Goal: Task Accomplishment & Management: Complete application form

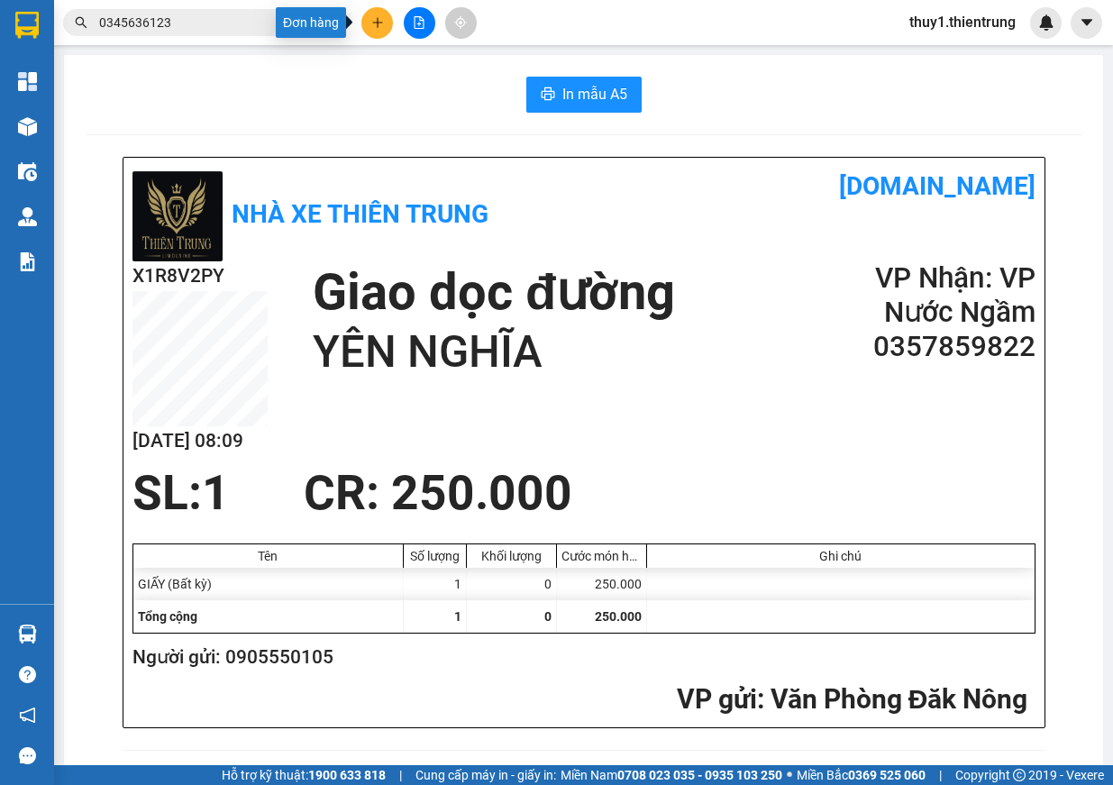
click at [366, 25] on button at bounding box center [378, 23] width 32 height 32
click at [453, 59] on div "Tạo đơn hàng" at bounding box center [448, 68] width 78 height 20
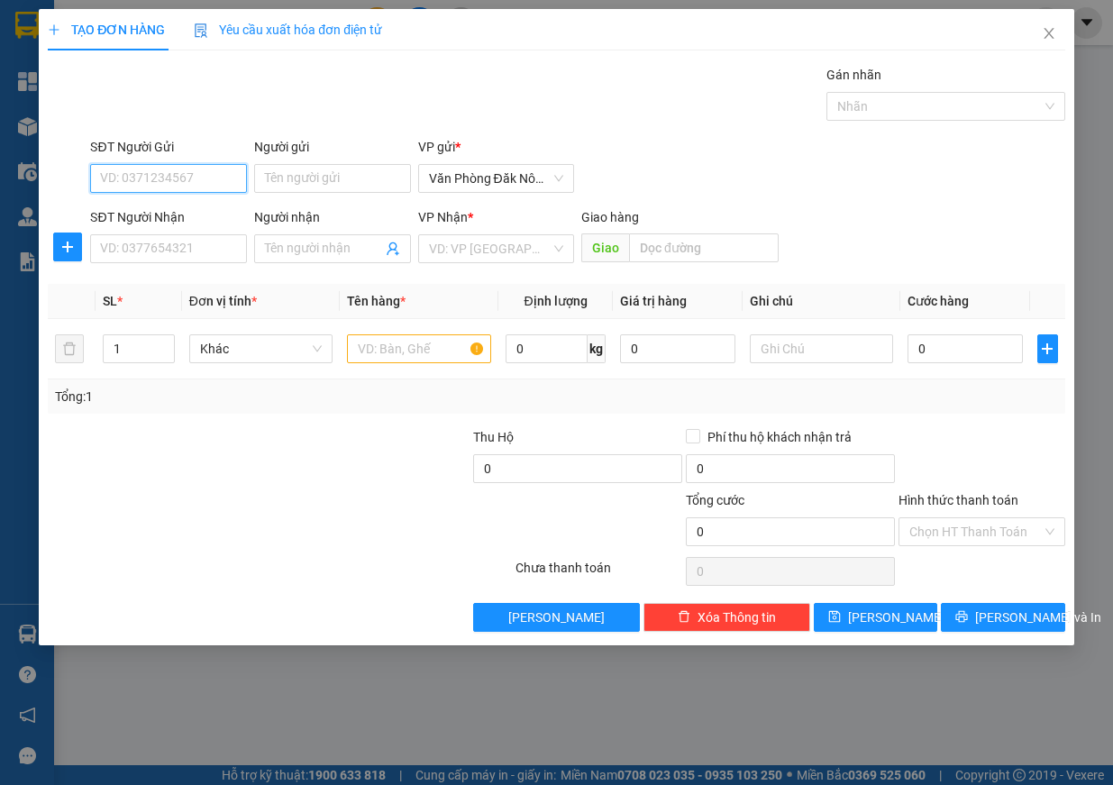
click at [134, 175] on input "SĐT Người Gửi" at bounding box center [168, 178] width 157 height 29
type input "0966653458"
click at [152, 240] on input "SĐT Người Nhận" at bounding box center [168, 248] width 157 height 29
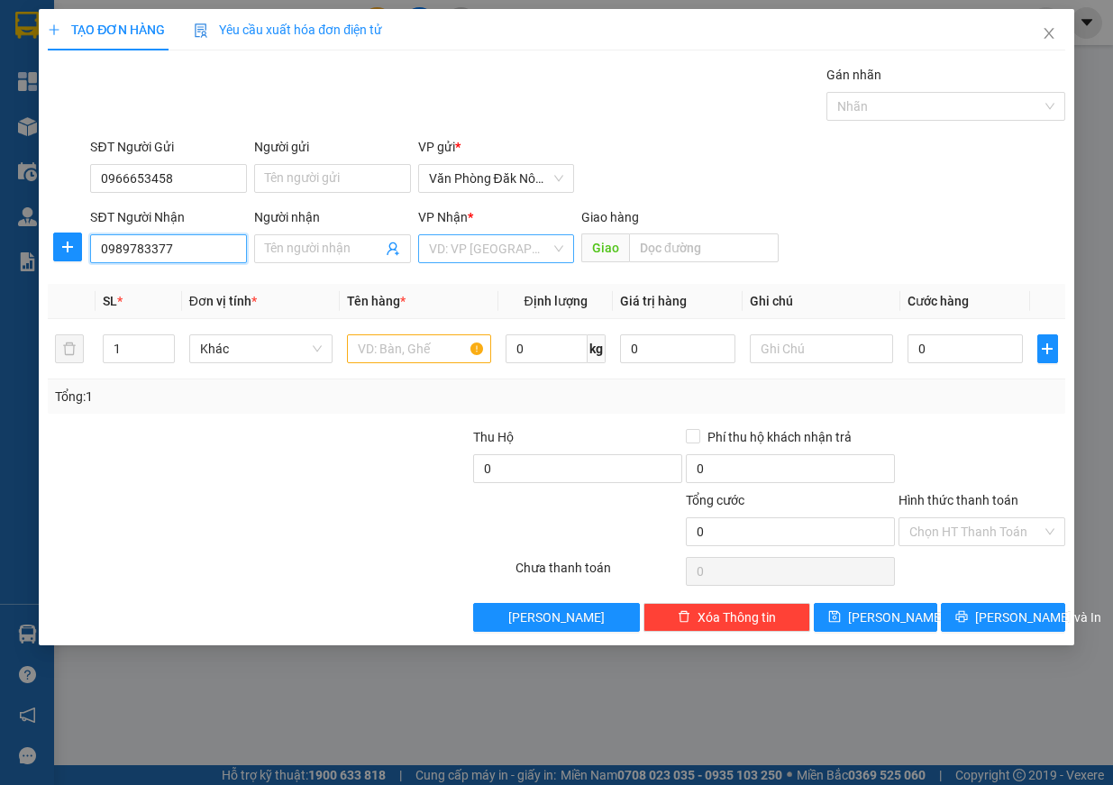
click at [527, 234] on div "VD: VP [GEOGRAPHIC_DATA]" at bounding box center [496, 248] width 157 height 29
type input "0989783377"
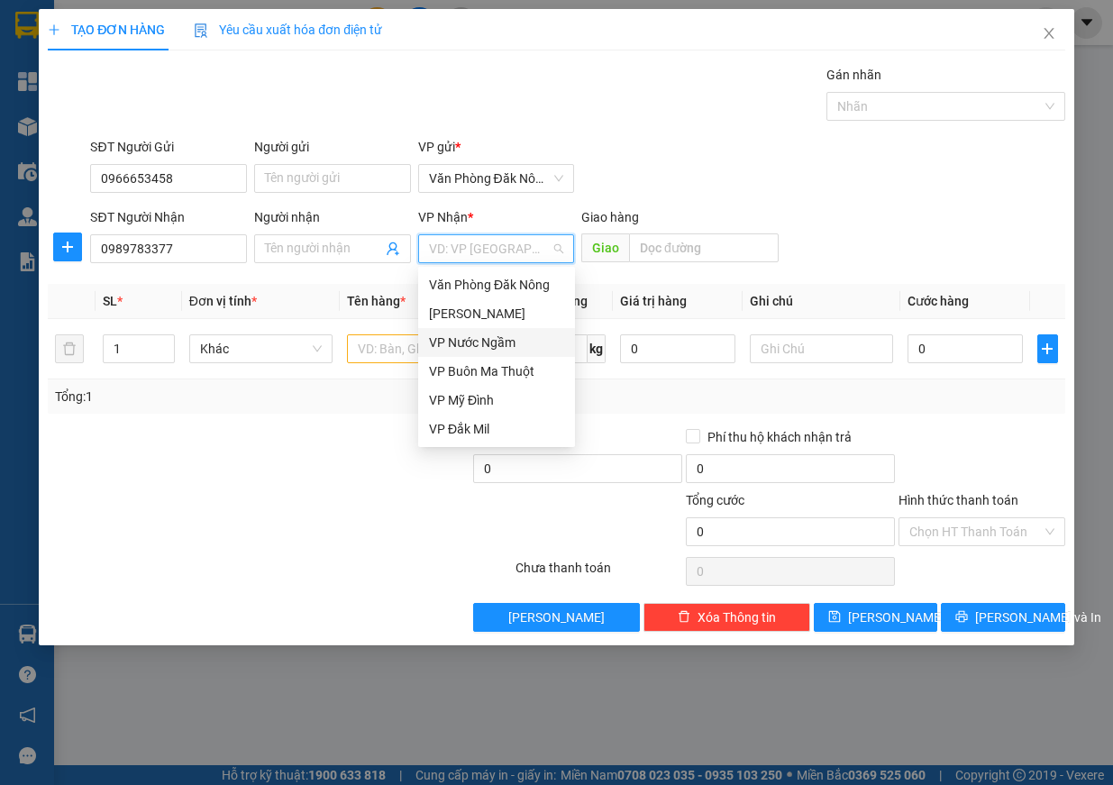
drag, startPoint x: 510, startPoint y: 340, endPoint x: 0, endPoint y: 206, distance: 527.4
click at [506, 342] on div "VP Nước Ngầm" at bounding box center [496, 343] width 135 height 20
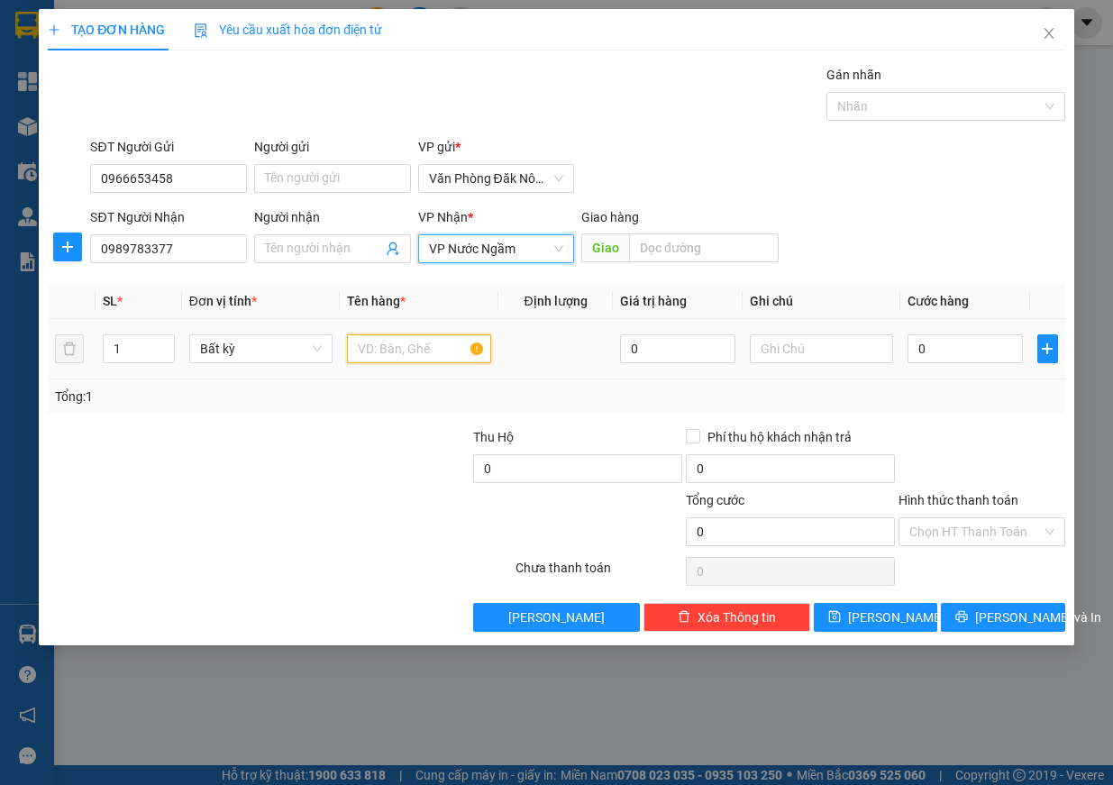
click at [392, 346] on input "text" at bounding box center [419, 348] width 144 height 29
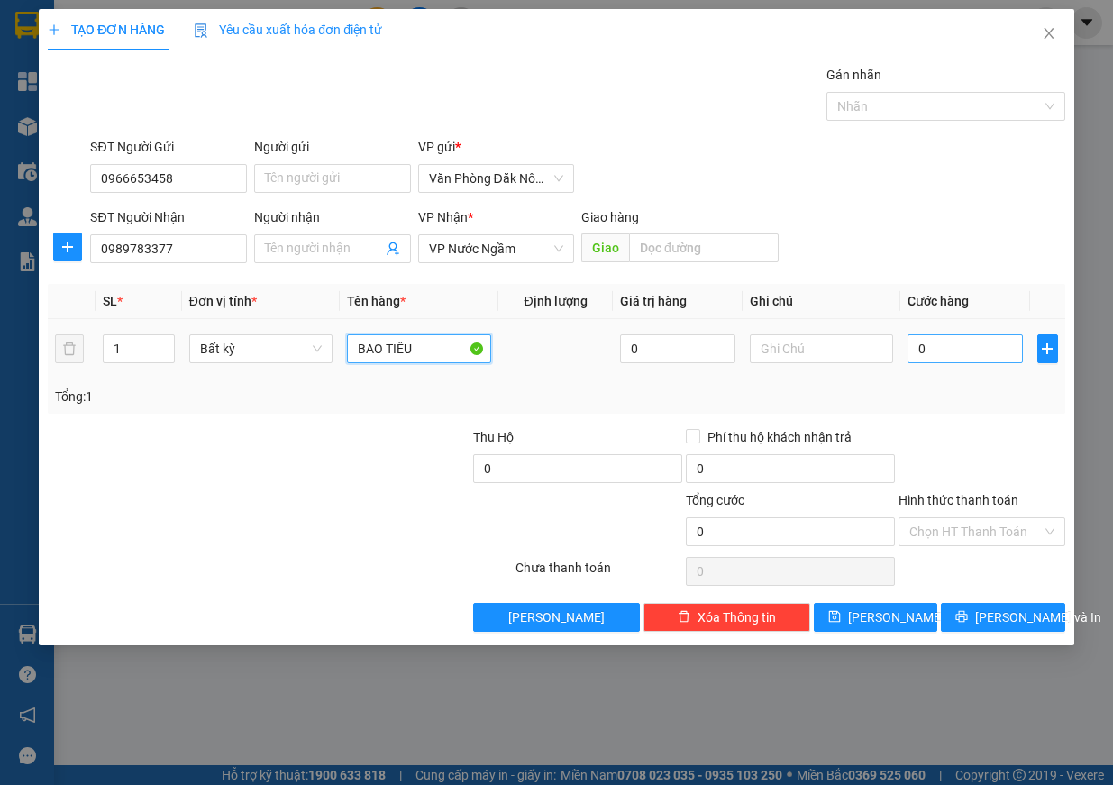
type input "BAO TIÊU"
click at [956, 355] on input "0" at bounding box center [965, 348] width 115 height 29
type input "2"
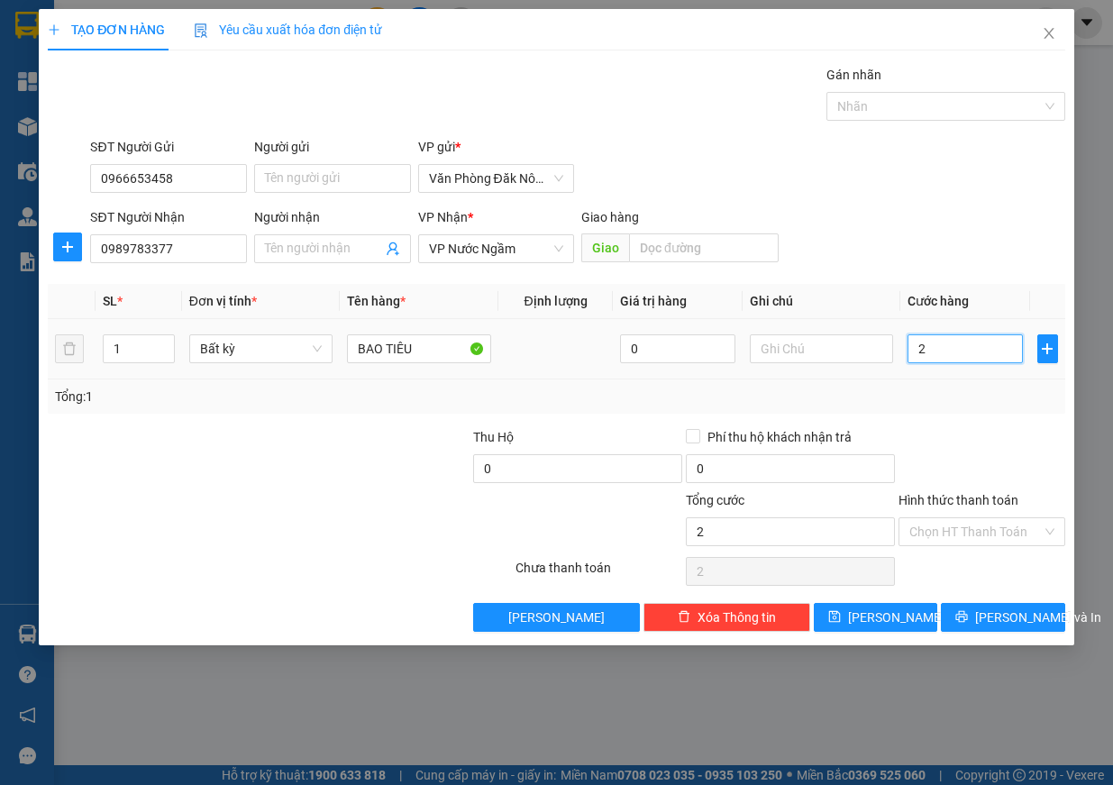
type input "20"
type input "200"
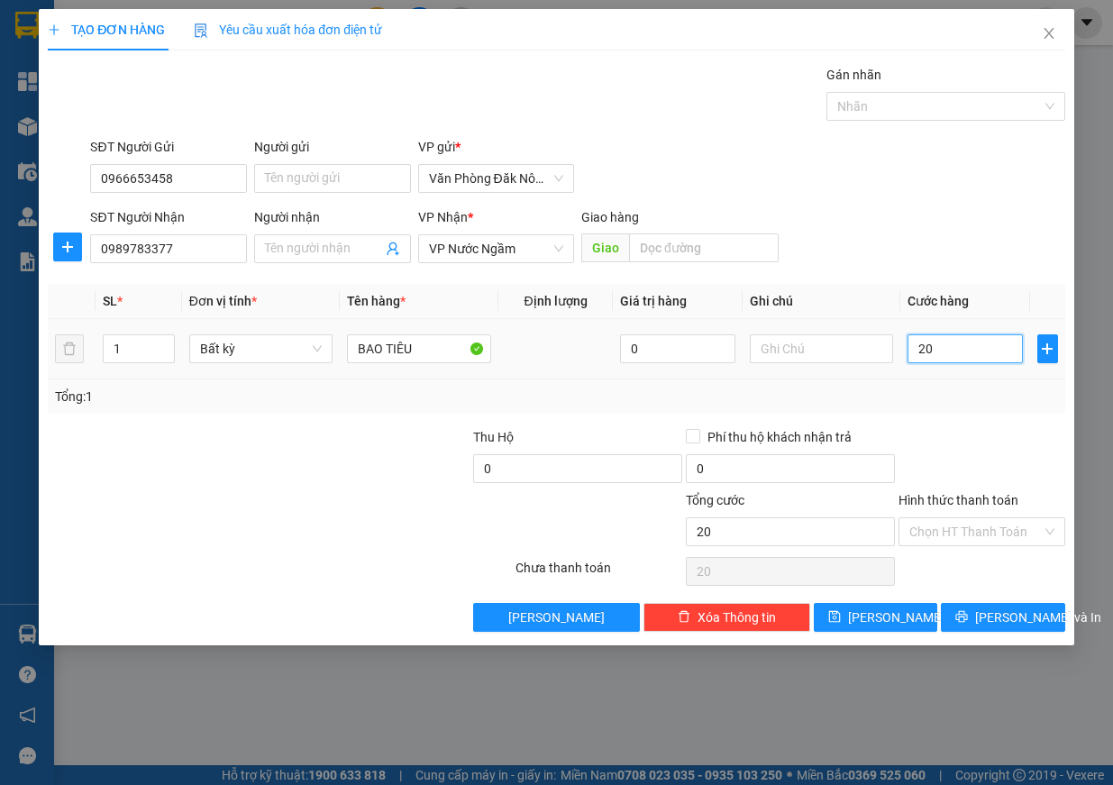
type input "200"
type input "2.000"
type input "20.000"
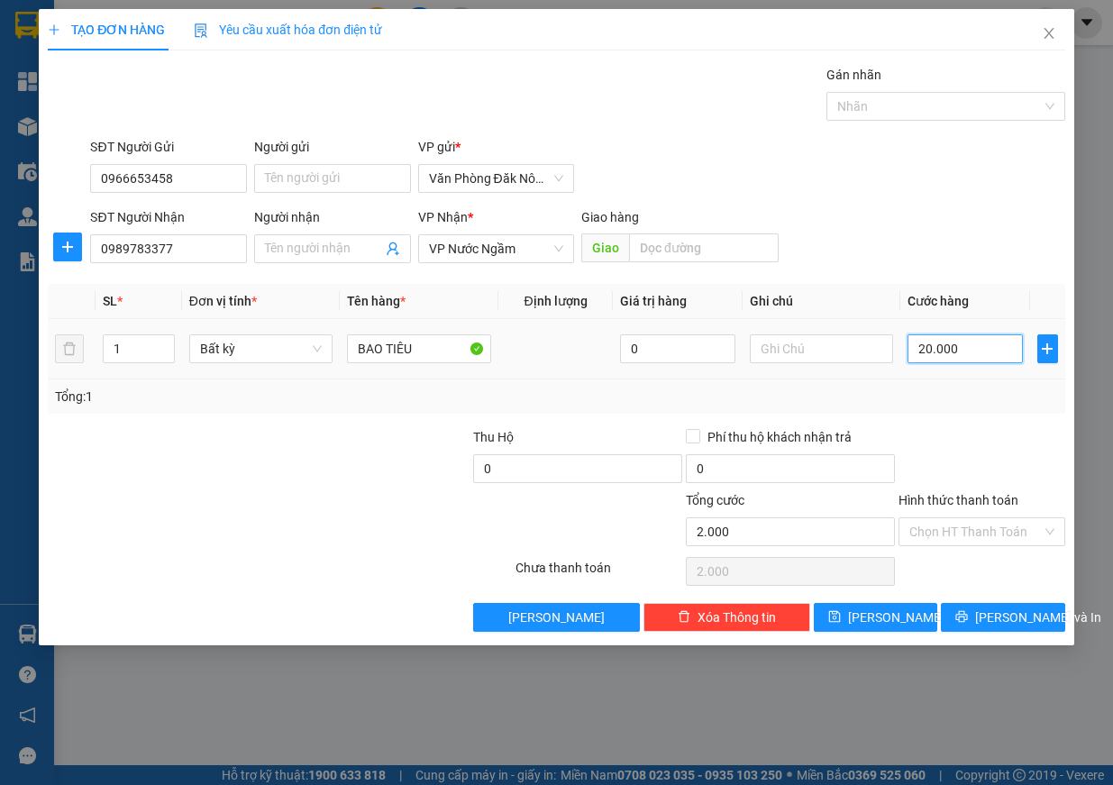
type input "20.000"
type input "200.000"
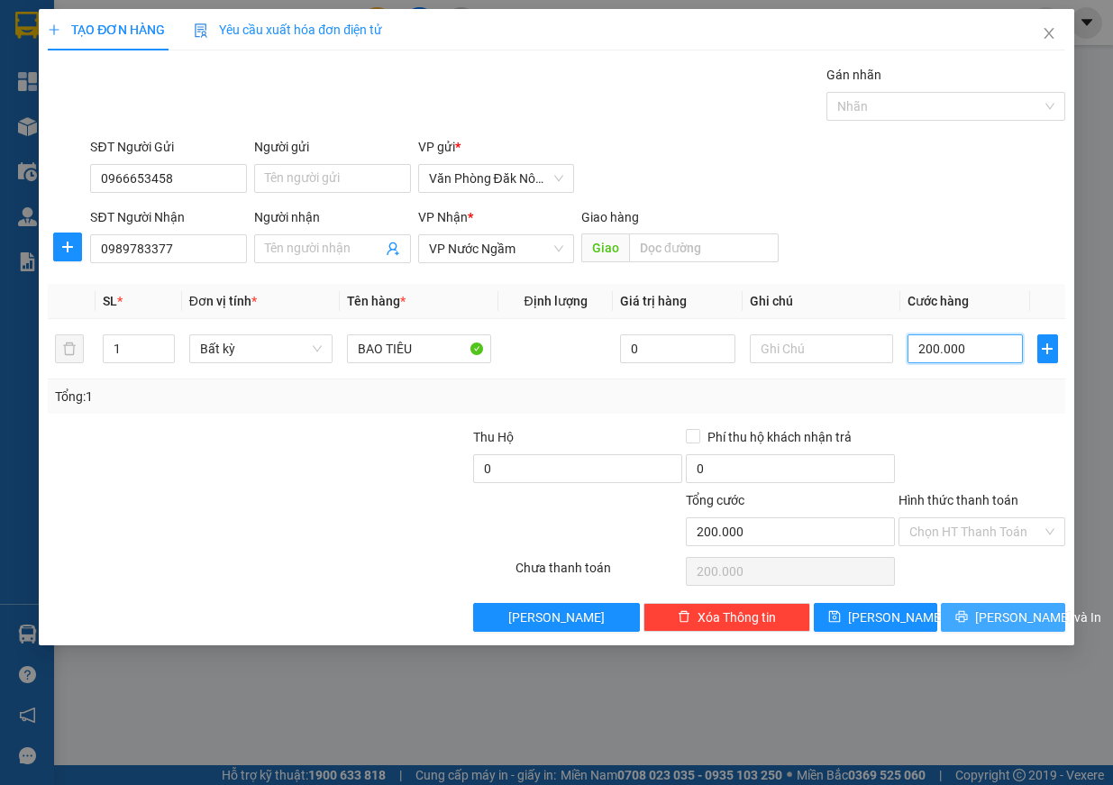
type input "200.000"
click at [983, 620] on button "[PERSON_NAME] và In" at bounding box center [1003, 617] width 124 height 29
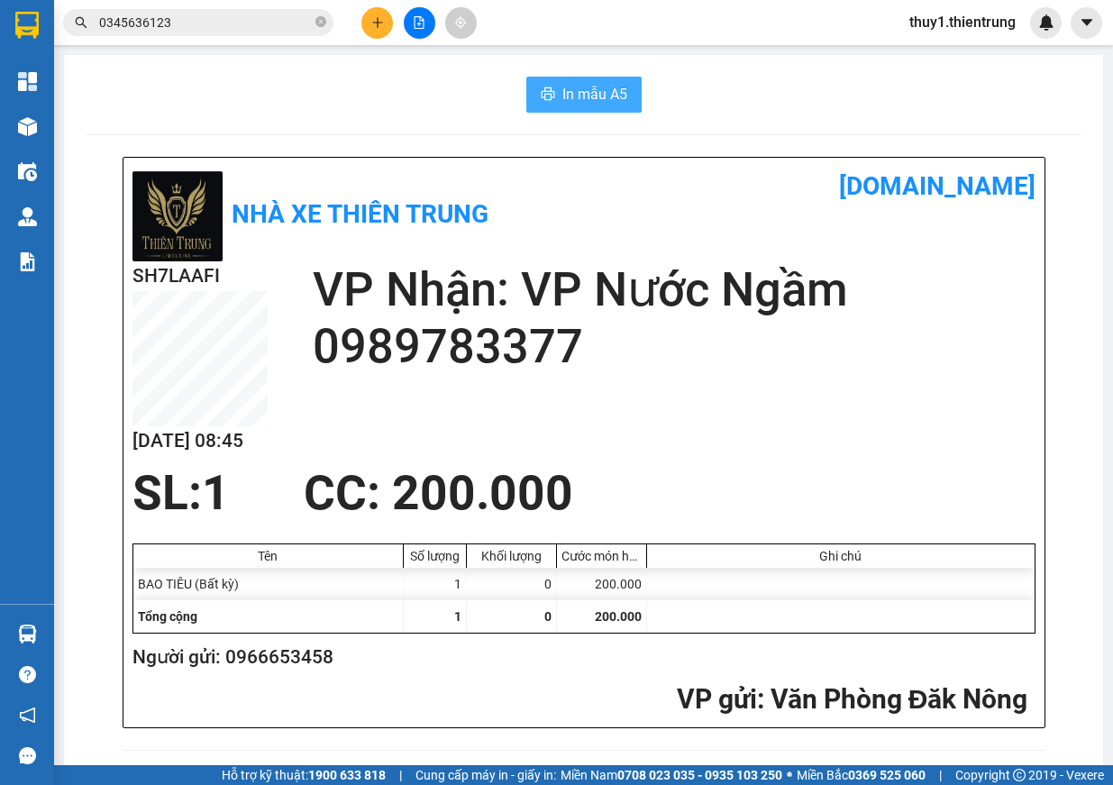
click at [610, 98] on span "In mẫu A5" at bounding box center [595, 94] width 65 height 23
click at [383, 23] on icon "plus" at bounding box center [377, 22] width 13 height 13
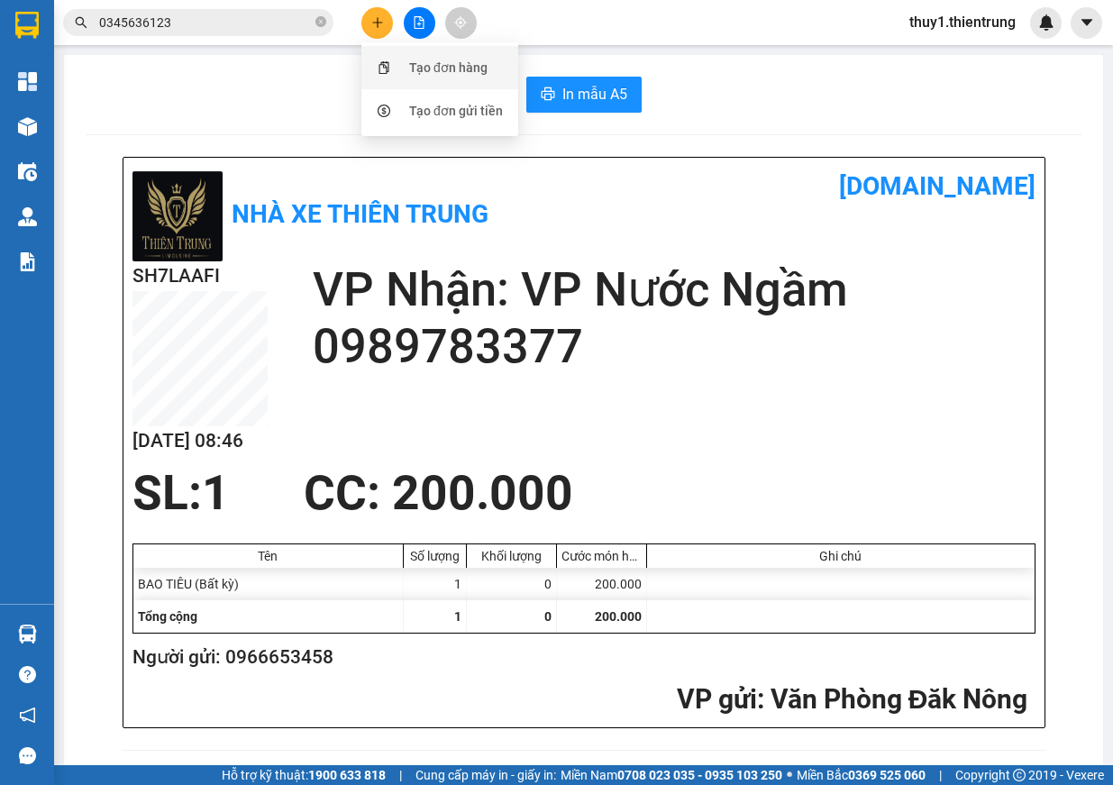
click at [480, 77] on div "Tạo đơn hàng" at bounding box center [448, 68] width 78 height 20
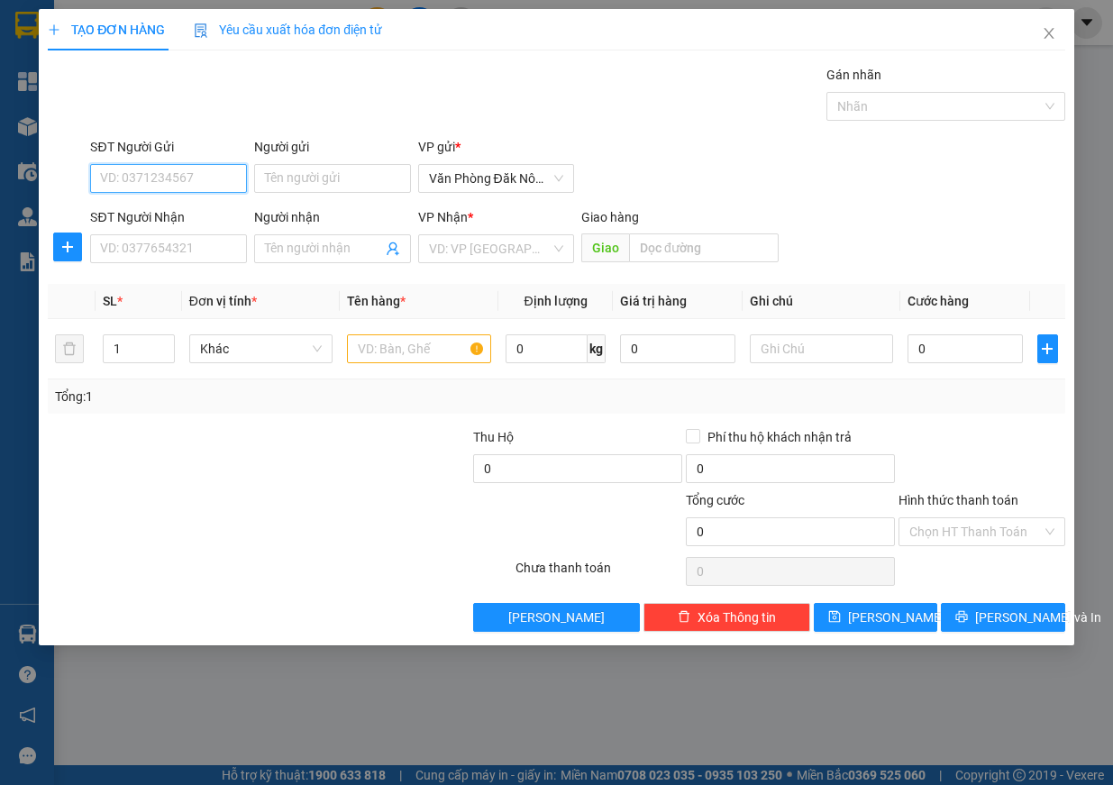
click at [157, 180] on input "SĐT Người Gửi" at bounding box center [168, 178] width 157 height 29
click at [136, 258] on input "SĐT Người Nhận" at bounding box center [168, 248] width 157 height 29
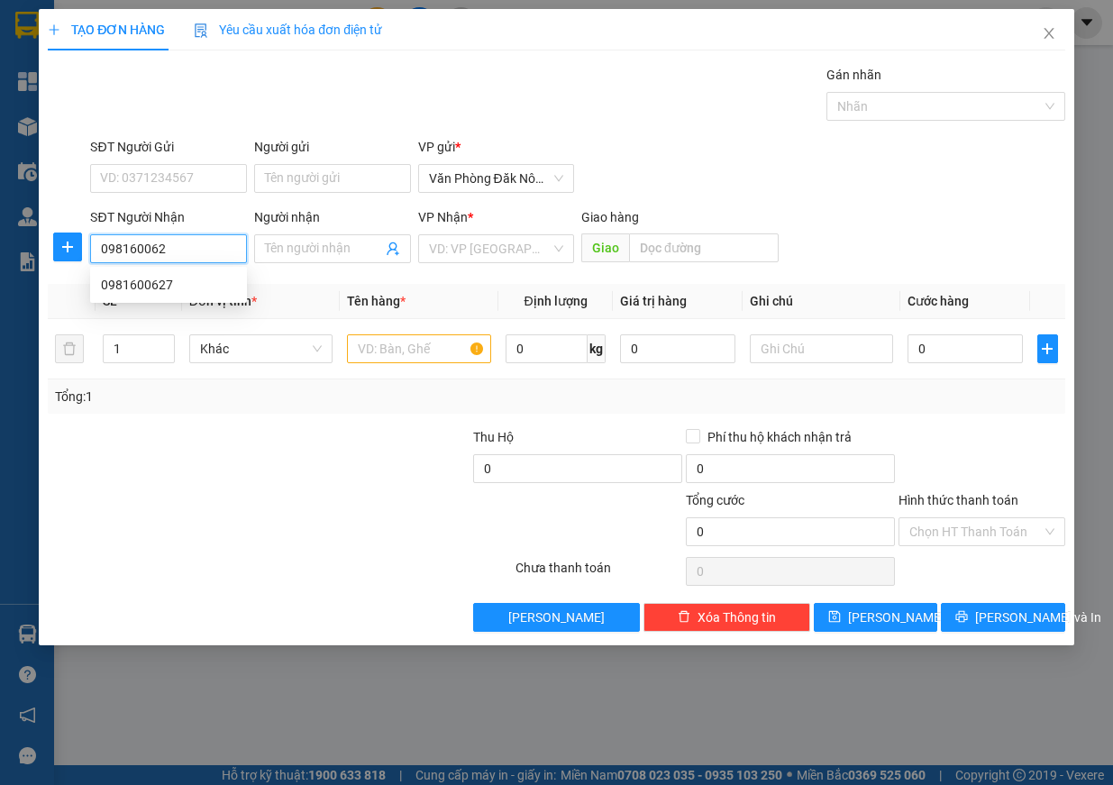
type input "0981600627"
click at [204, 281] on div "0981600627" at bounding box center [168, 285] width 135 height 20
type input "150.000"
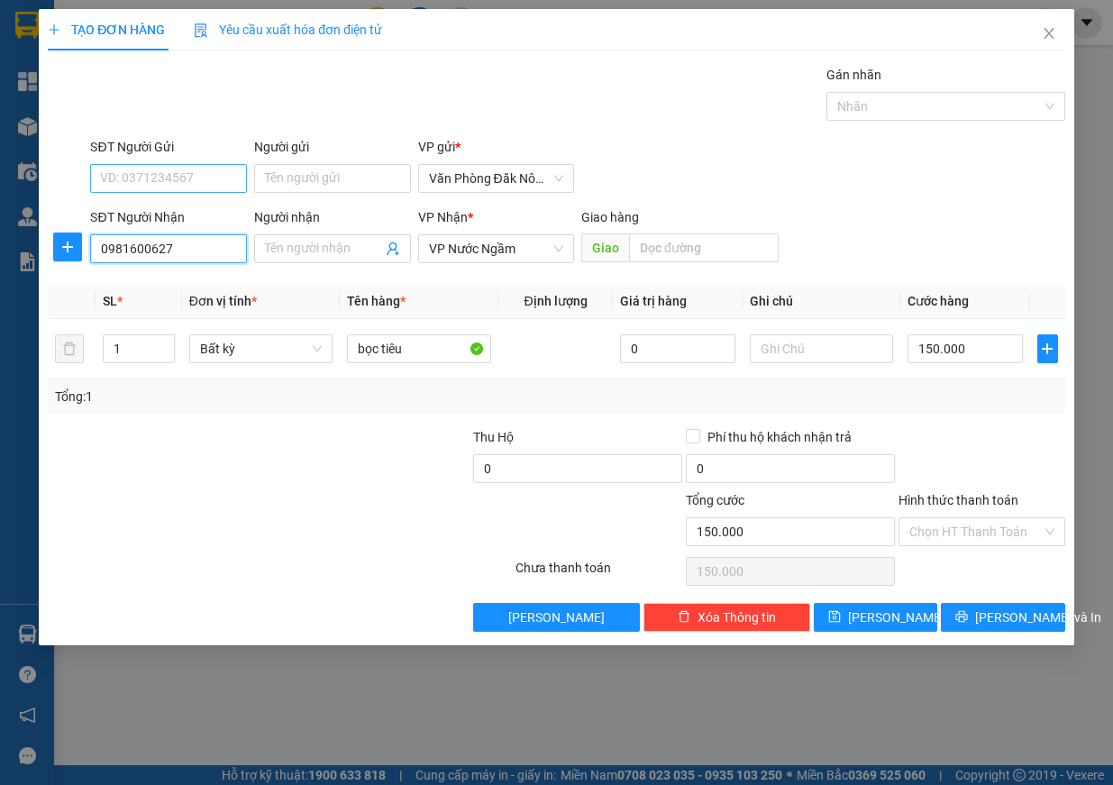
type input "0981600627"
click at [139, 171] on input "SĐT Người Gửi" at bounding box center [168, 178] width 157 height 29
click at [150, 178] on input "SĐT Người Gửi" at bounding box center [168, 178] width 157 height 29
click at [150, 218] on div "0335797827" at bounding box center [168, 215] width 135 height 20
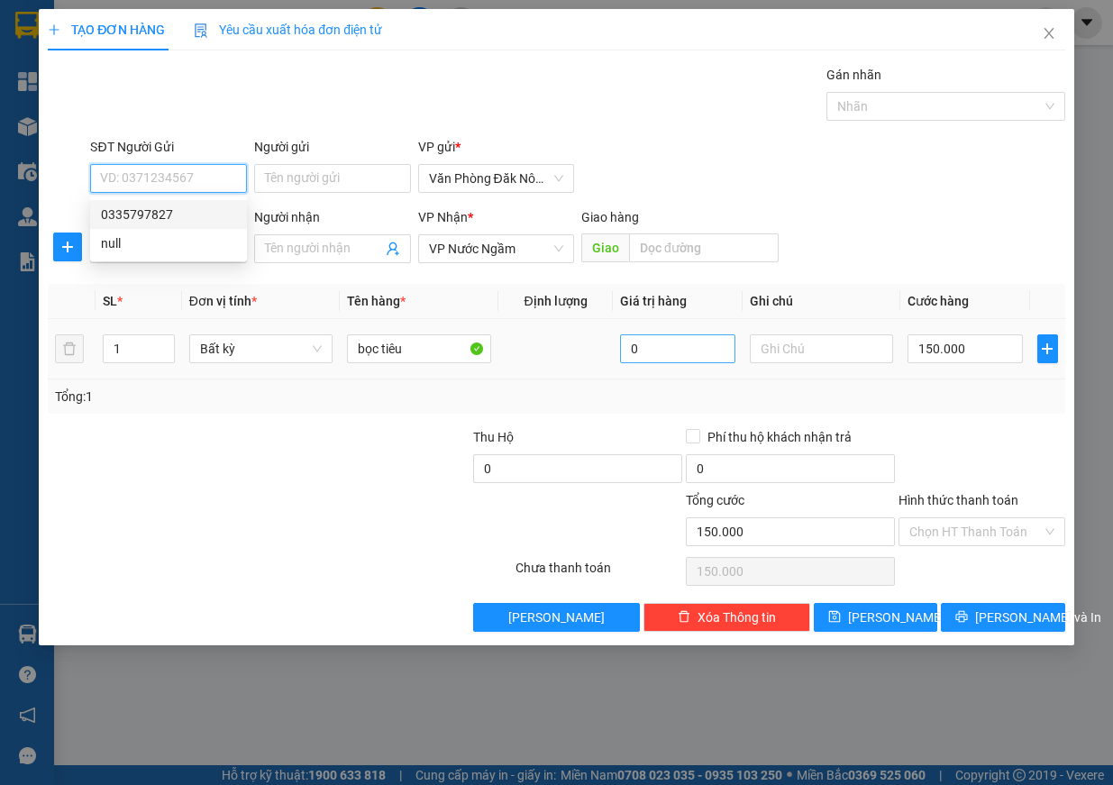
type input "0335797827"
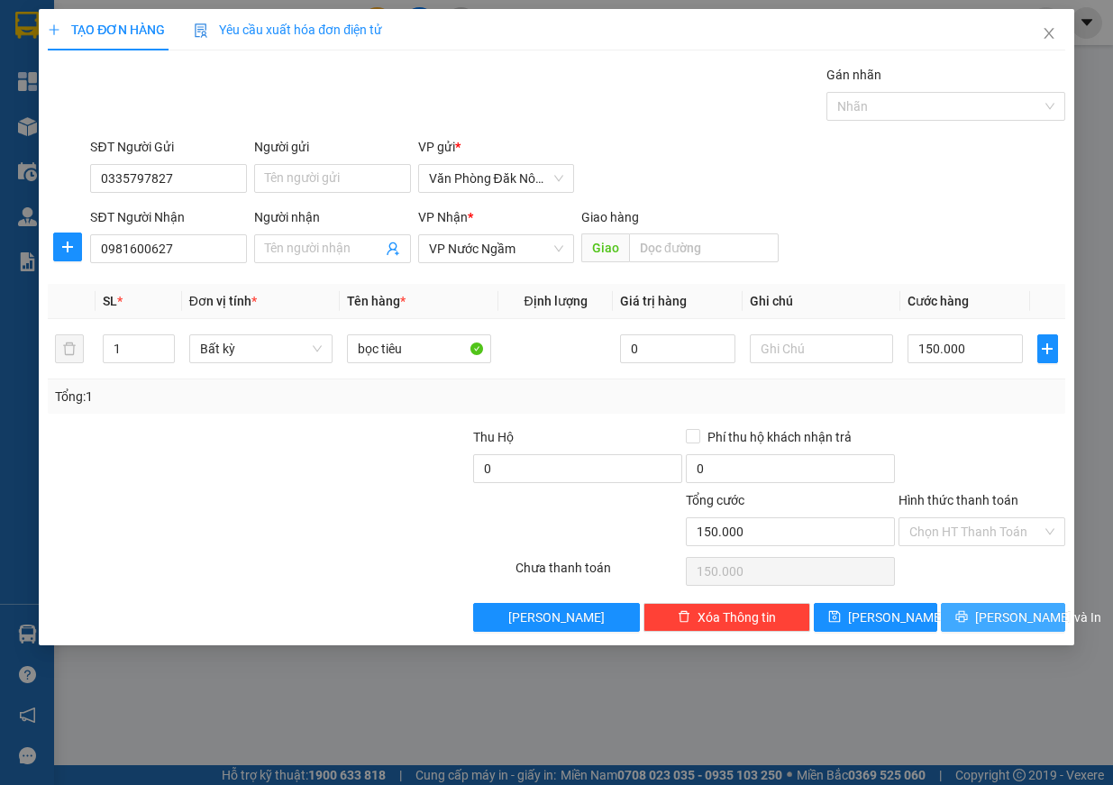
click at [1013, 615] on span "[PERSON_NAME] và In" at bounding box center [1038, 618] width 126 height 20
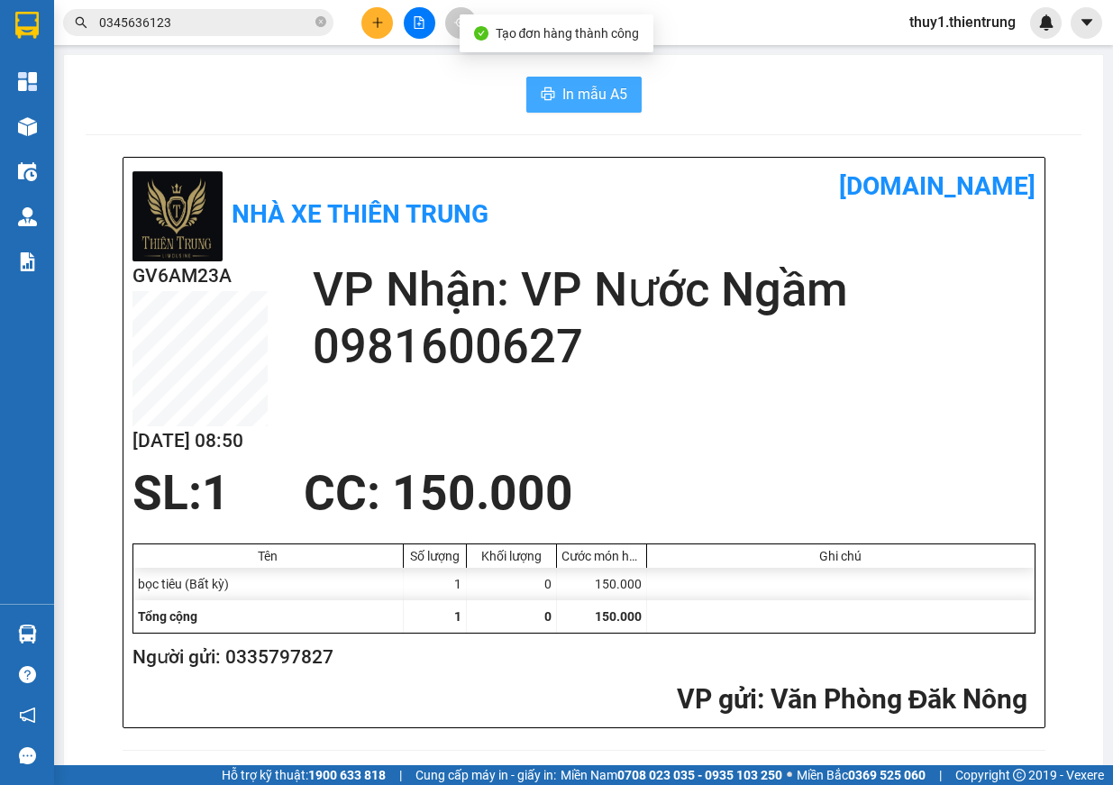
click at [553, 105] on button "In mẫu A5" at bounding box center [583, 95] width 115 height 36
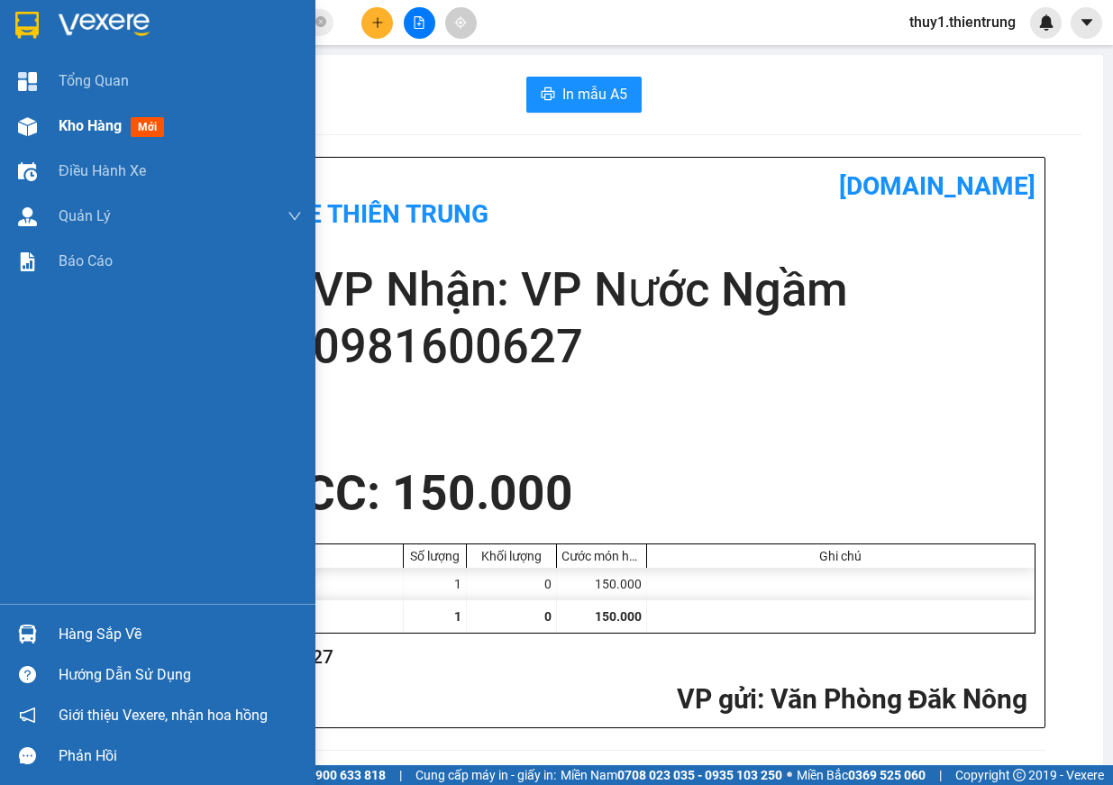
click at [22, 133] on img at bounding box center [27, 126] width 19 height 19
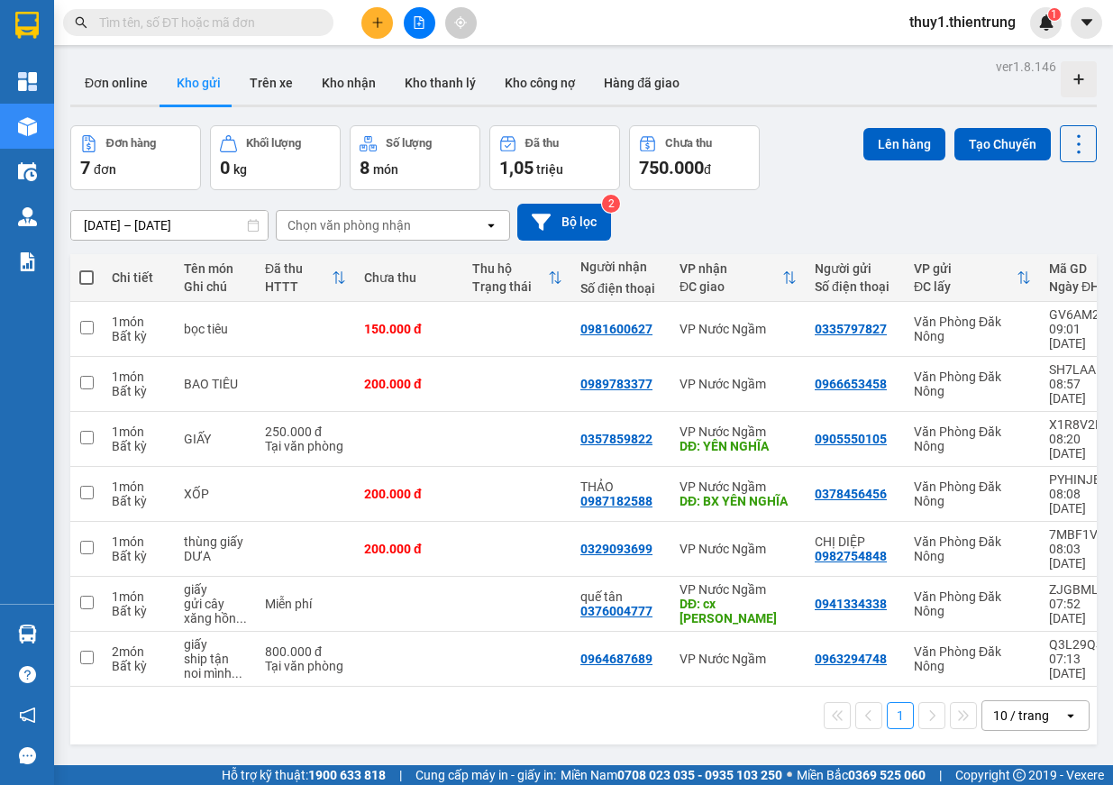
click at [1064, 709] on icon "open" at bounding box center [1071, 716] width 14 height 14
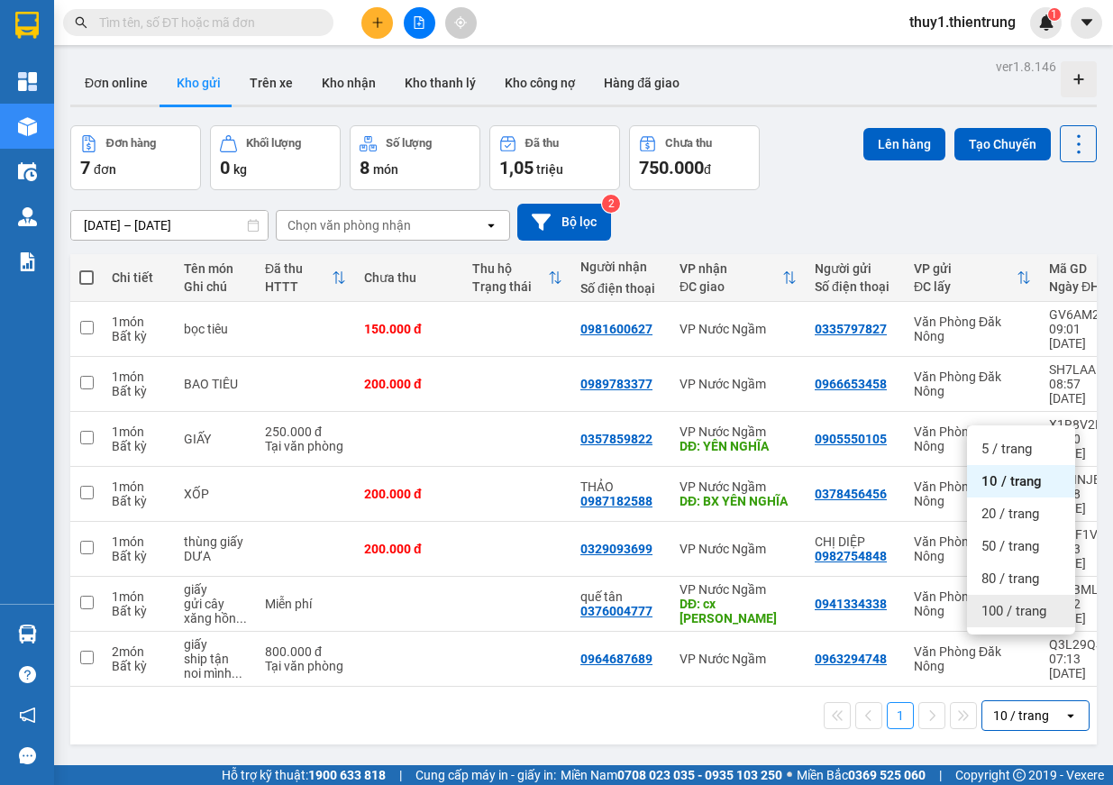
click at [1033, 597] on div "100 / trang" at bounding box center [1021, 611] width 108 height 32
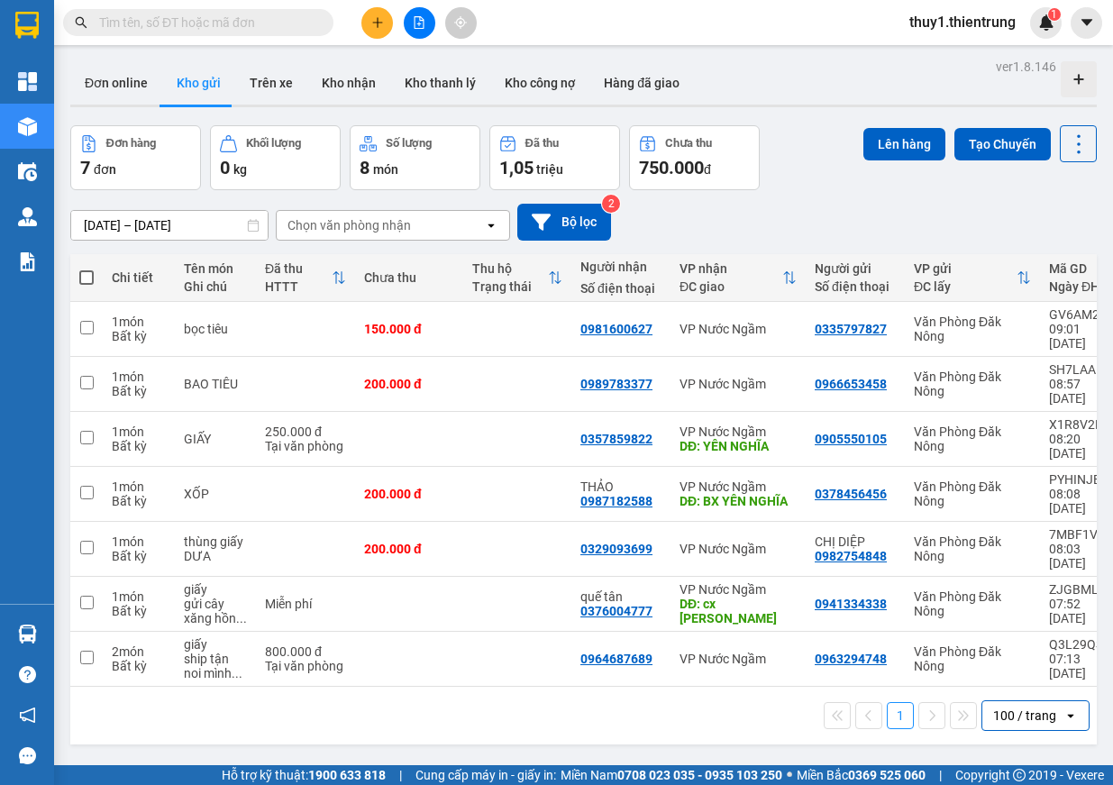
click at [374, 24] on icon "plus" at bounding box center [377, 22] width 13 height 13
click at [428, 69] on div "Tạo đơn hàng" at bounding box center [448, 68] width 78 height 20
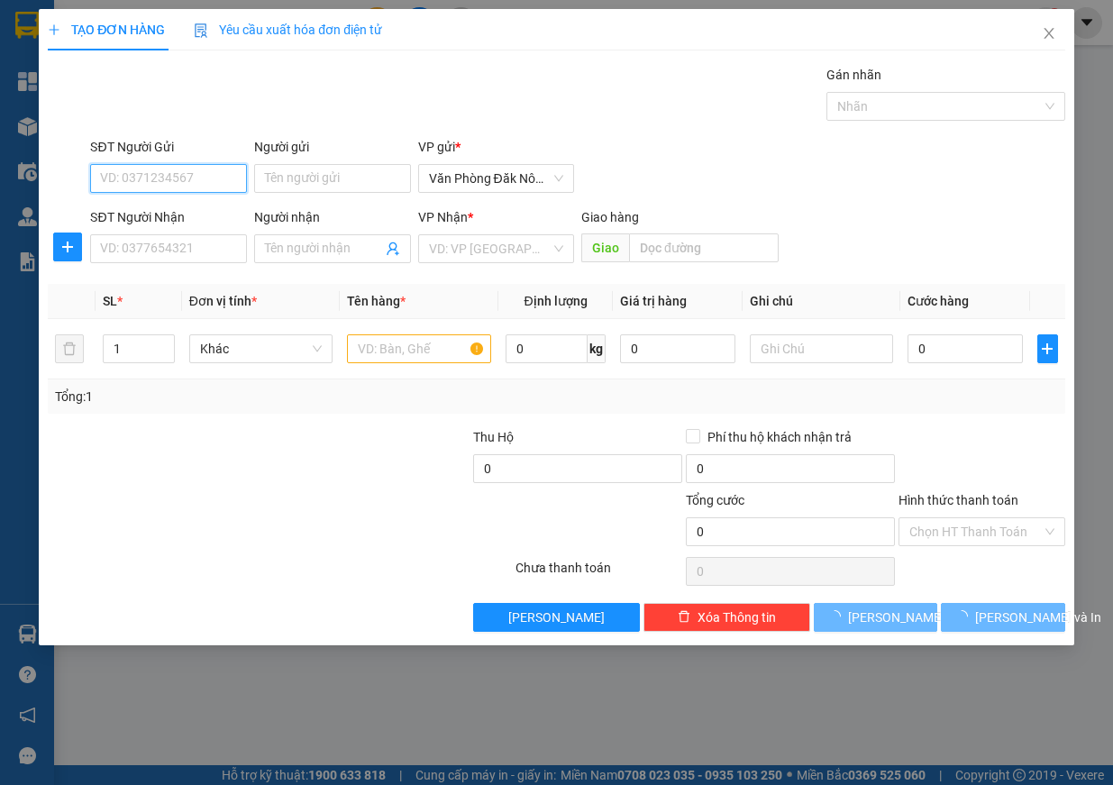
click at [172, 176] on input "SĐT Người Gửi" at bounding box center [168, 178] width 157 height 29
type input "0978940901"
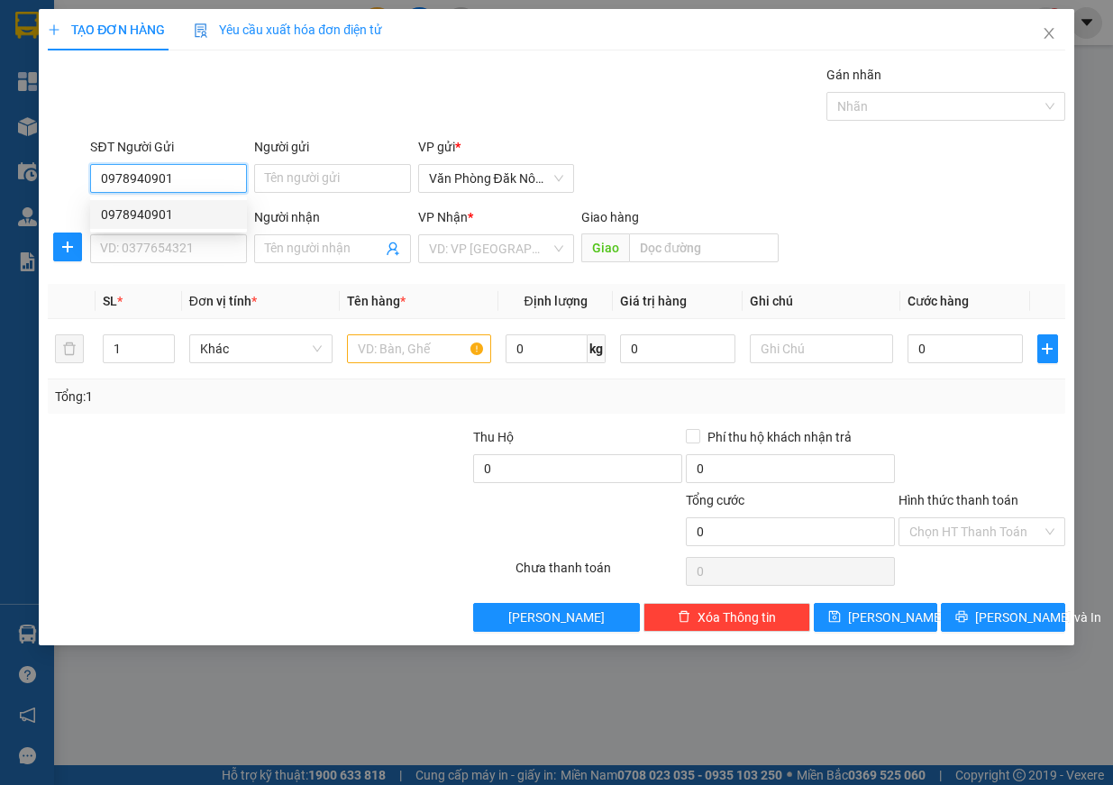
click at [187, 215] on div "0978940901" at bounding box center [168, 215] width 135 height 20
type input "0917315588"
type input "A"
type input "300.000"
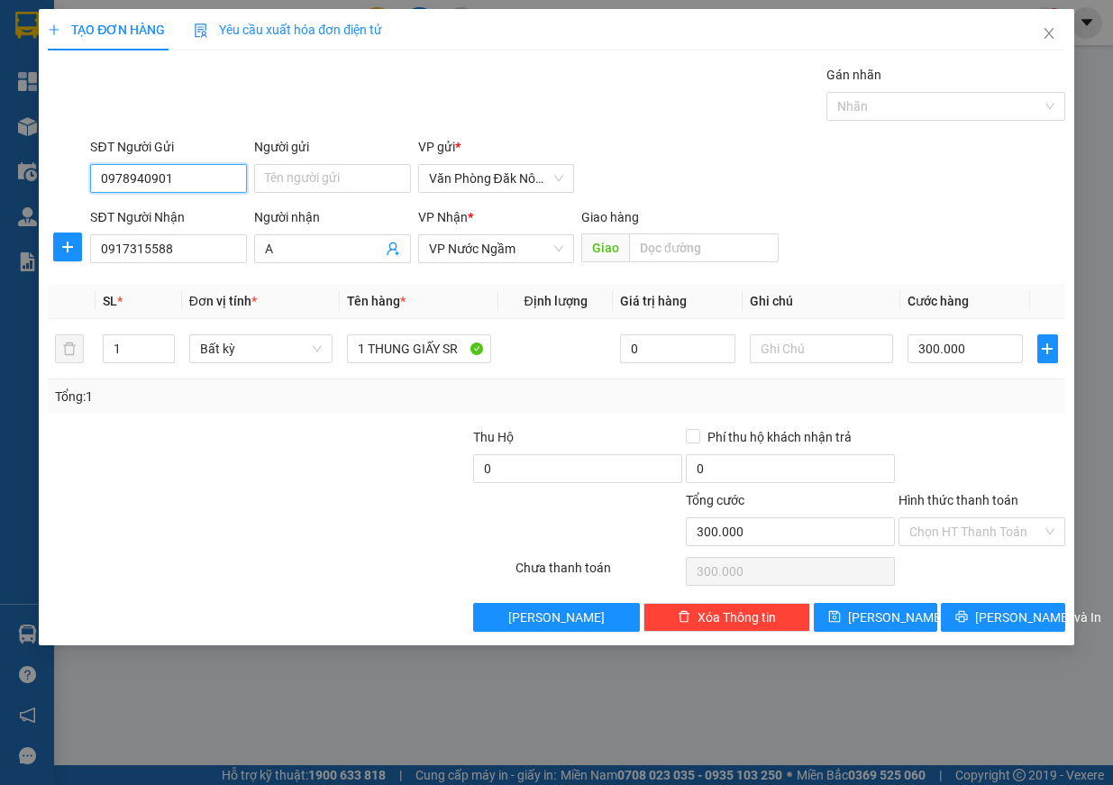
type input "0978940901"
click at [206, 267] on div "SĐT Người Nhận 0917315588" at bounding box center [168, 238] width 157 height 63
click at [200, 247] on input "0917315588" at bounding box center [168, 248] width 157 height 29
type input "0946398719"
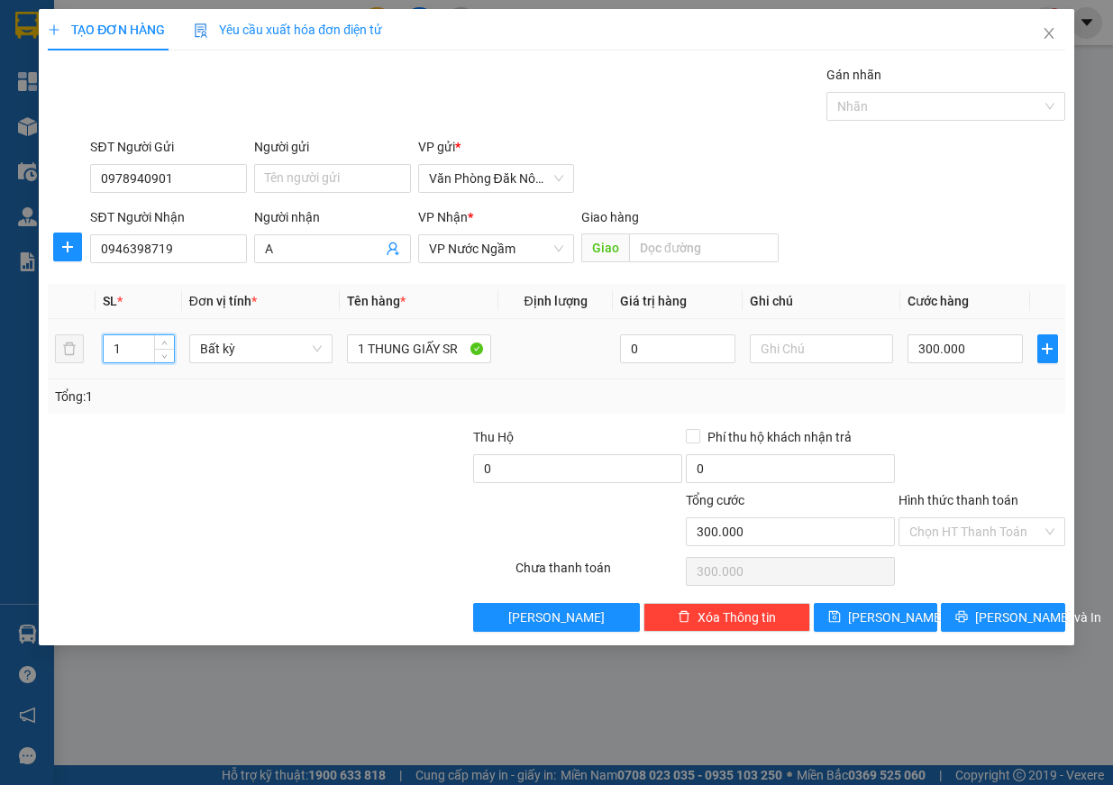
drag, startPoint x: 135, startPoint y: 343, endPoint x: 32, endPoint y: 339, distance: 102.8
click at [32, 339] on div "TẠO ĐƠN HÀNG Yêu cầu xuất hóa đơn điện tử Transit Pickup Surcharge Ids Transit …" at bounding box center [556, 392] width 1113 height 785
type input "2"
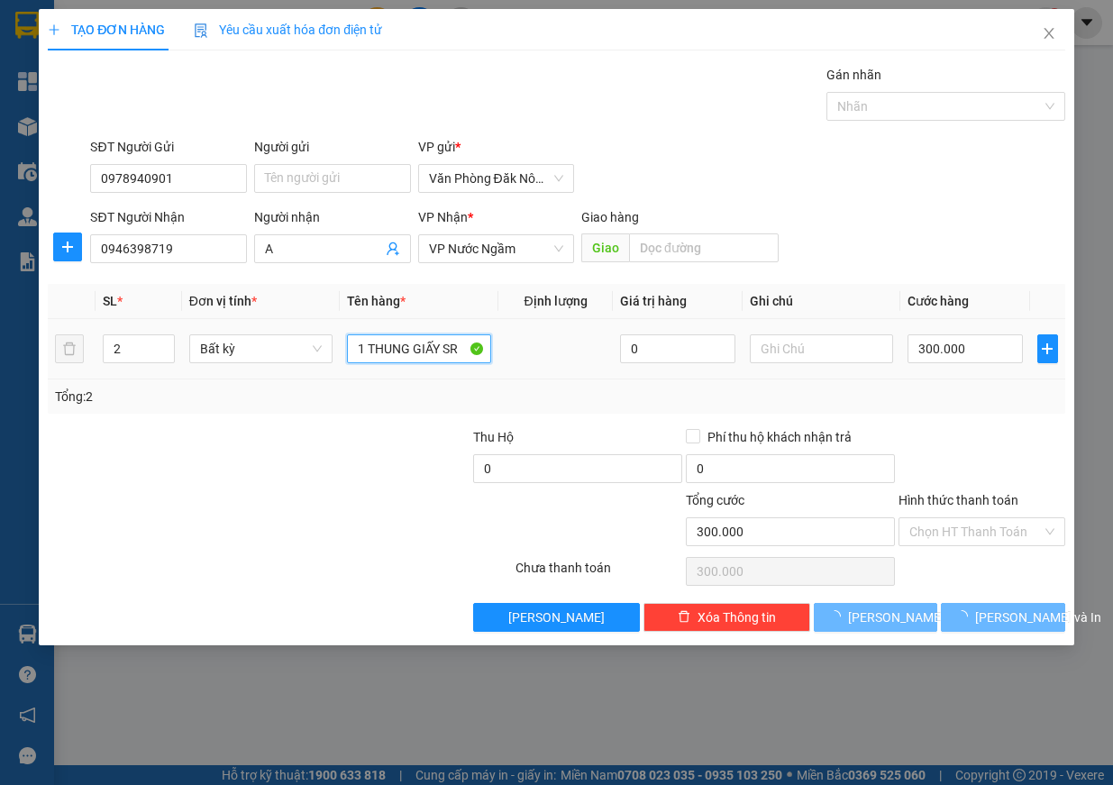
click at [420, 338] on input "1 THUNG GIẤY SR" at bounding box center [419, 348] width 144 height 29
click at [420, 339] on input "1 THUNG GIẤY SR" at bounding box center [419, 348] width 144 height 29
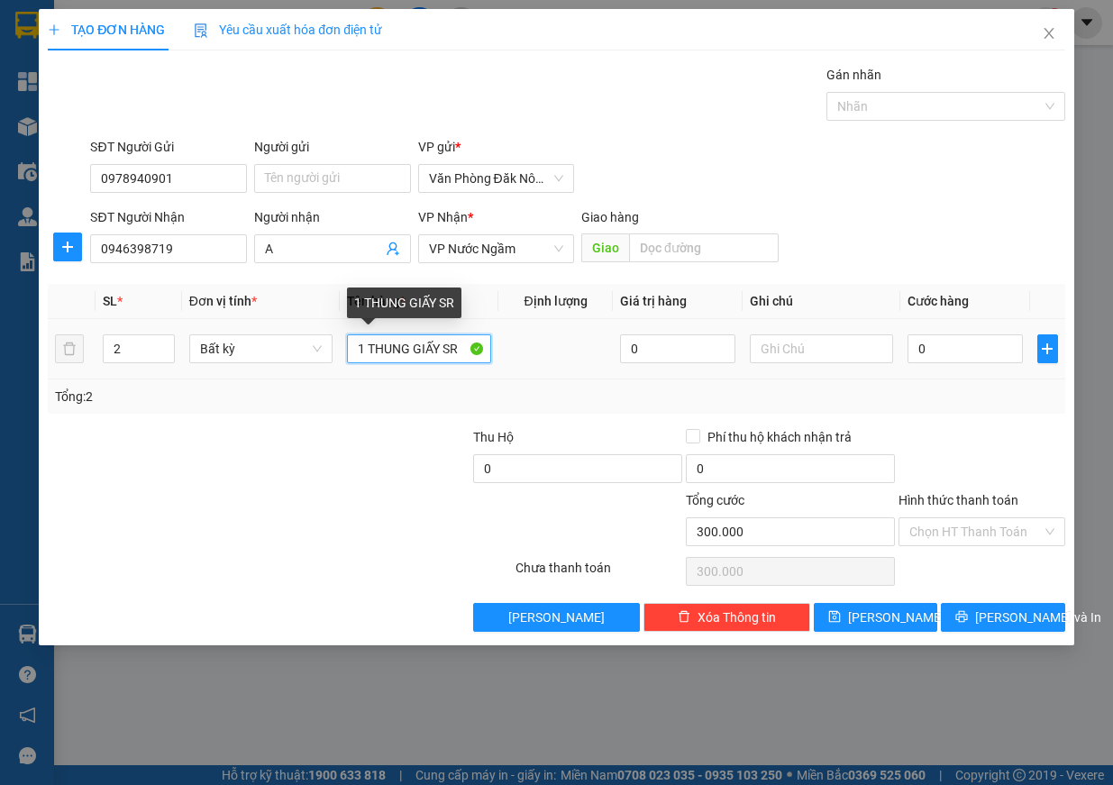
type input "0"
click at [420, 340] on input "1 THUNG GIẤY SR" at bounding box center [419, 348] width 144 height 29
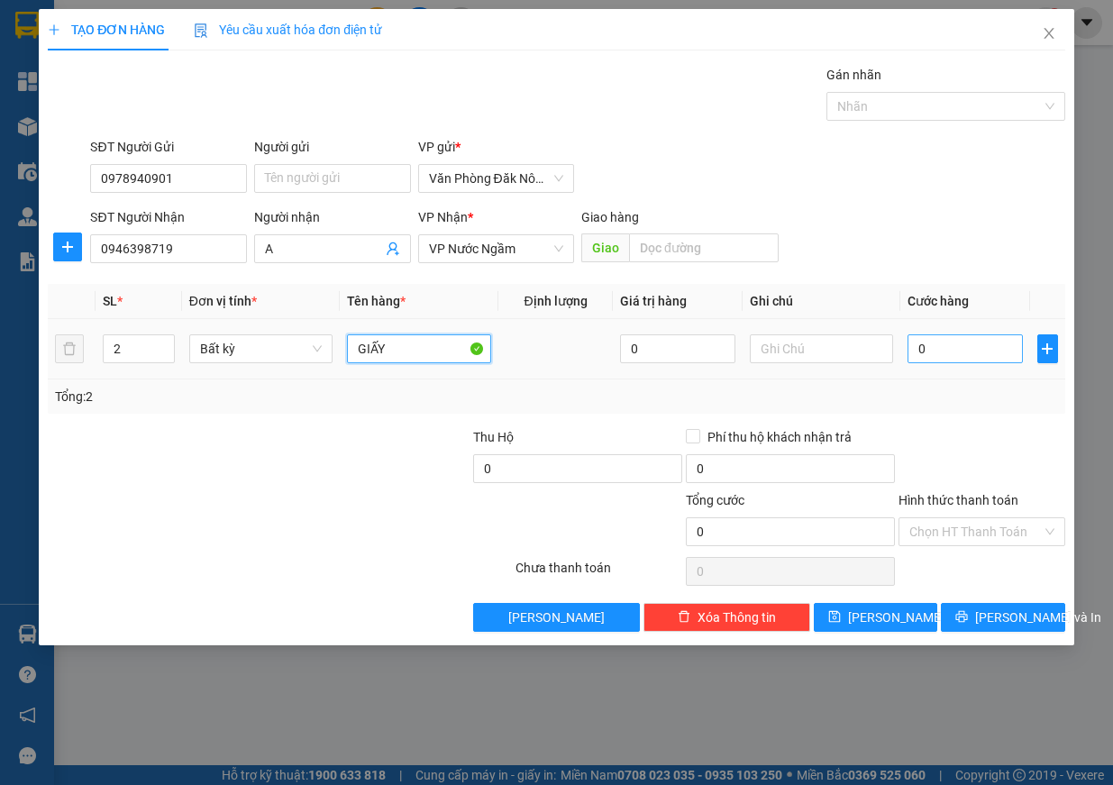
type input "GIẤY"
click at [955, 345] on input "0" at bounding box center [965, 348] width 115 height 29
type input "3"
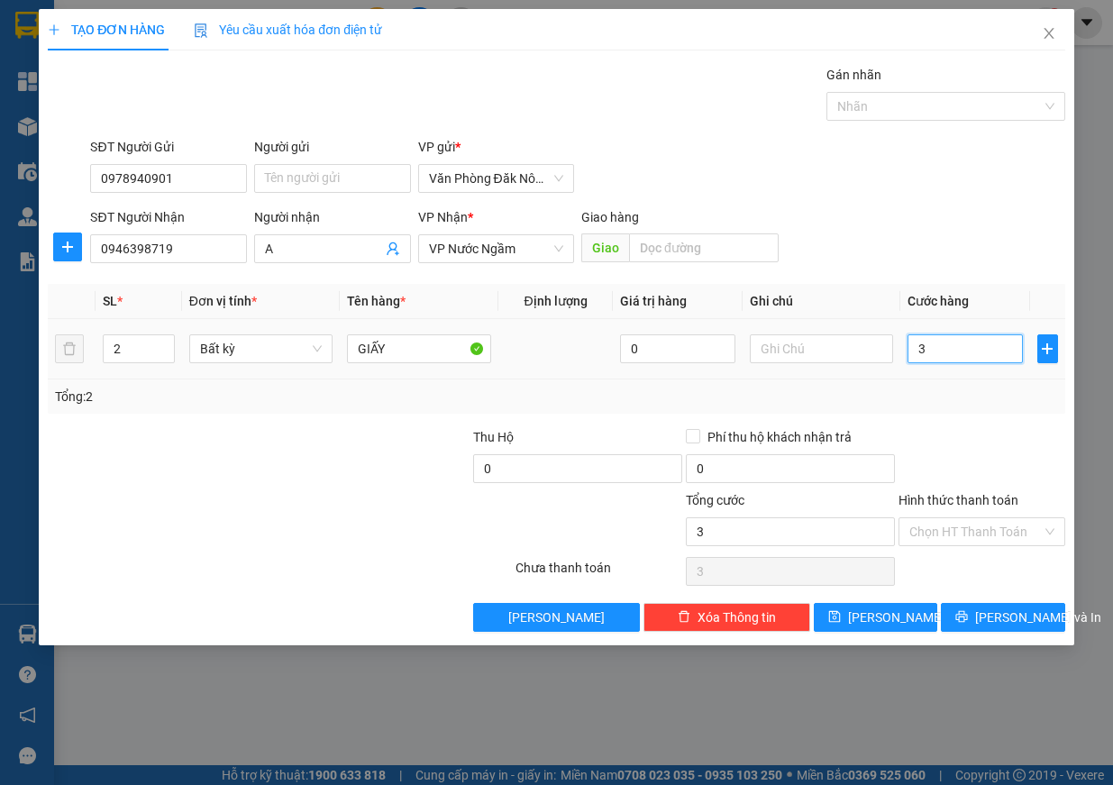
type input "30"
type input "300"
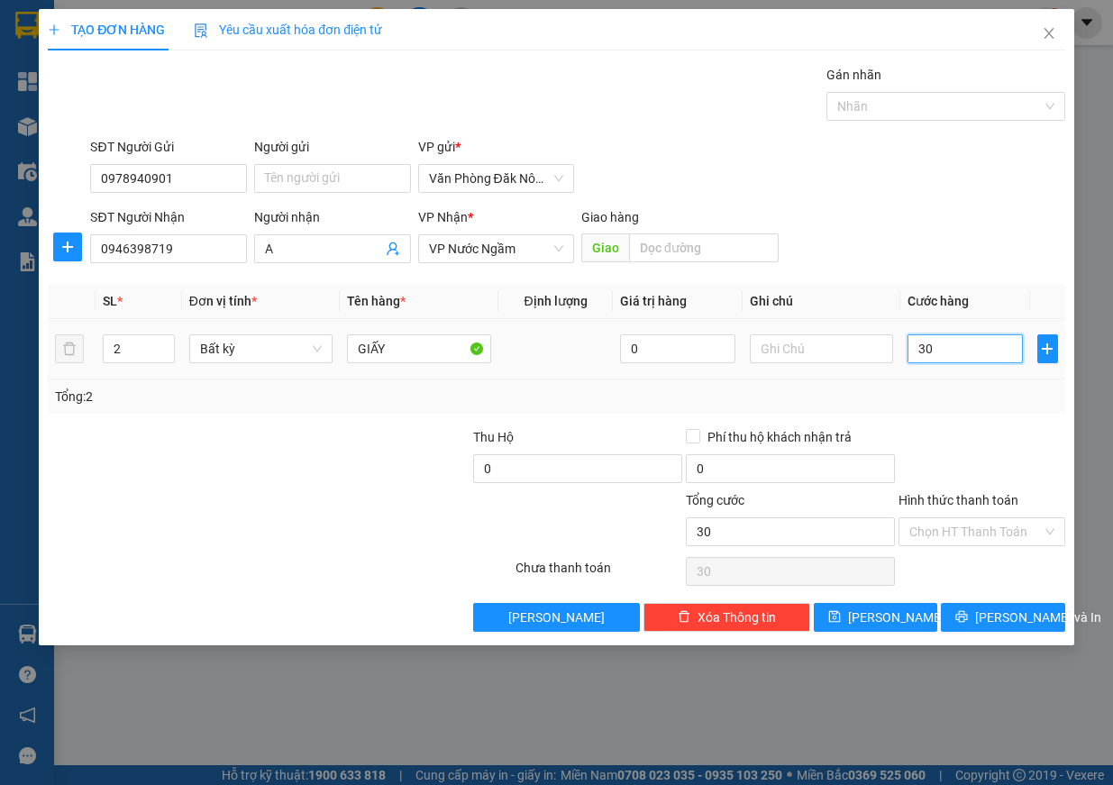
type input "300"
type input "3.000"
type input "30.000"
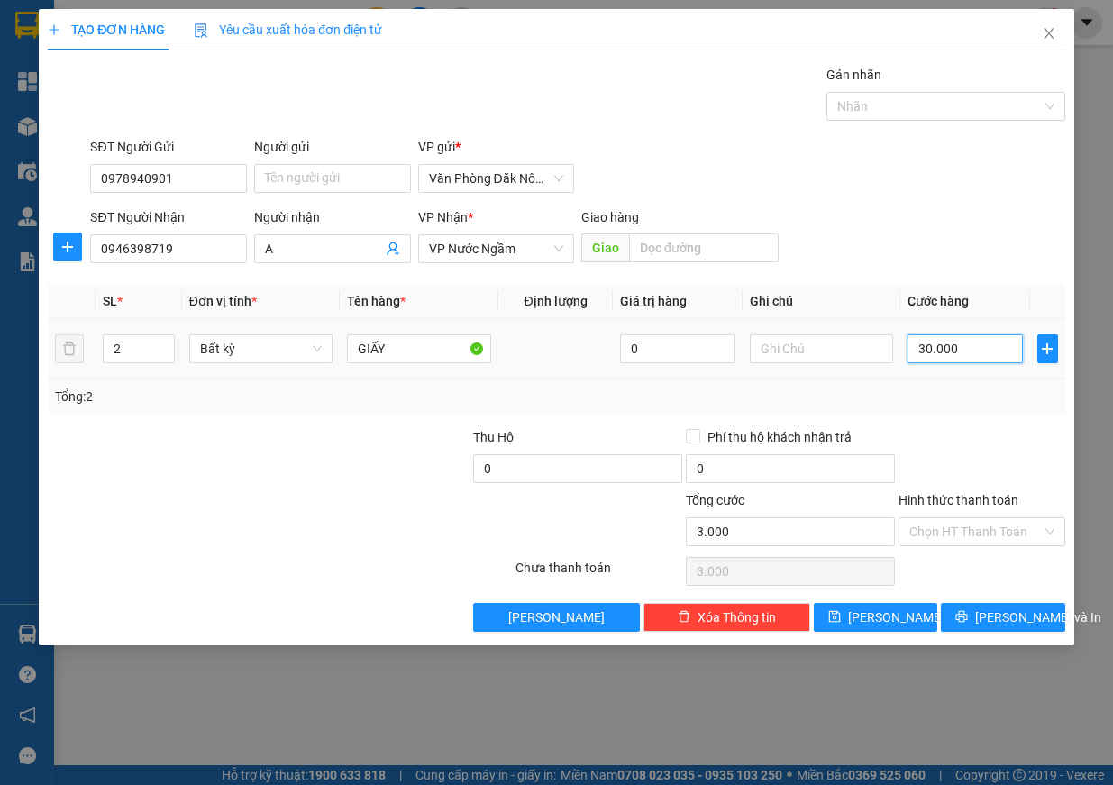
type input "30.000"
type input "300.000"
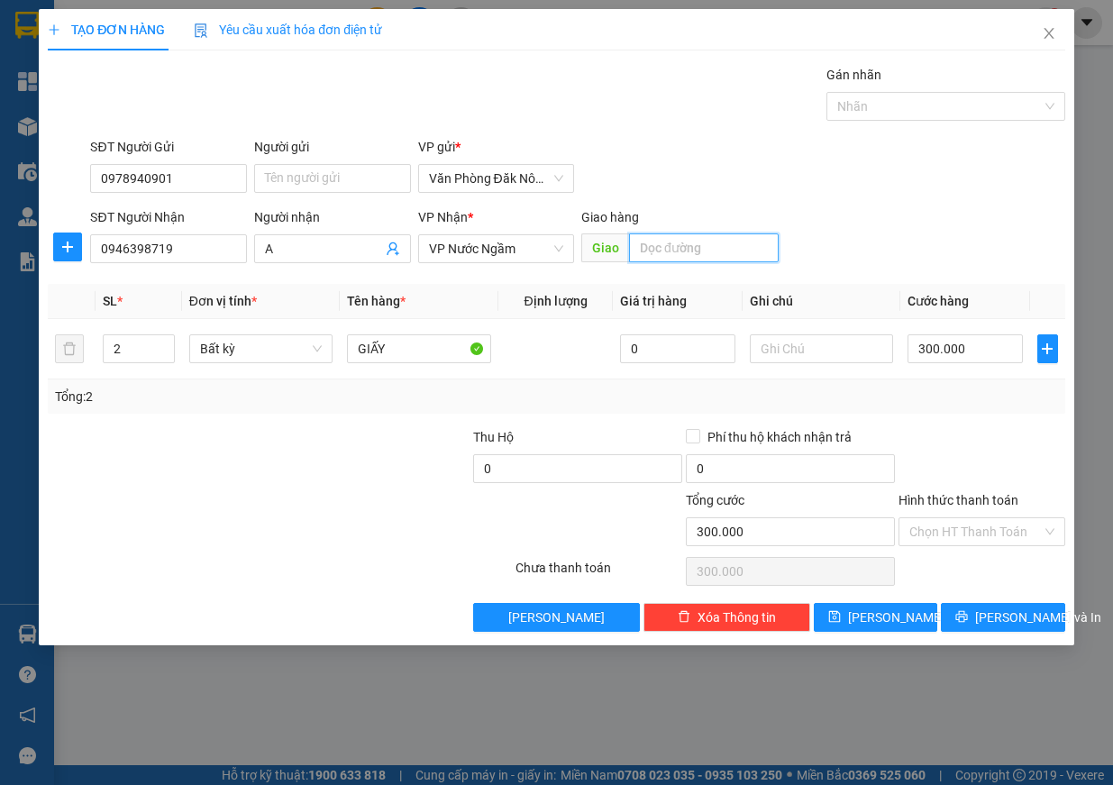
click at [641, 243] on input "text" at bounding box center [704, 247] width 150 height 29
type input "CX NGHI HOA"
click at [975, 627] on button "[PERSON_NAME] và In" at bounding box center [1003, 617] width 124 height 29
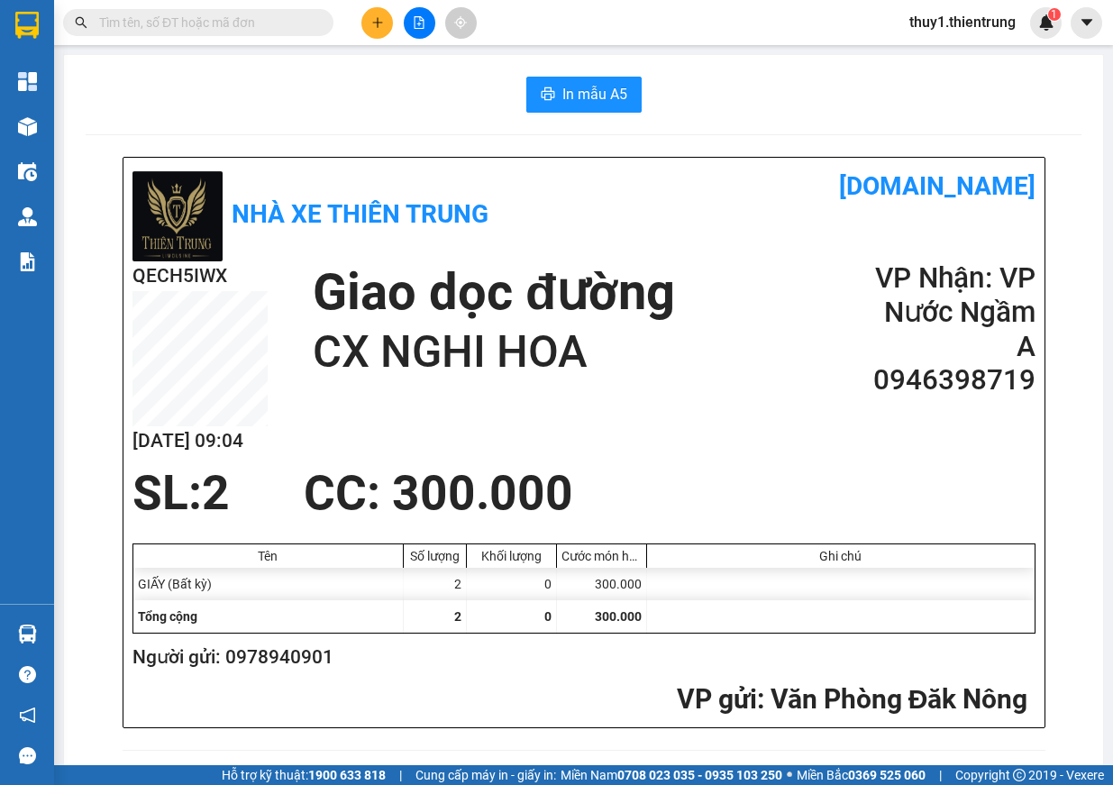
click at [609, 103] on span "In mẫu A5" at bounding box center [595, 94] width 65 height 23
click at [611, 84] on span "In mẫu A5" at bounding box center [595, 94] width 65 height 23
click at [425, 28] on icon "file-add" at bounding box center [419, 22] width 13 height 13
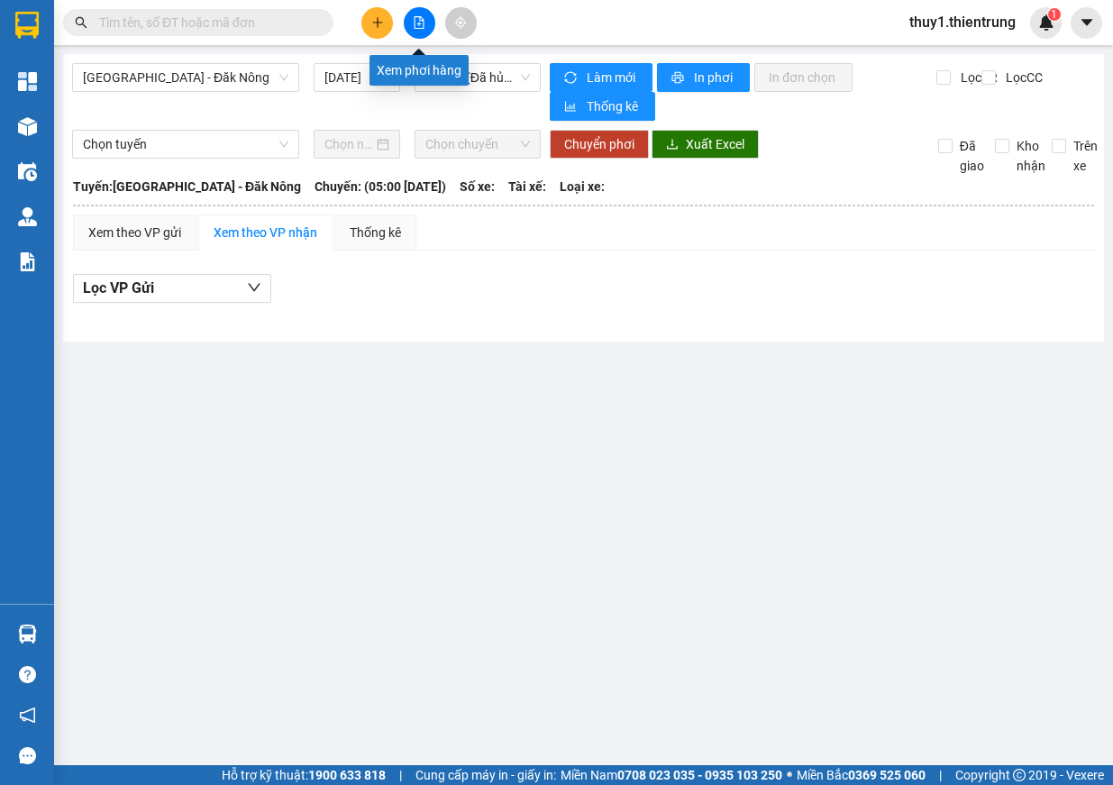
click at [413, 22] on icon "file-add" at bounding box center [419, 22] width 13 height 13
click at [151, 77] on span "[GEOGRAPHIC_DATA] - Đăk Nông" at bounding box center [186, 77] width 206 height 27
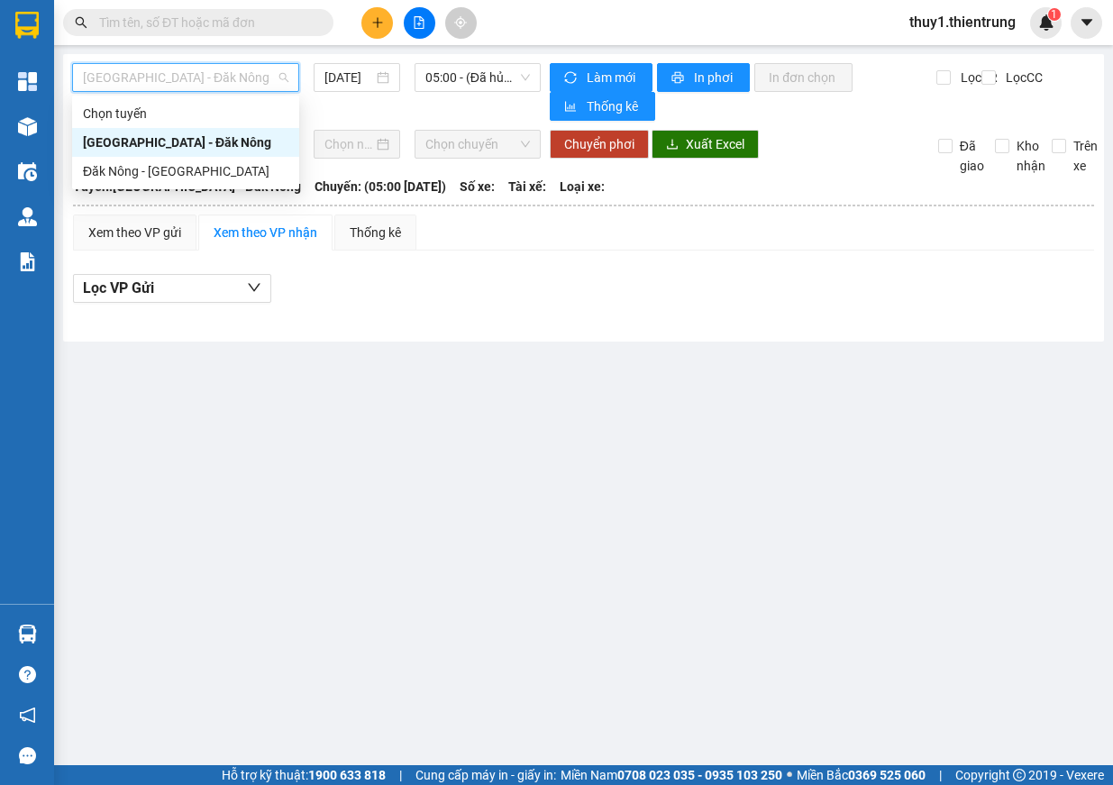
click at [473, 60] on div "[GEOGRAPHIC_DATA] - Đăk Nông [DATE] 05:00 - ([GEOGRAPHIC_DATA]) Làm mới In phơi…" at bounding box center [583, 198] width 1041 height 288
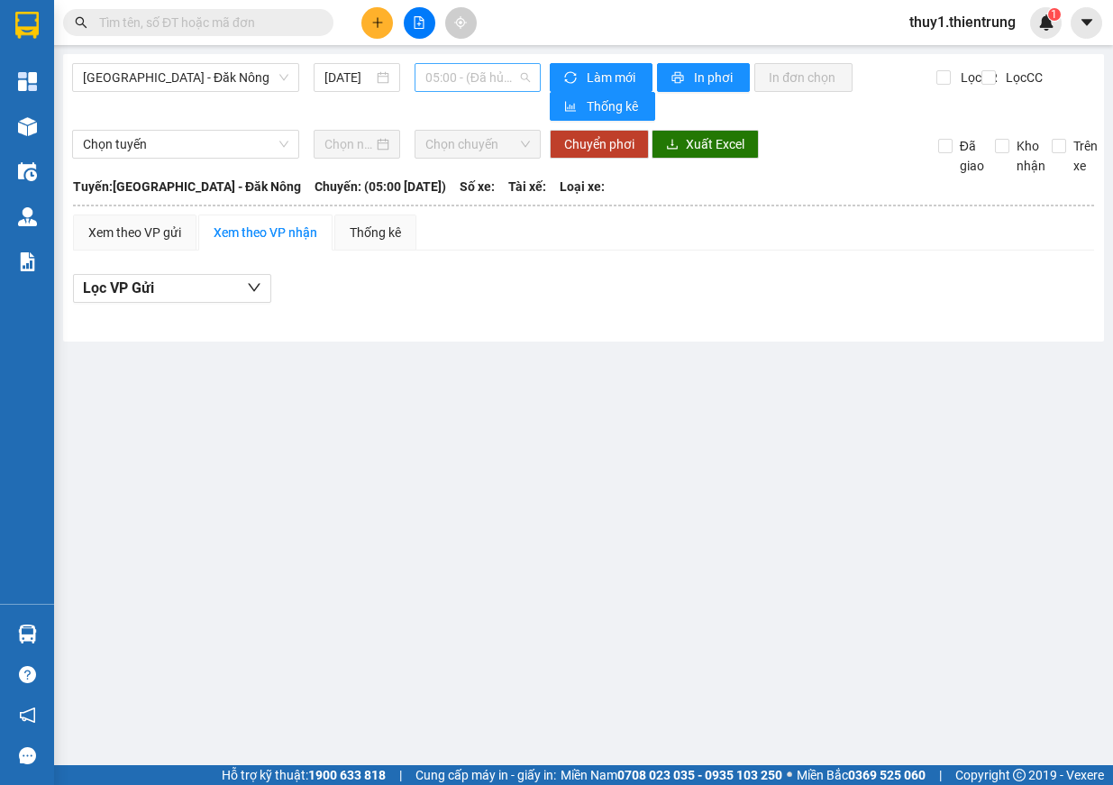
click at [475, 73] on span "05:00 - (Đã hủy)" at bounding box center [478, 77] width 105 height 27
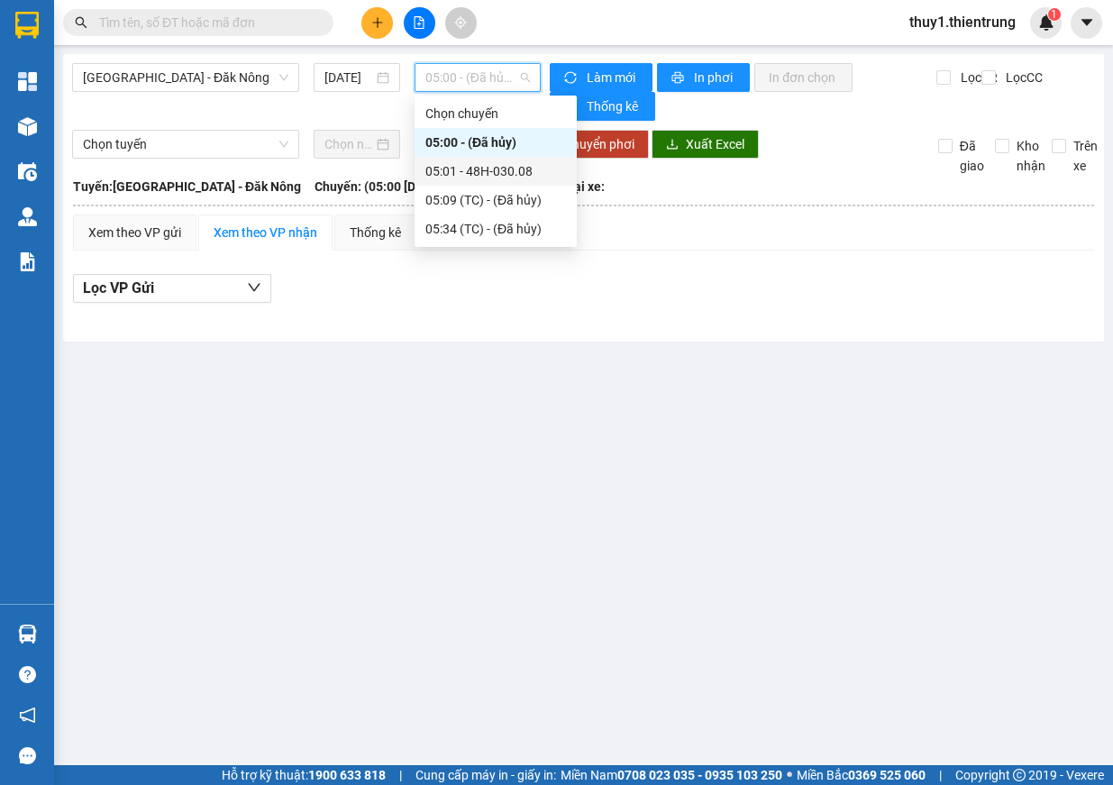
click at [501, 174] on div "05:01 - 48H-030.08" at bounding box center [496, 171] width 141 height 20
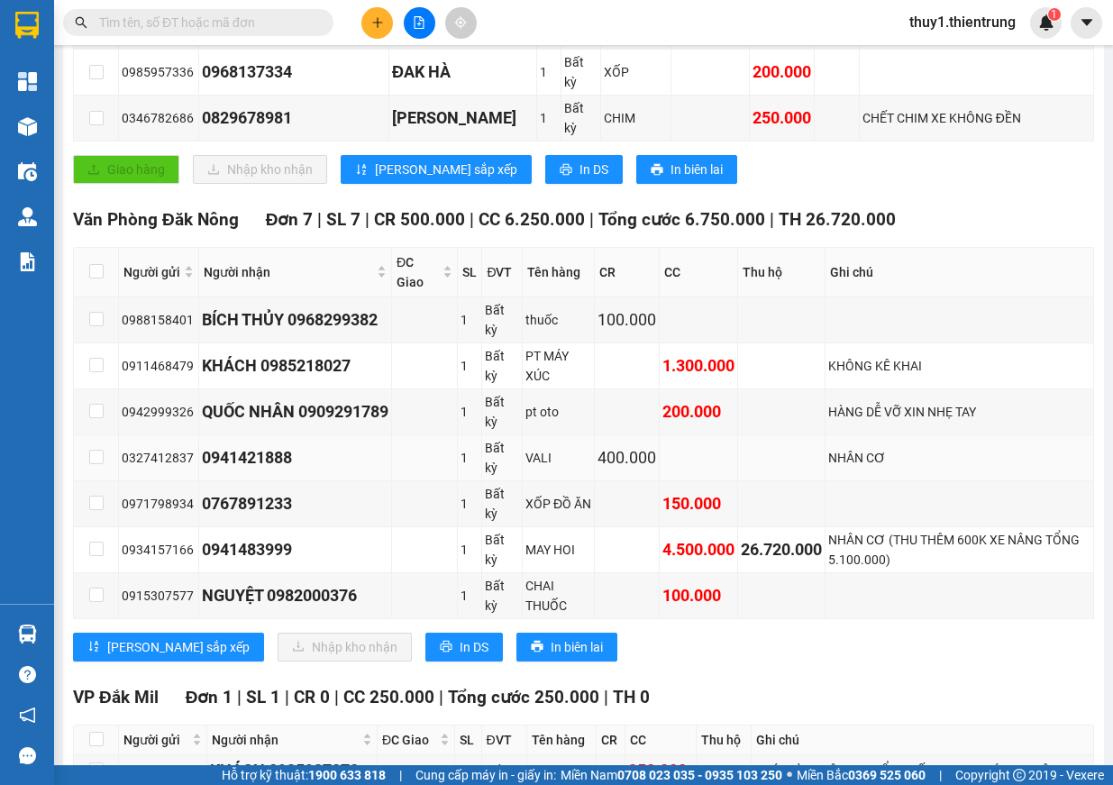
scroll to position [451, 0]
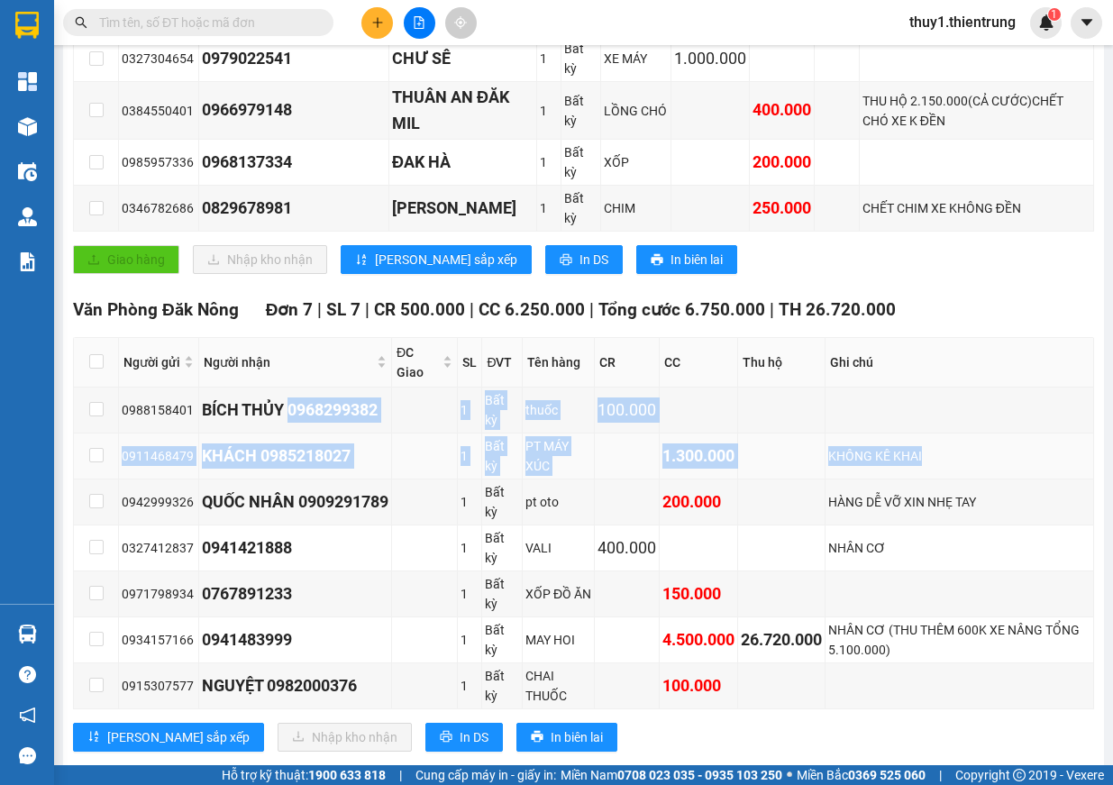
drag, startPoint x: 298, startPoint y: 409, endPoint x: 979, endPoint y: 454, distance: 682.1
click at [979, 454] on tbody "0988158401 BÍCH THỦY 0968299382 1 Bất kỳ thuốc 100.000 0911468479 KHÁCH 0985218…" at bounding box center [584, 549] width 1021 height 322
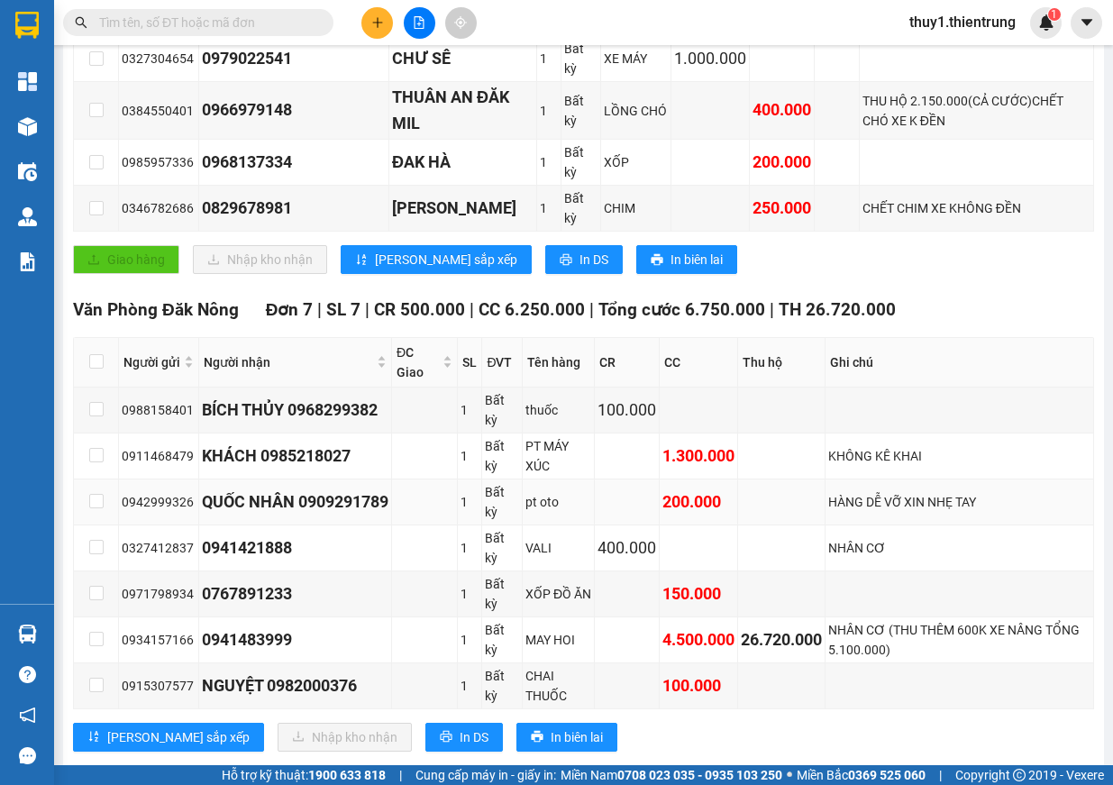
click at [342, 511] on div "QUỐC NHÂN 0909291789" at bounding box center [295, 502] width 187 height 25
drag, startPoint x: 216, startPoint y: 551, endPoint x: 901, endPoint y: 541, distance: 684.3
click at [901, 541] on tr "0327412837 0941421888 1 Bất kỳ VALI 400.000 NHÂN CƠ" at bounding box center [584, 549] width 1021 height 46
drag, startPoint x: 210, startPoint y: 590, endPoint x: 894, endPoint y: 604, distance: 684.4
click at [894, 604] on tr "0971798934 0767891233 1 Bất kỳ XỐP ĐỒ ĂN 150.000" at bounding box center [584, 595] width 1021 height 46
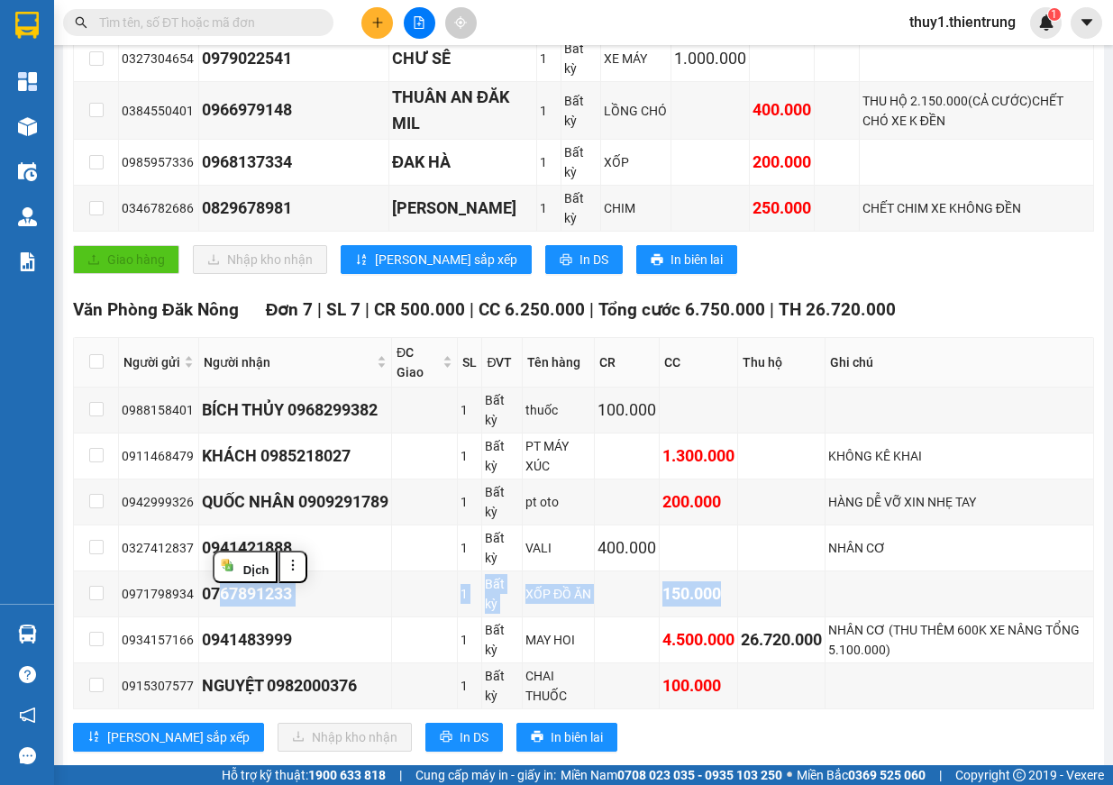
scroll to position [541, 0]
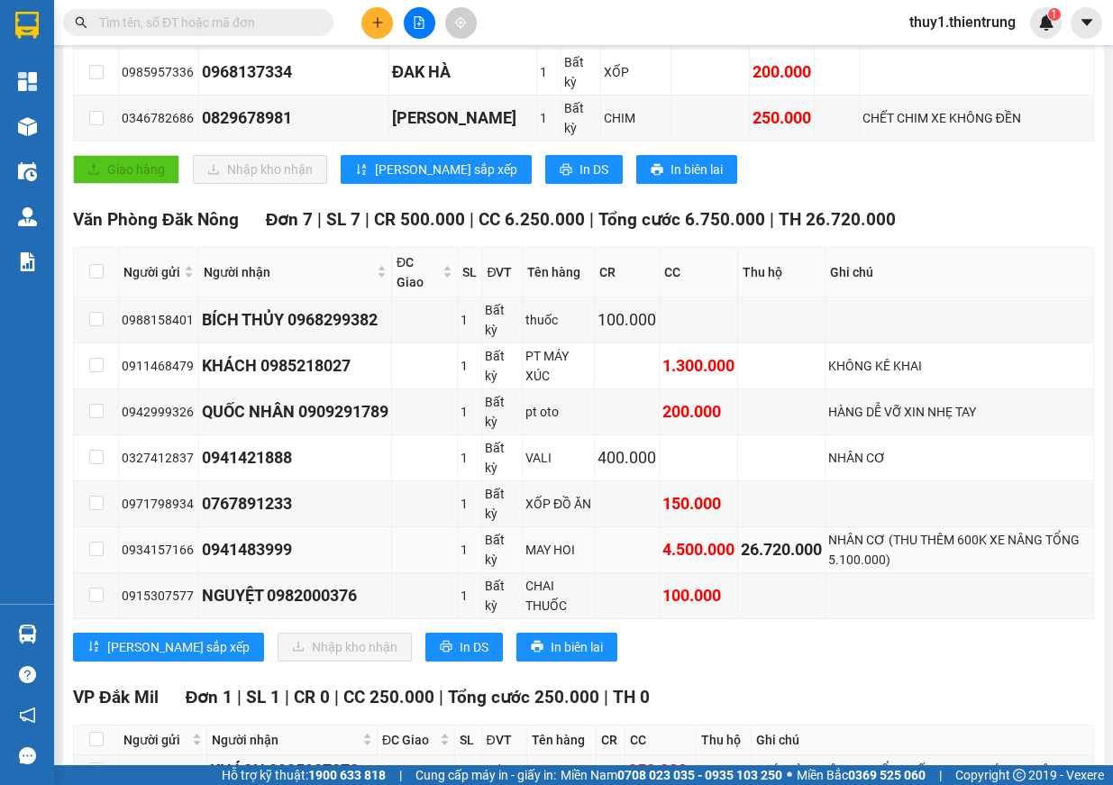
click at [376, 563] on td "0941483999" at bounding box center [295, 550] width 193 height 46
drag, startPoint x: 681, startPoint y: 552, endPoint x: 800, endPoint y: 555, distance: 119.1
click at [800, 555] on tr "0934157166 0941483999 1 Bất kỳ MAY HOI 4.500.000 26.720.000 NHÂN CƠ (THU THÊM 6…" at bounding box center [584, 550] width 1021 height 46
click at [660, 554] on td at bounding box center [627, 550] width 65 height 46
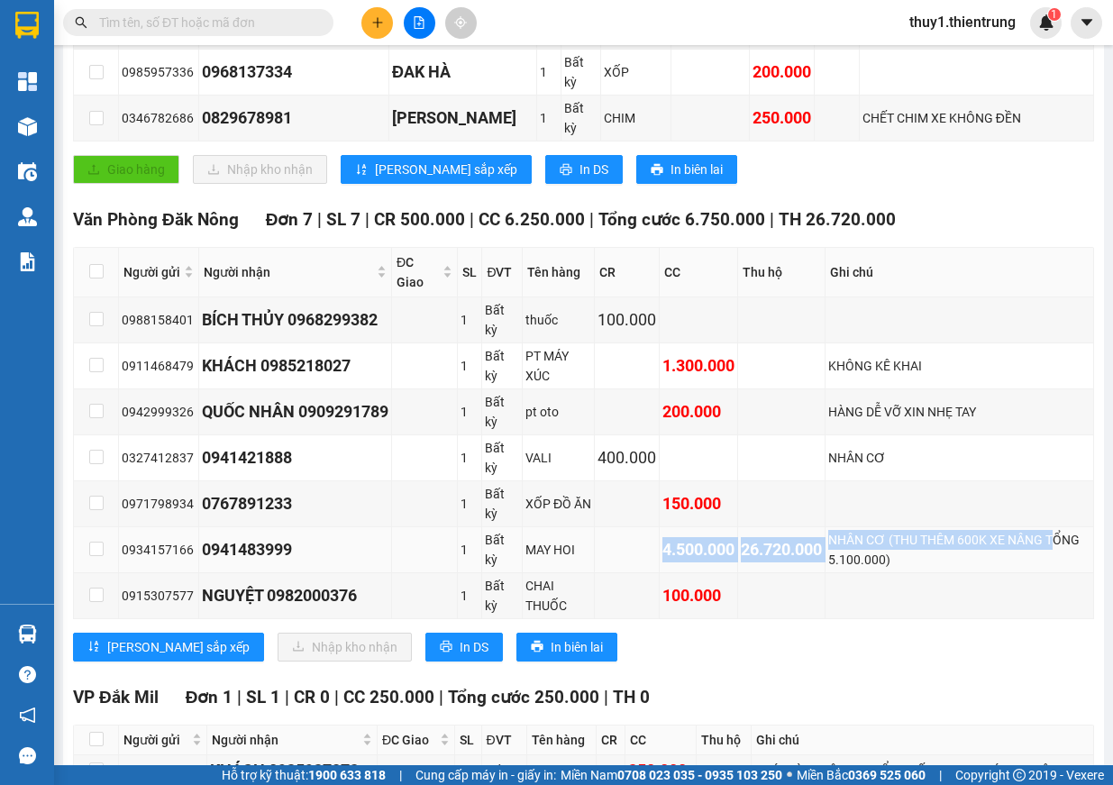
drag, startPoint x: 668, startPoint y: 550, endPoint x: 862, endPoint y: 558, distance: 194.0
click at [859, 556] on tr "0934157166 0941483999 1 Bất kỳ MAY HOI 4.500.000 26.720.000 NHÂN CƠ (THU THÊM 6…" at bounding box center [584, 550] width 1021 height 46
click at [863, 570] on td "NHÂN CƠ (THU THÊM 600K XE NÂNG TỔNG 5.100.000)" at bounding box center [960, 550] width 269 height 46
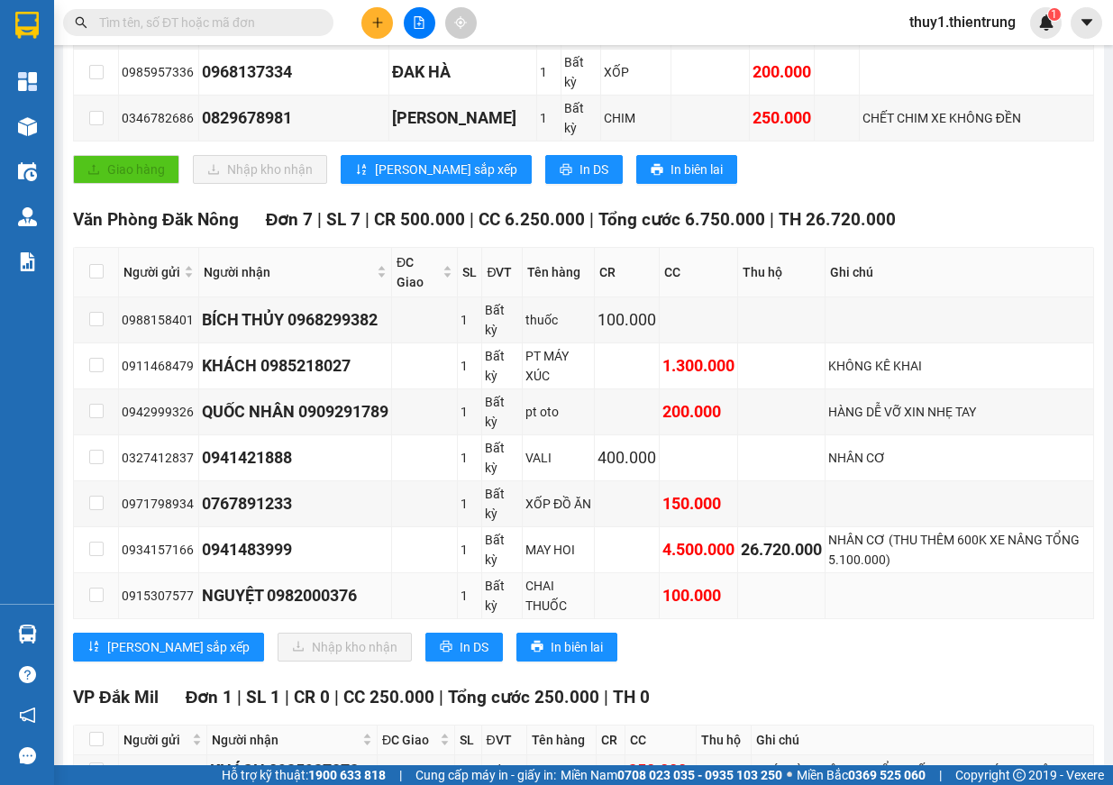
click at [861, 605] on td at bounding box center [960, 596] width 269 height 46
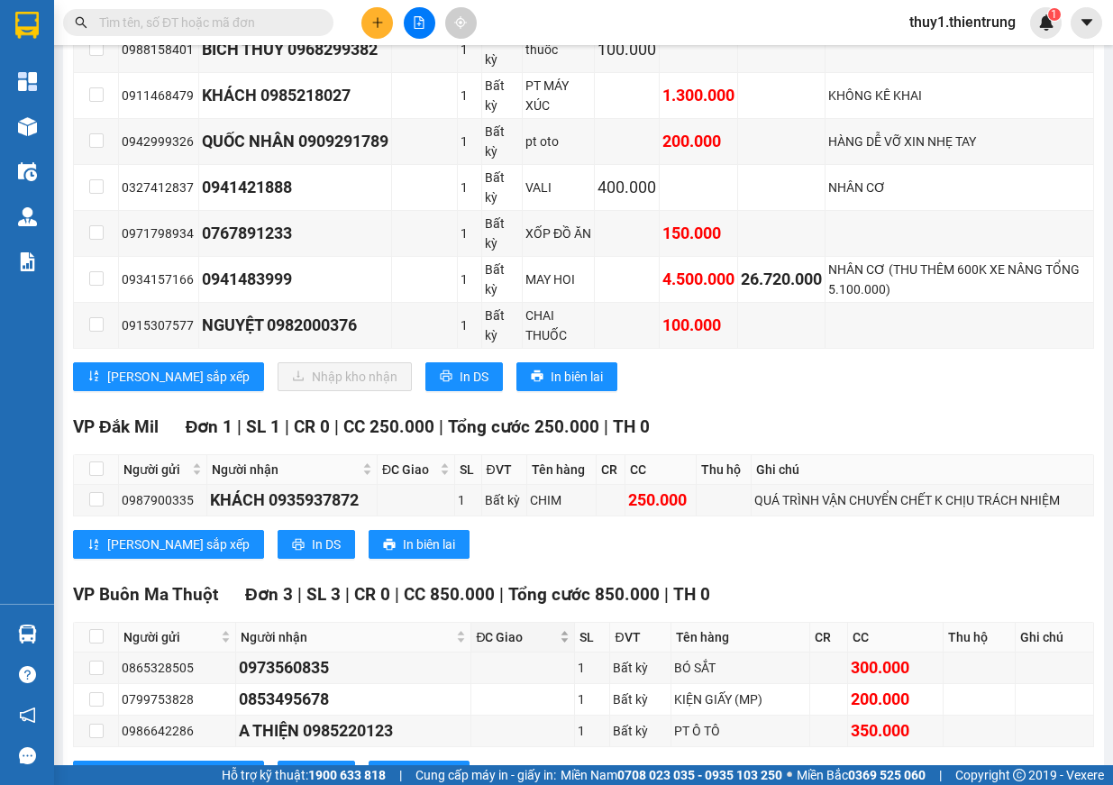
scroll to position [902, 0]
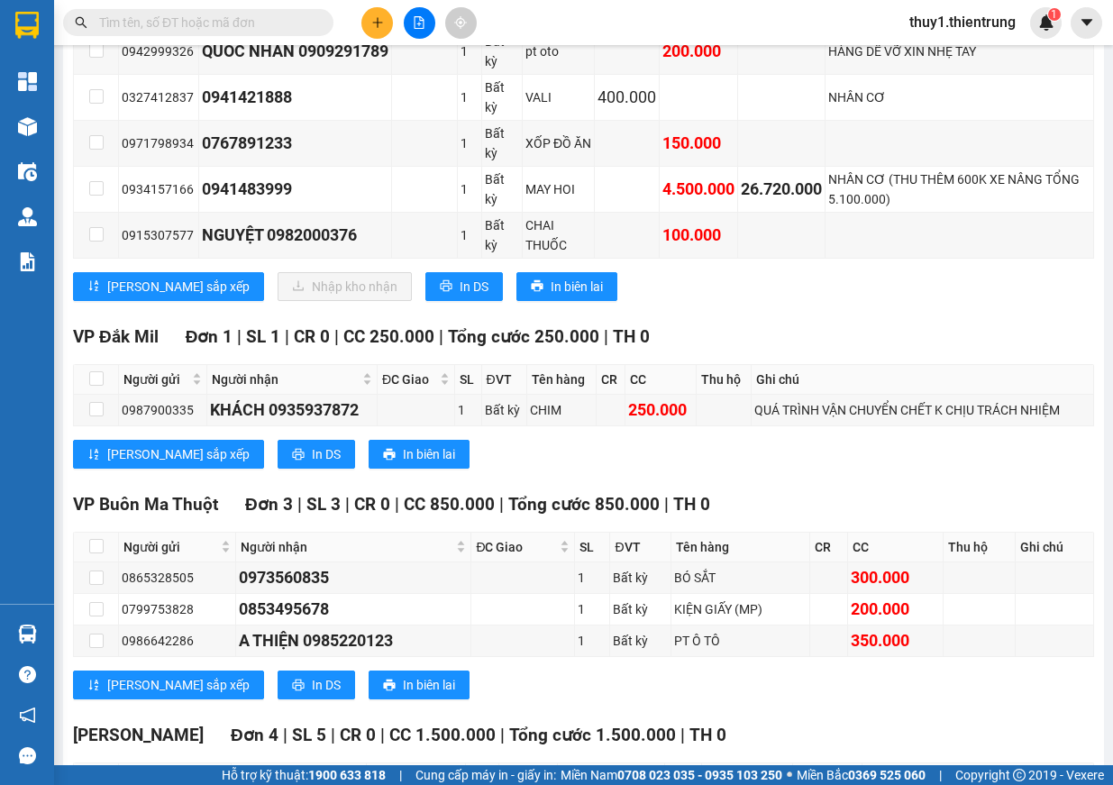
click at [385, 27] on button at bounding box center [378, 23] width 32 height 32
click at [429, 74] on div "Tạo đơn hàng" at bounding box center [448, 68] width 78 height 20
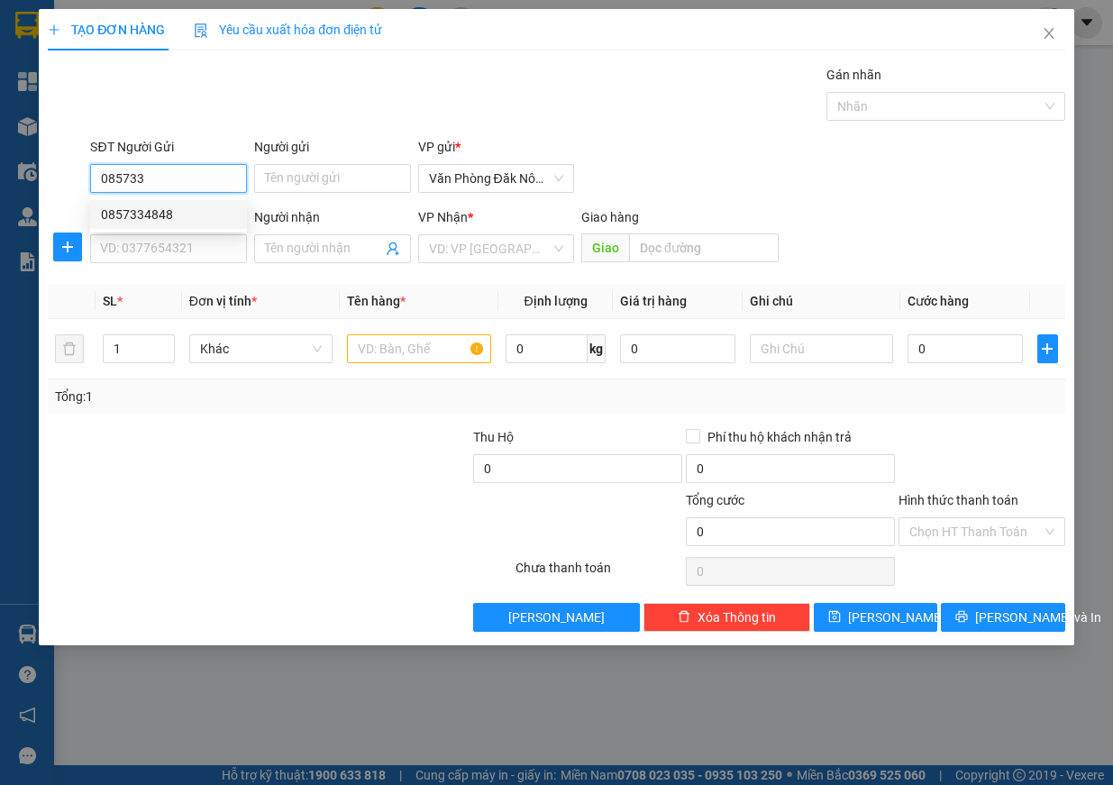
click at [206, 200] on div "0857334848" at bounding box center [168, 214] width 157 height 29
type input "0857334848"
type input "0968234383"
type input "150.000"
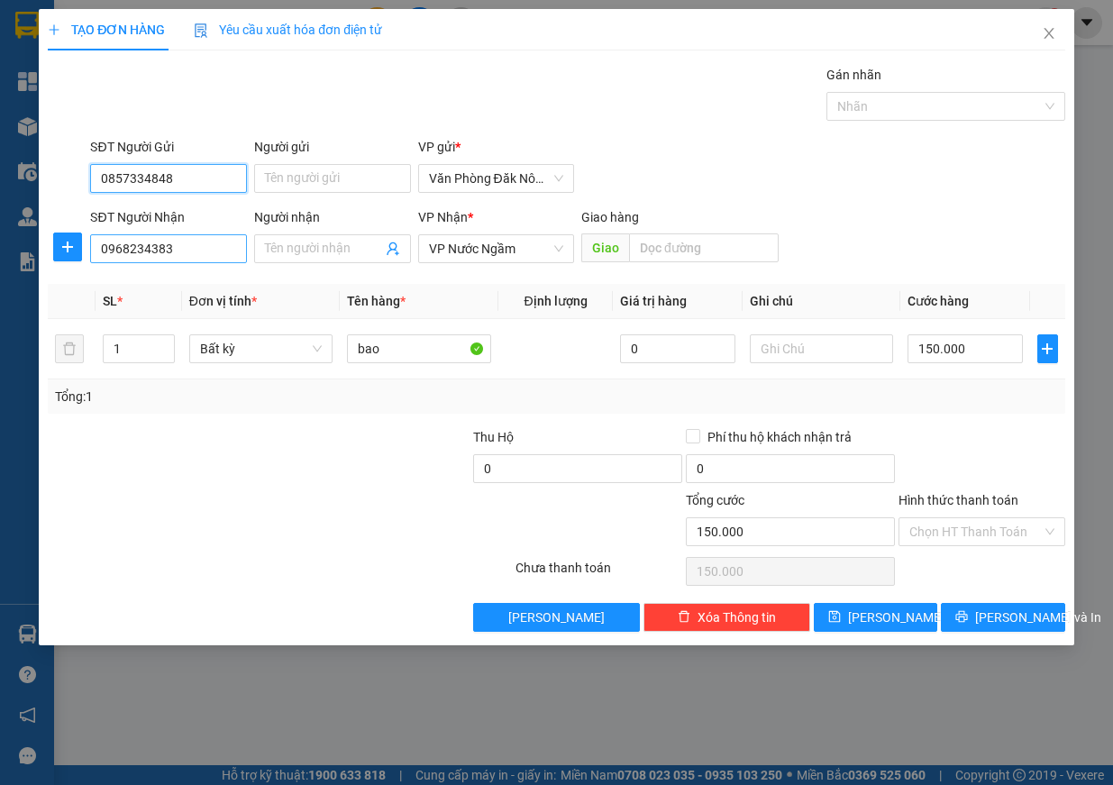
type input "0857334848"
click at [191, 245] on input "0968234383" at bounding box center [168, 248] width 157 height 29
type input "0389075191"
click at [663, 247] on input "text" at bounding box center [704, 247] width 150 height 29
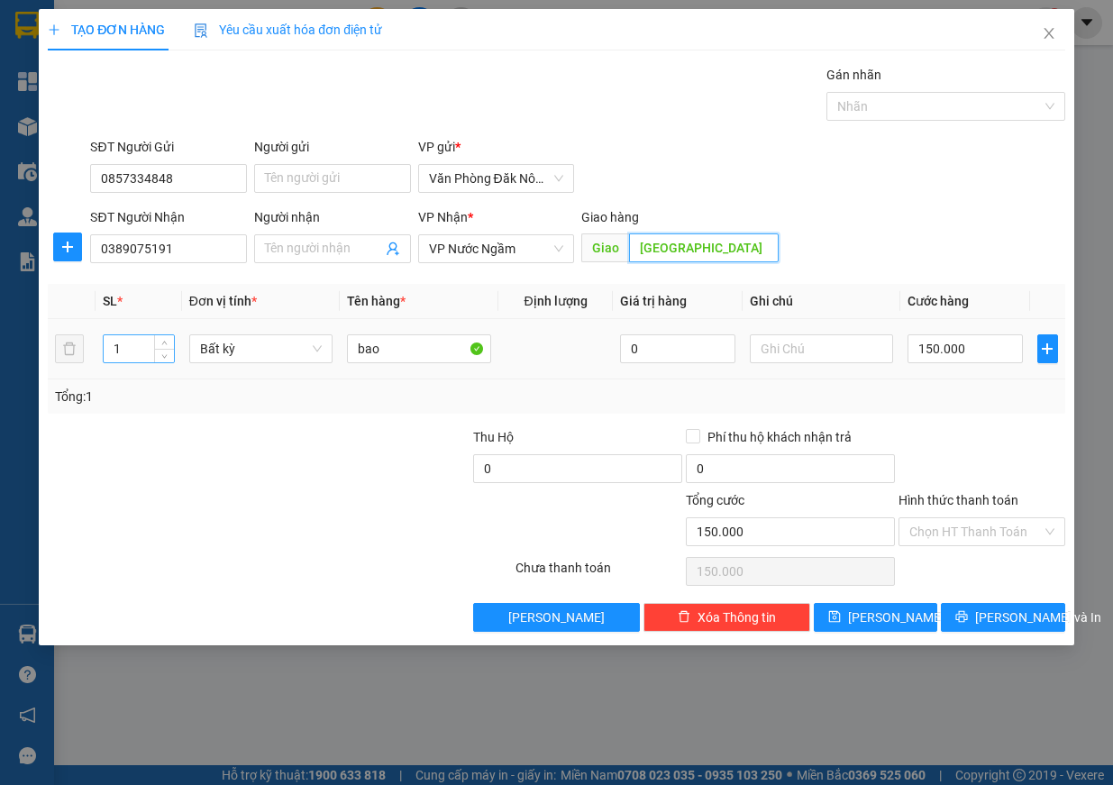
type input "[GEOGRAPHIC_DATA]"
click at [81, 352] on tr "1 Bất kỳ bao 0 150.000" at bounding box center [557, 349] width 1018 height 60
type input "2"
click at [379, 352] on input "bao" at bounding box center [419, 348] width 144 height 29
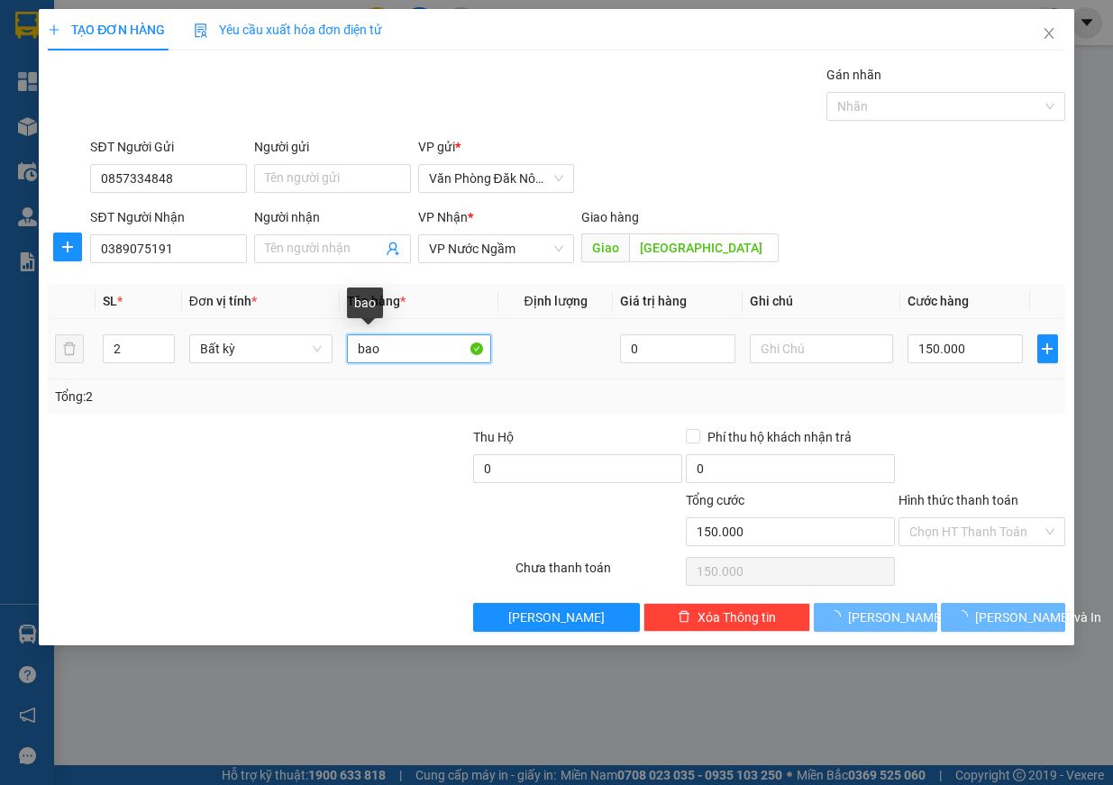
click at [379, 352] on input "bao" at bounding box center [419, 348] width 144 height 29
type input "0"
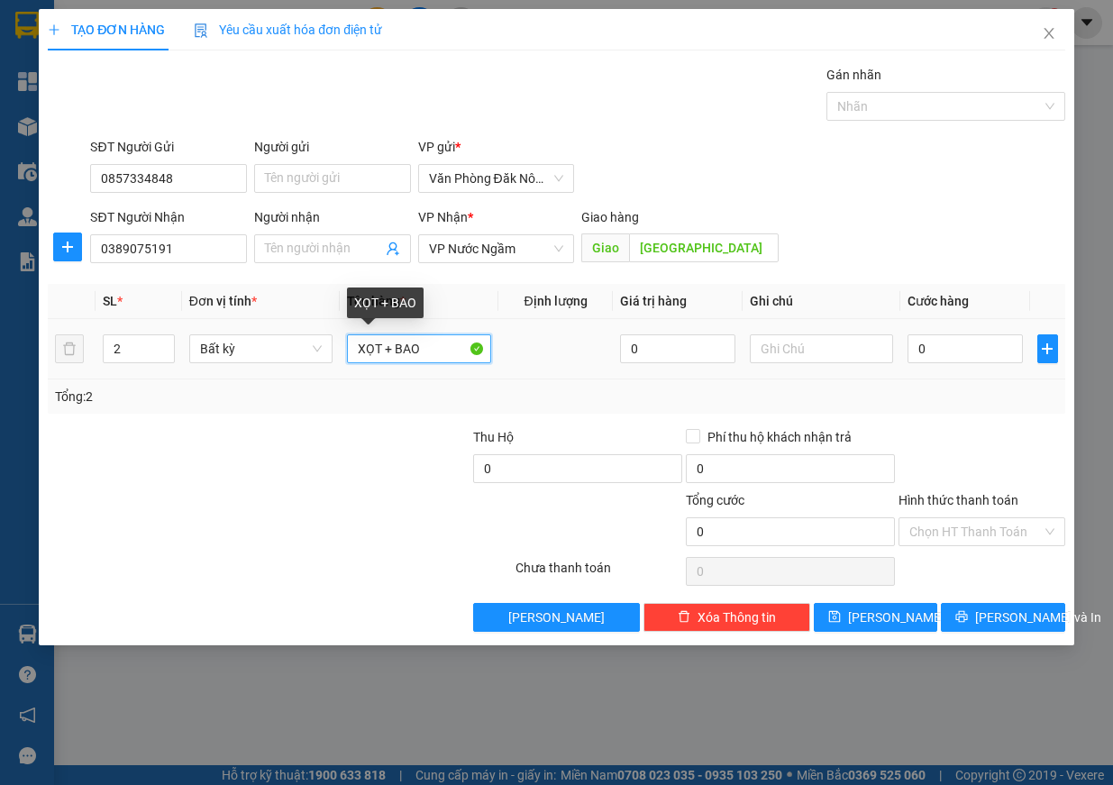
type input "XỌT + BAO"
type input "3"
type input "35"
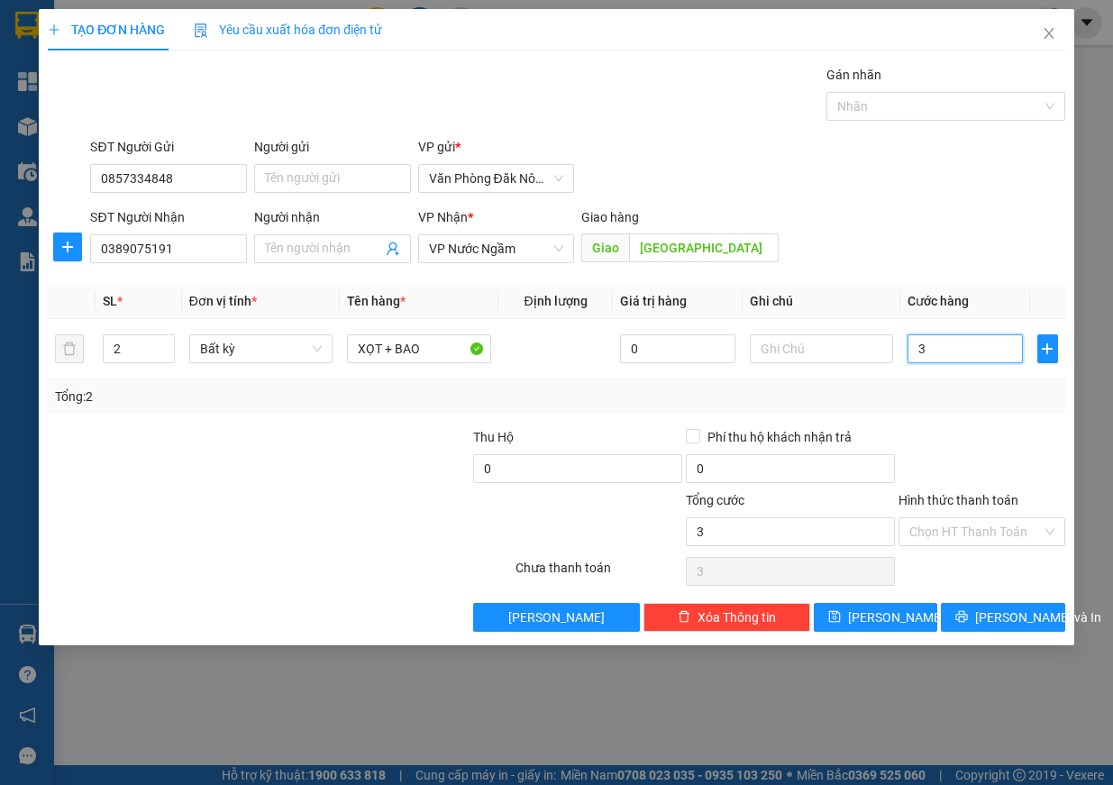
type input "35"
type input "350"
type input "3.500"
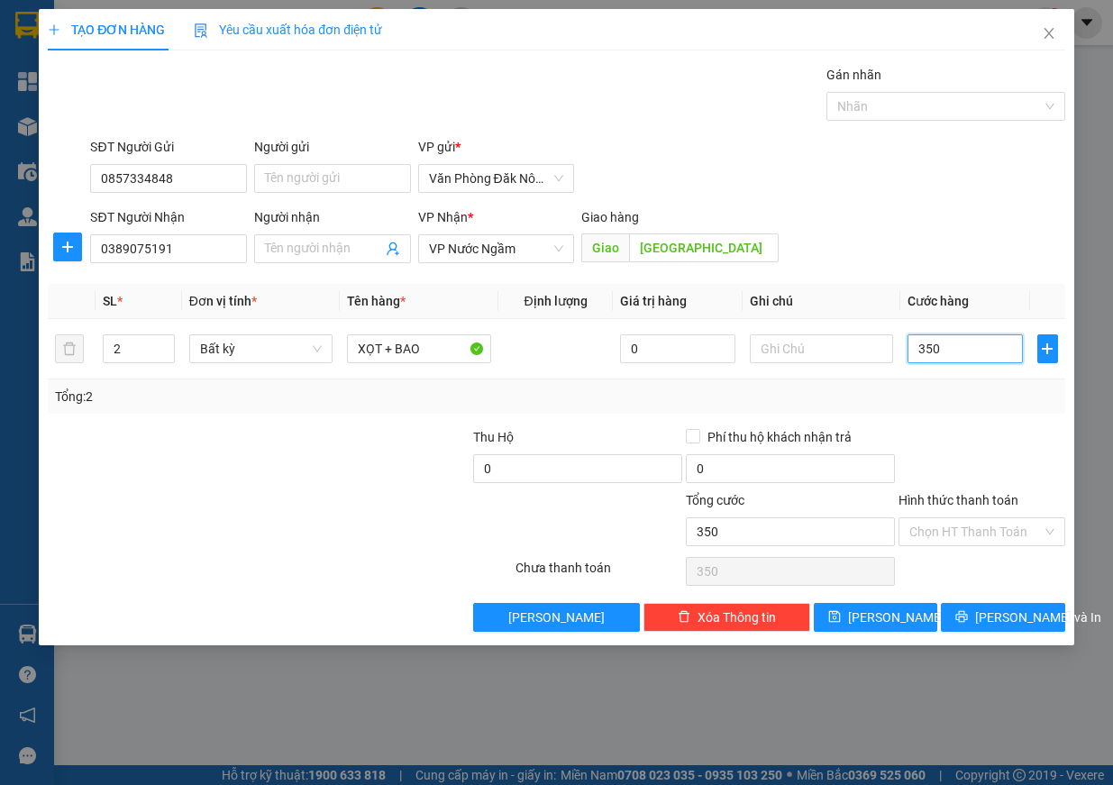
type input "3.500"
type input "35.000"
type input "350.000"
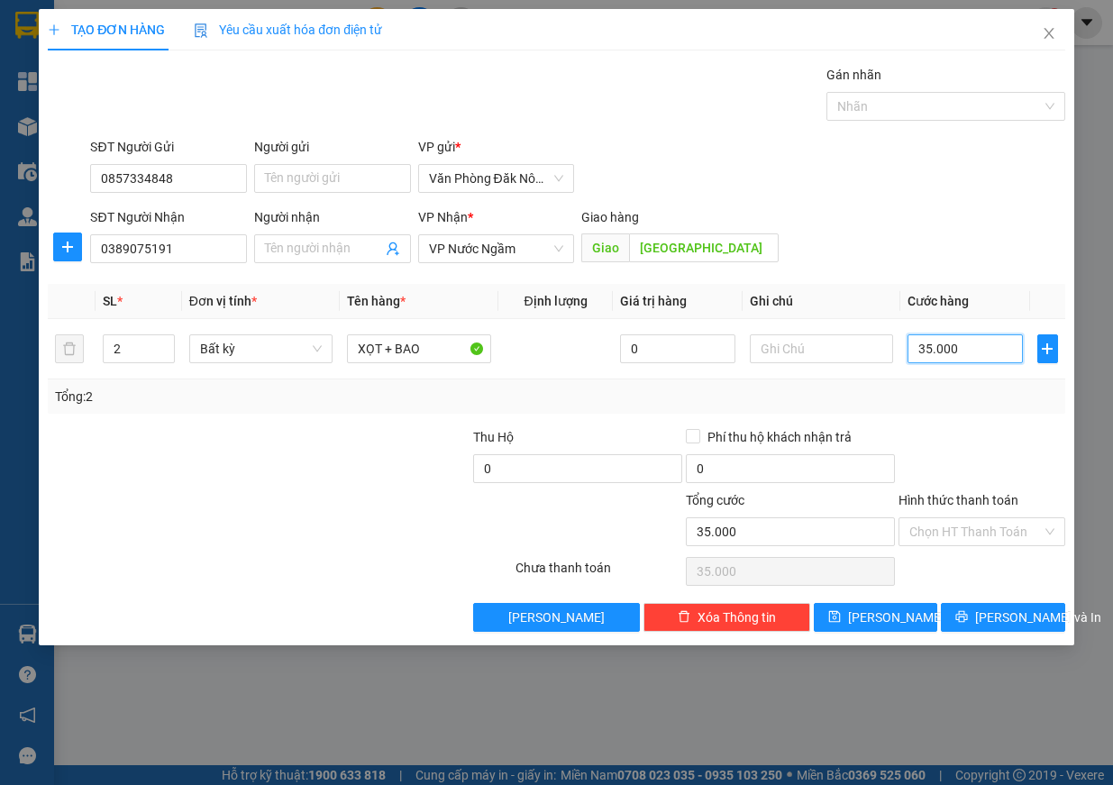
type input "350.000"
click at [957, 526] on input "Hình thức thanh toán" at bounding box center [976, 531] width 133 height 27
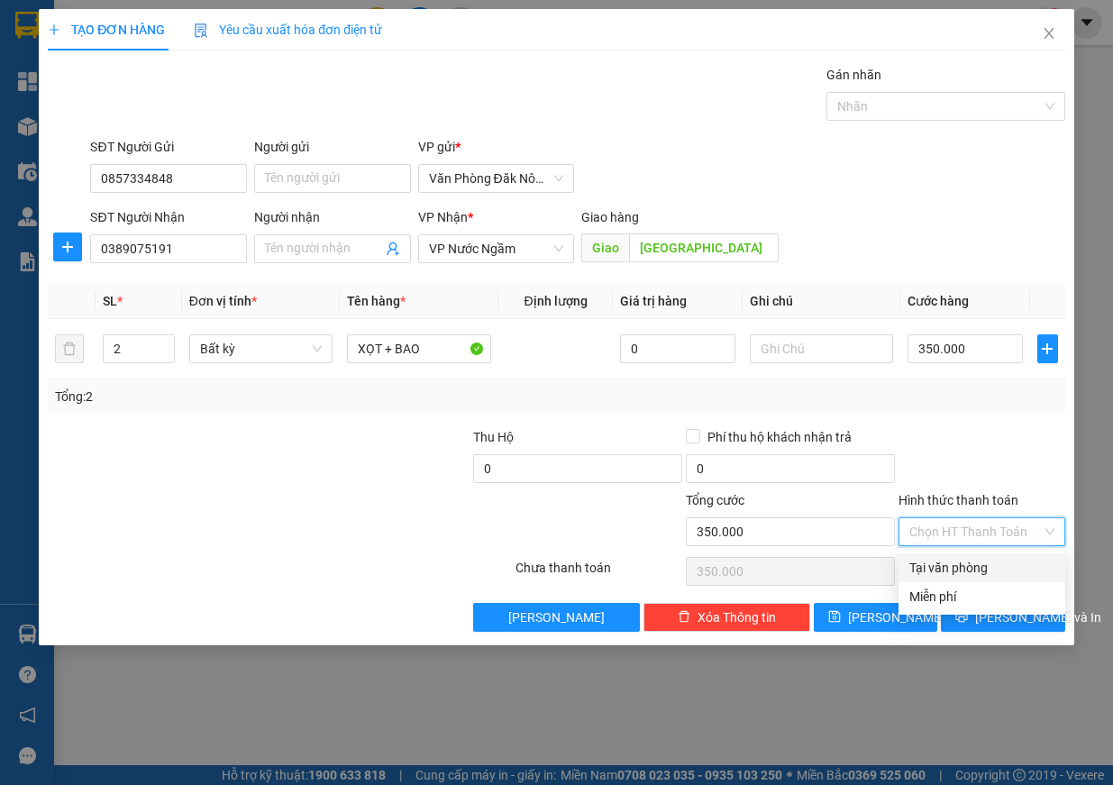
click at [948, 572] on div "Tại văn phòng" at bounding box center [982, 568] width 145 height 20
type input "0"
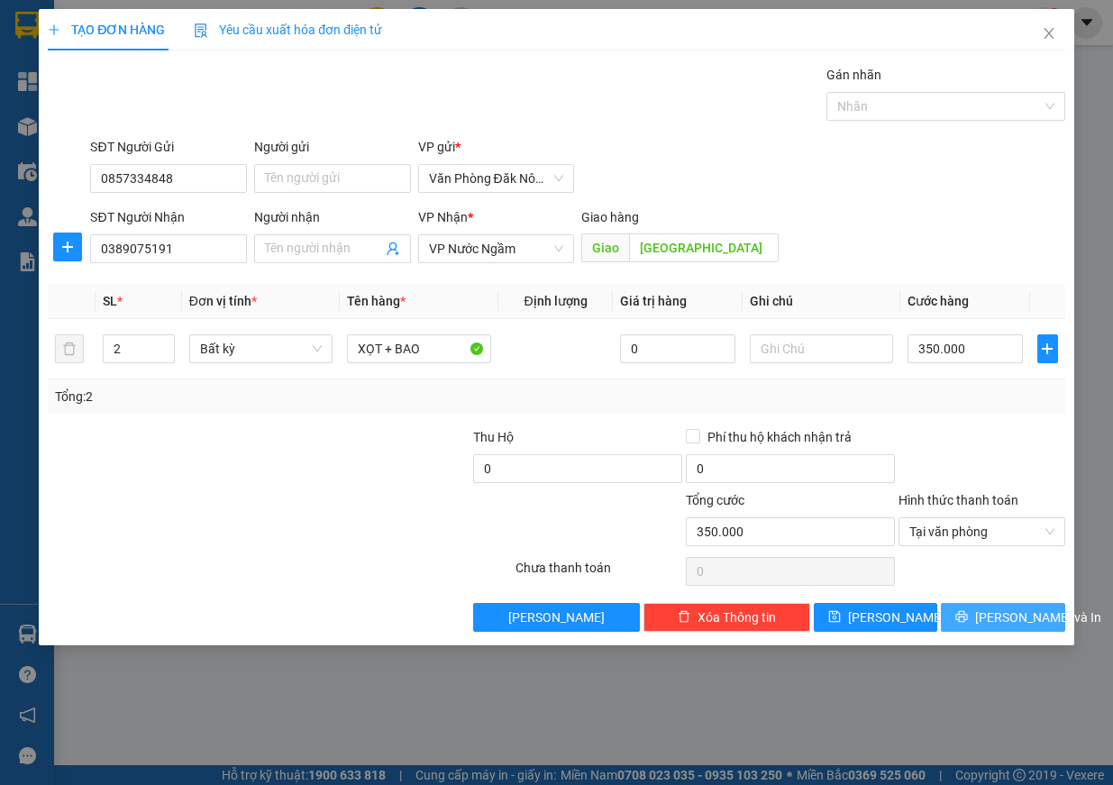
click at [1000, 617] on span "[PERSON_NAME] và In" at bounding box center [1038, 618] width 126 height 20
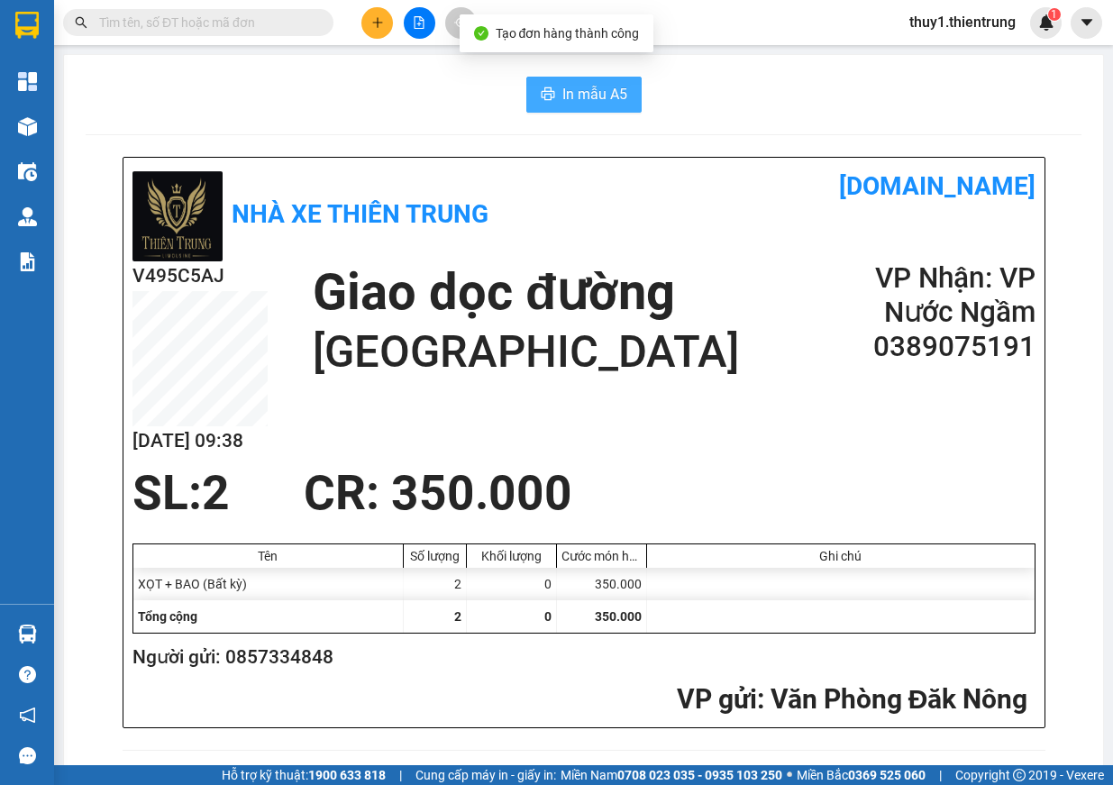
click at [563, 104] on span "In mẫu A5" at bounding box center [595, 94] width 65 height 23
click at [574, 107] on button "In mẫu A5" at bounding box center [583, 95] width 115 height 36
click at [819, 269] on h2 "VP Nhận: VP Nước Ngầm" at bounding box center [927, 295] width 216 height 69
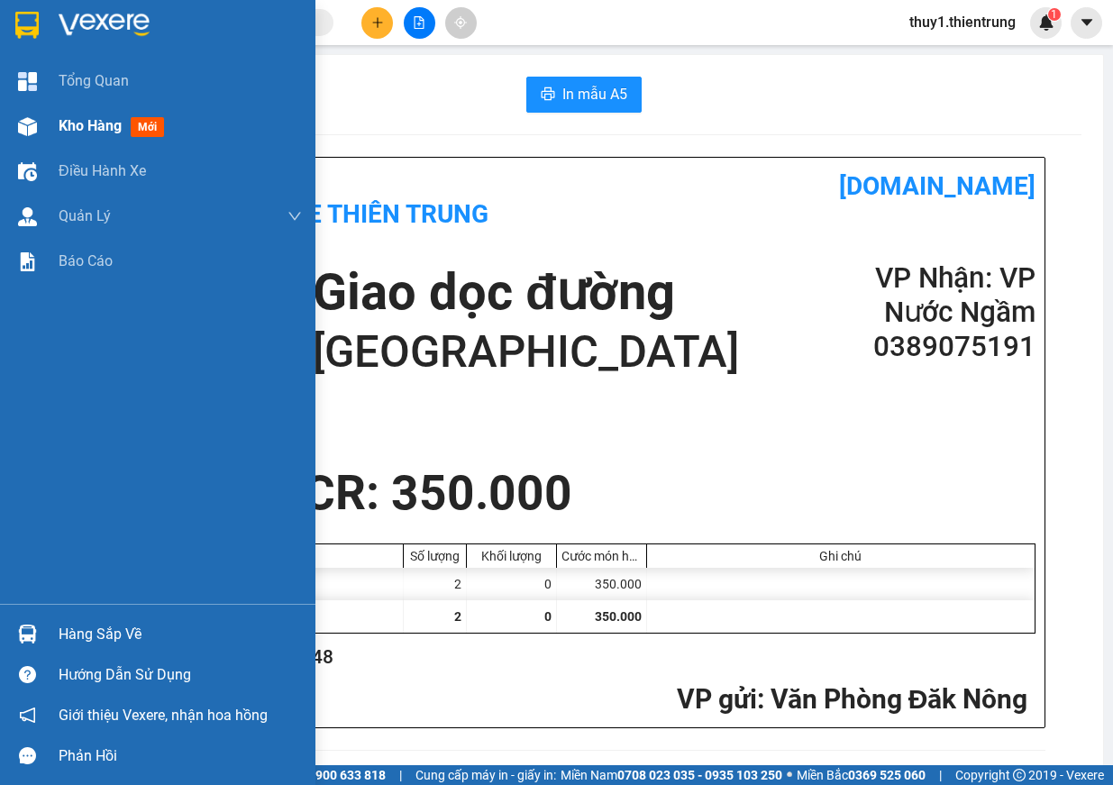
click at [38, 124] on div at bounding box center [28, 127] width 32 height 32
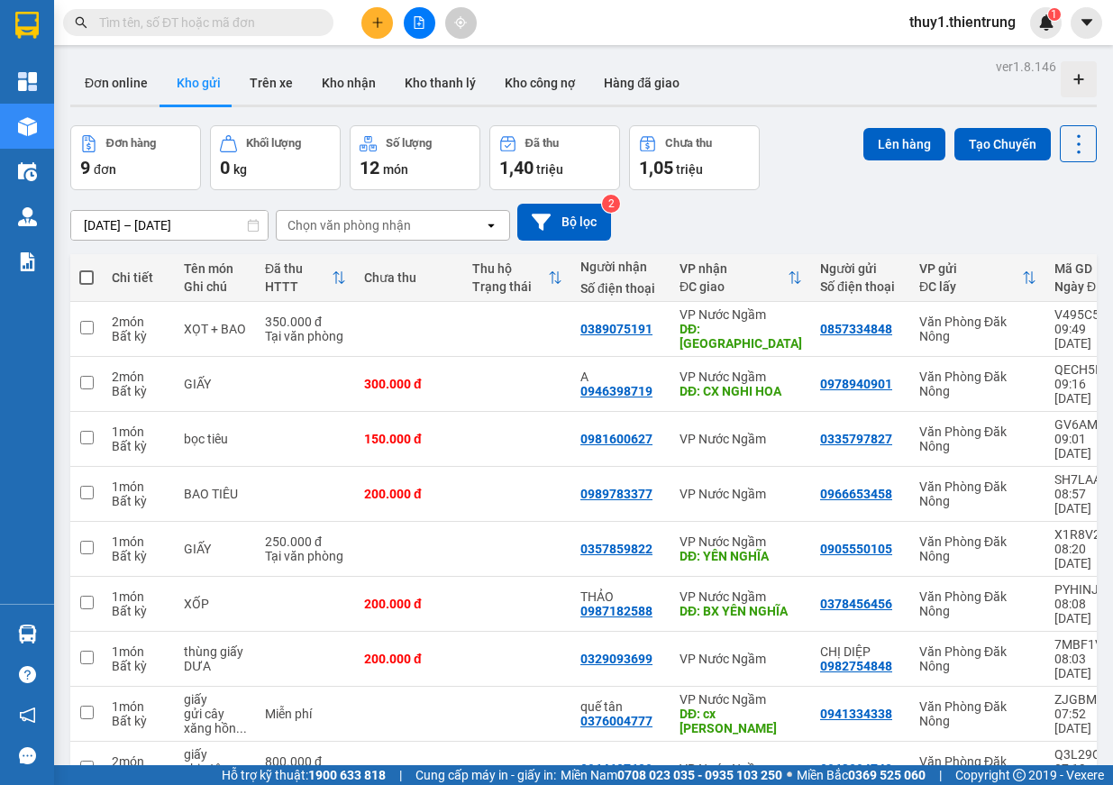
click at [92, 277] on span at bounding box center [86, 277] width 14 height 14
click at [87, 269] on input "checkbox" at bounding box center [87, 269] width 0 height 0
checkbox input "true"
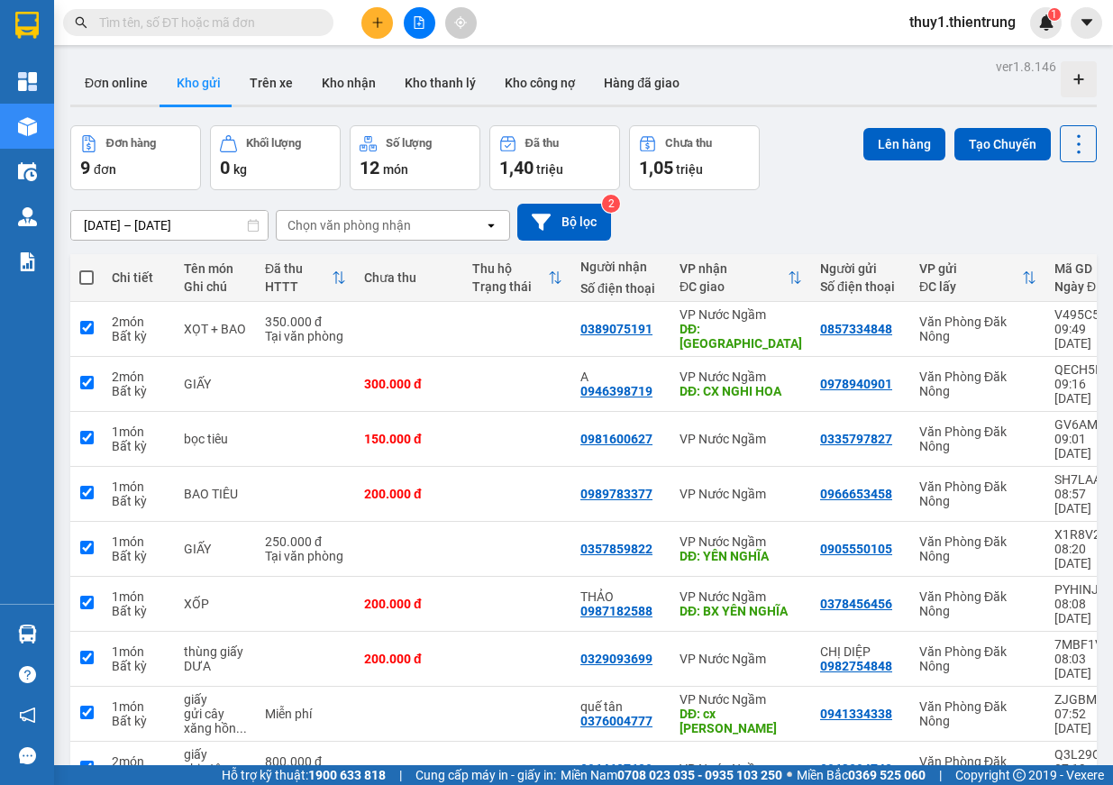
checkbox input "true"
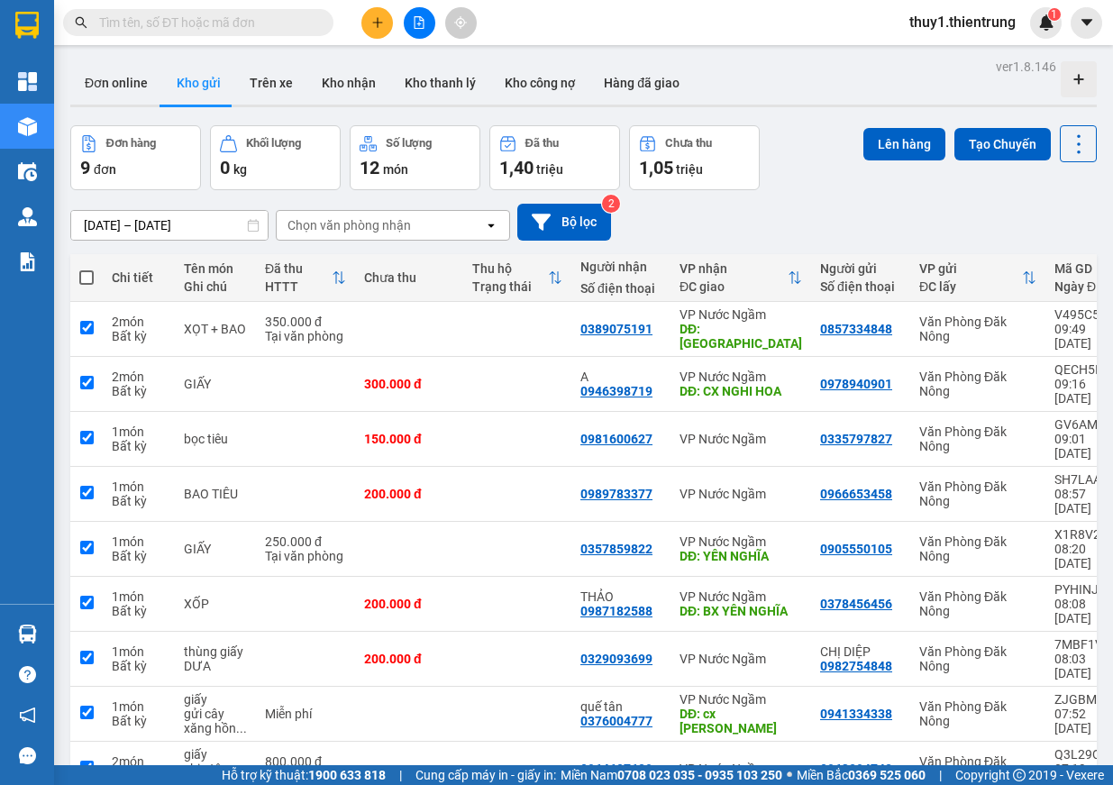
checkbox input "true"
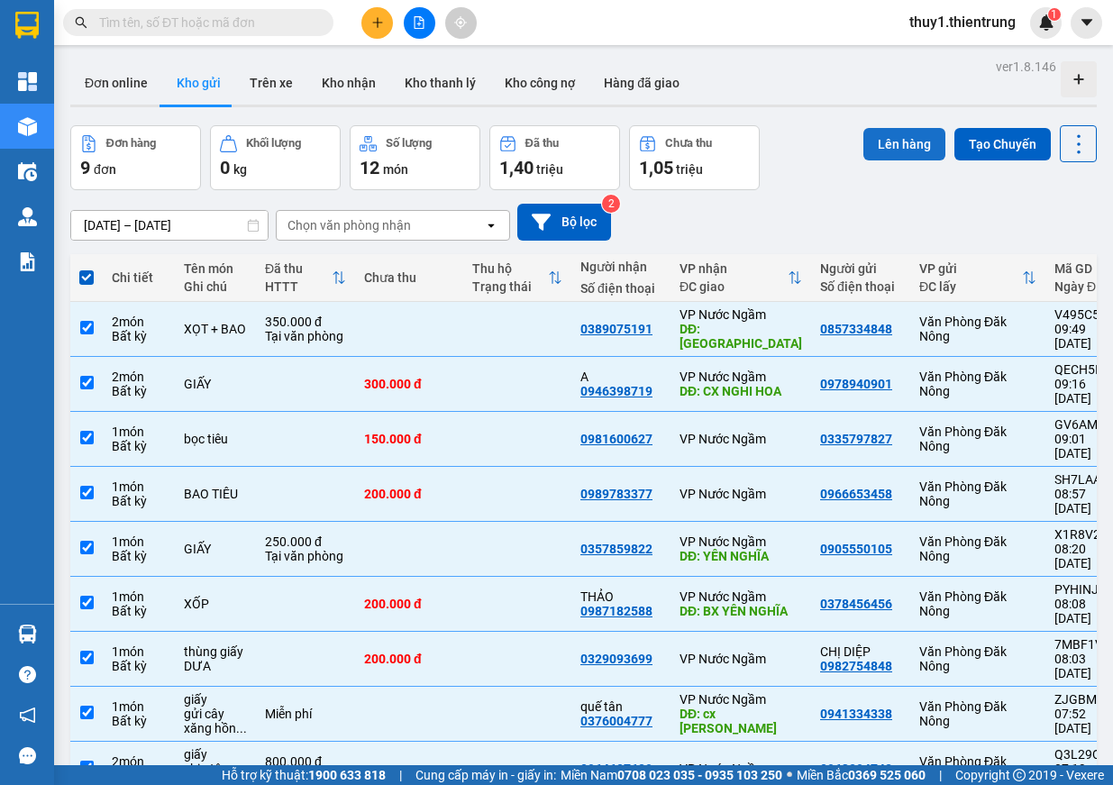
click at [900, 146] on button "Lên hàng" at bounding box center [905, 144] width 82 height 32
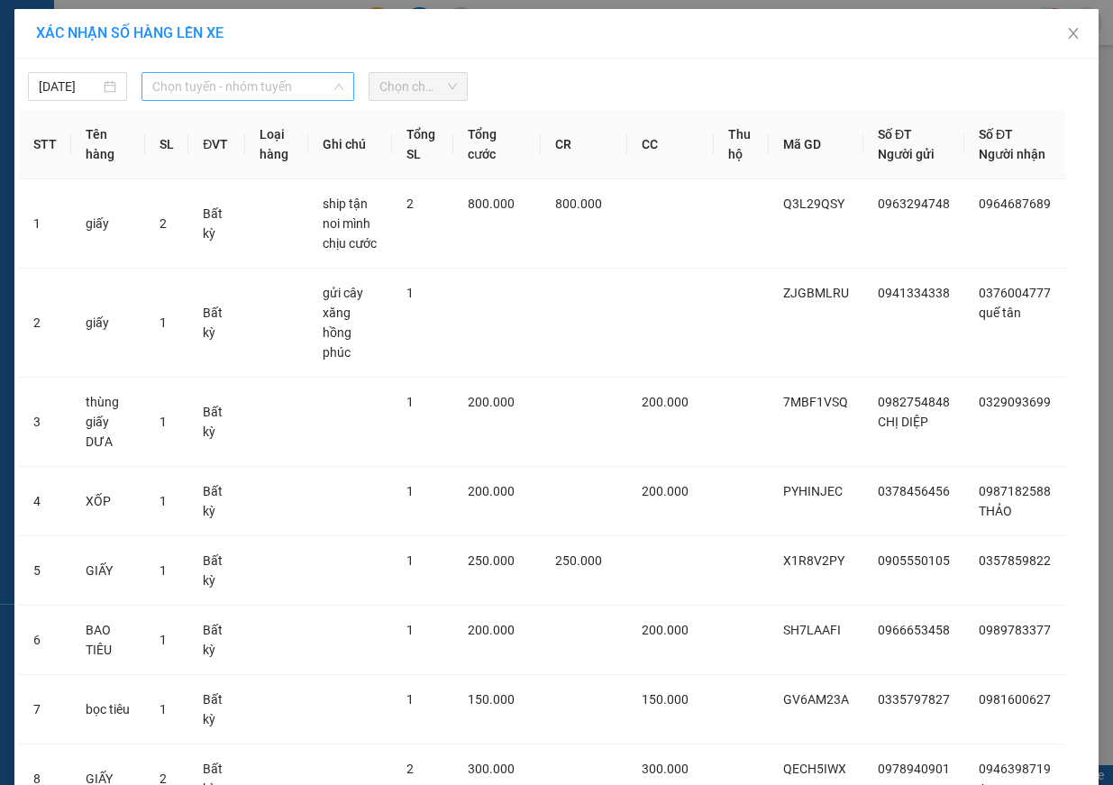
click at [208, 92] on span "Chọn tuyến - nhóm tuyến" at bounding box center [247, 86] width 191 height 27
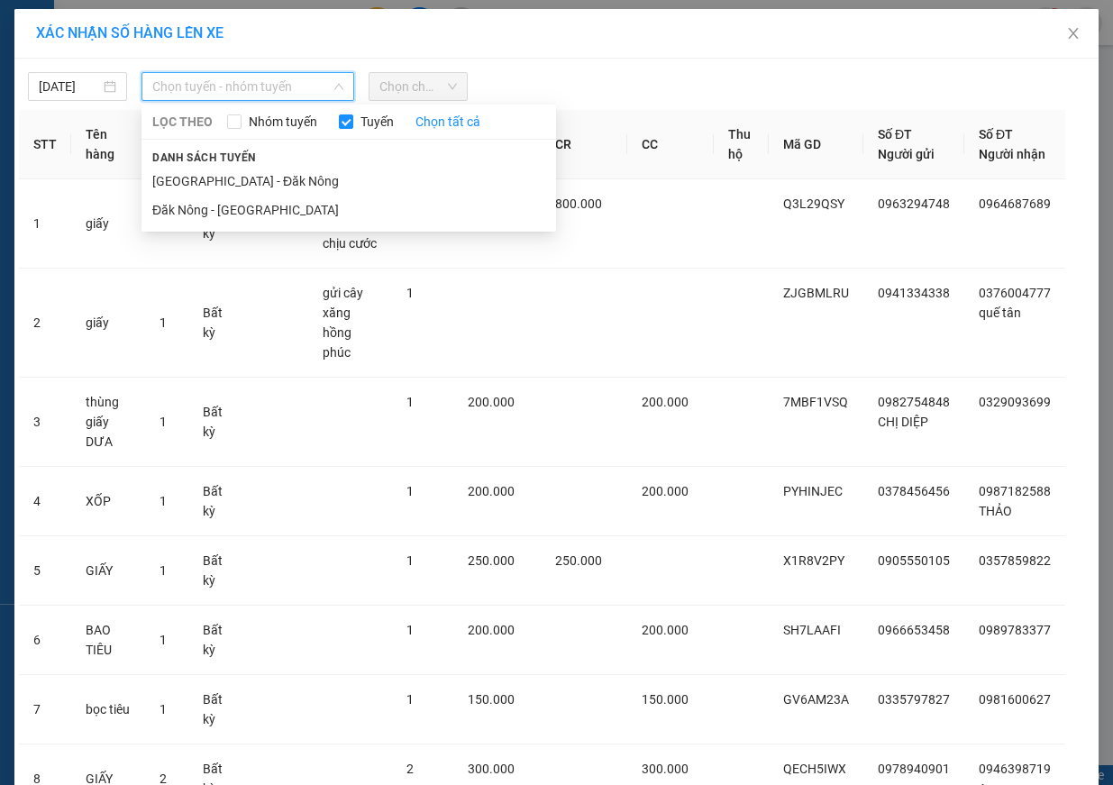
drag, startPoint x: 203, startPoint y: 209, endPoint x: 303, endPoint y: 158, distance: 112.5
click at [203, 210] on li "Đăk Nông - [GEOGRAPHIC_DATA]" at bounding box center [349, 210] width 415 height 29
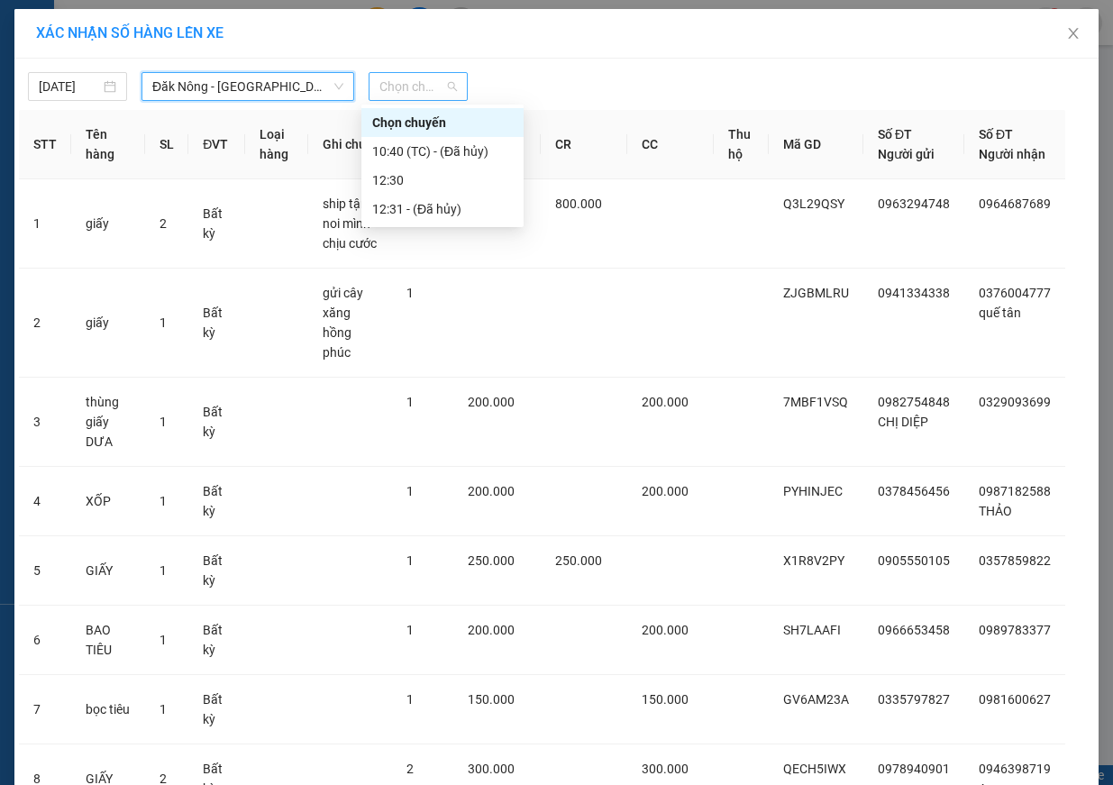
click at [413, 90] on span "Chọn chuyến" at bounding box center [419, 86] width 78 height 27
click at [438, 172] on div "12:30" at bounding box center [442, 180] width 141 height 20
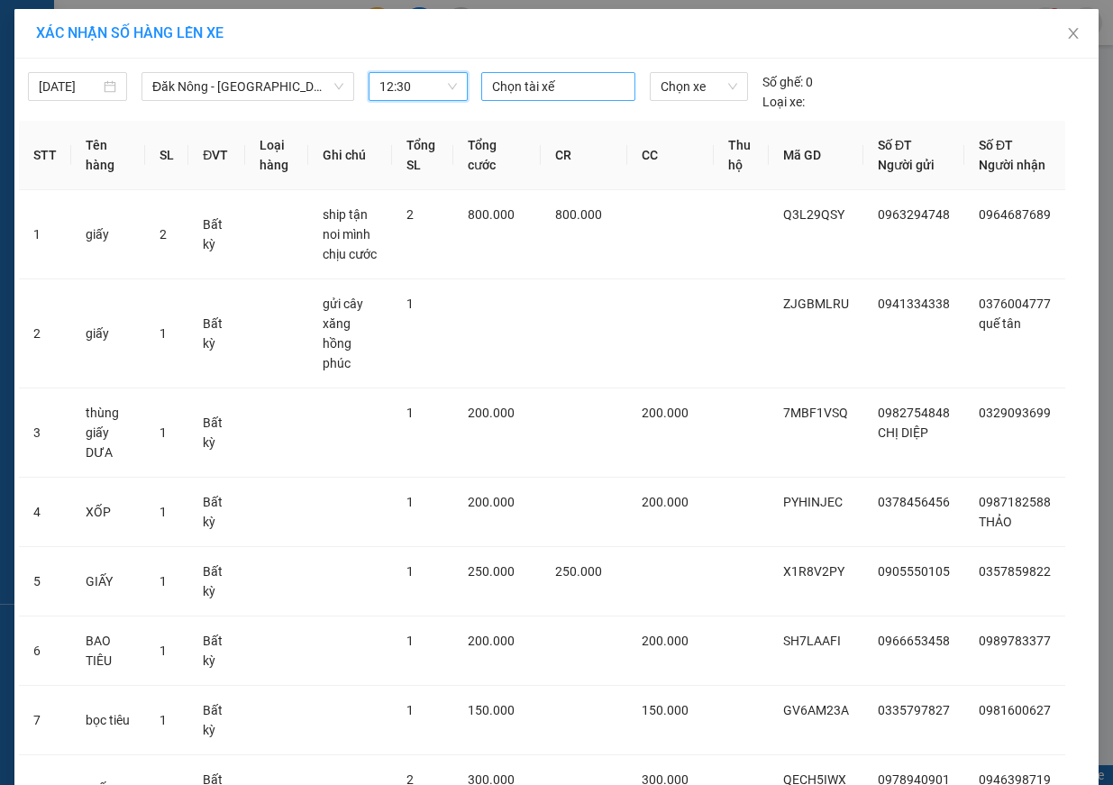
click at [535, 82] on div at bounding box center [558, 87] width 145 height 22
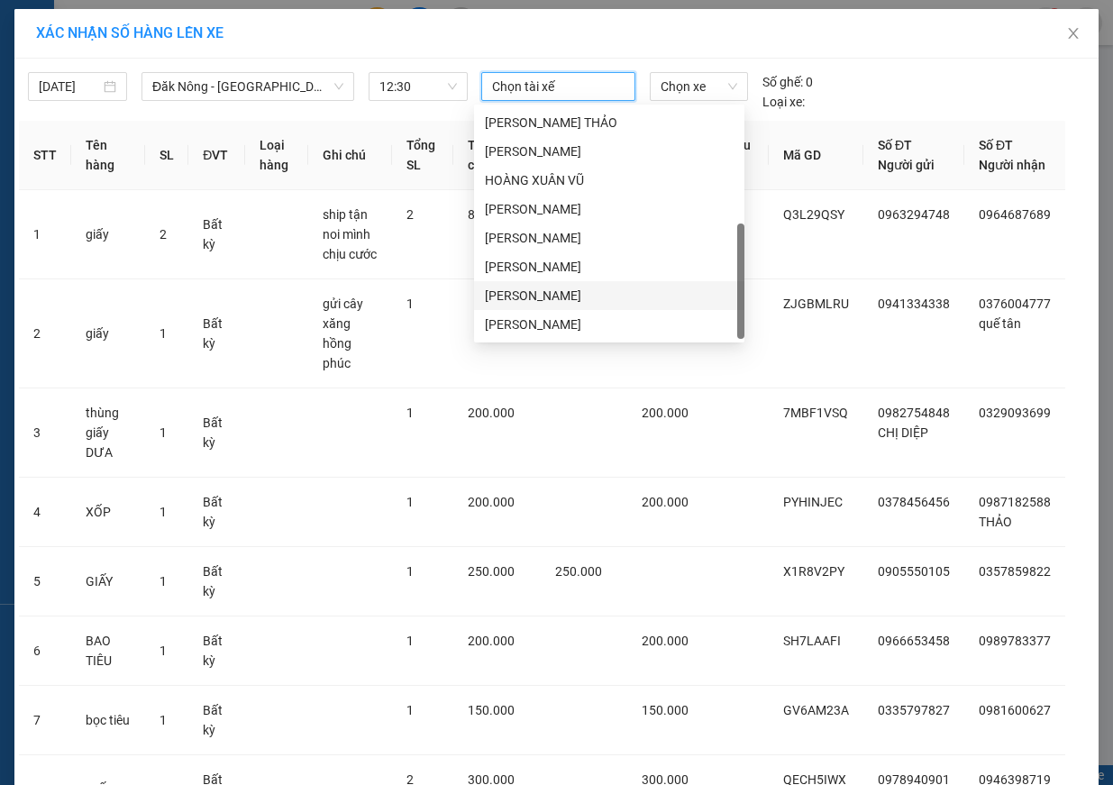
scroll to position [79, 0]
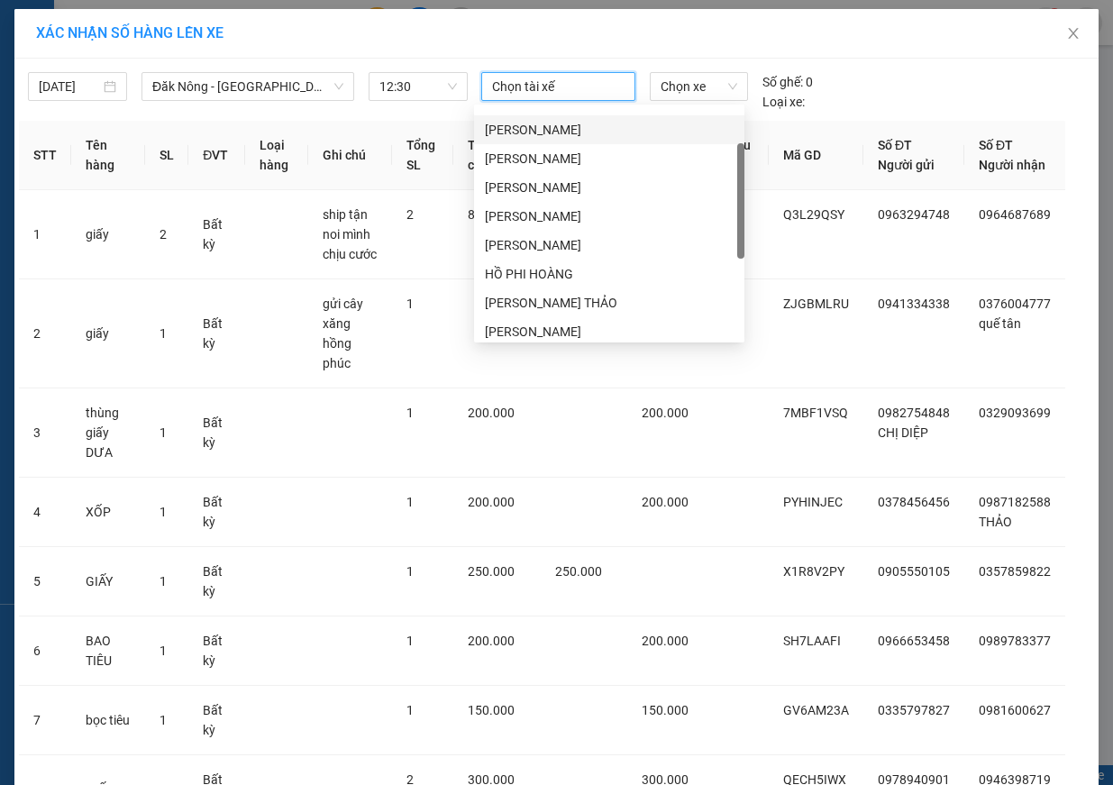
click at [555, 125] on div "[PERSON_NAME]" at bounding box center [609, 130] width 249 height 20
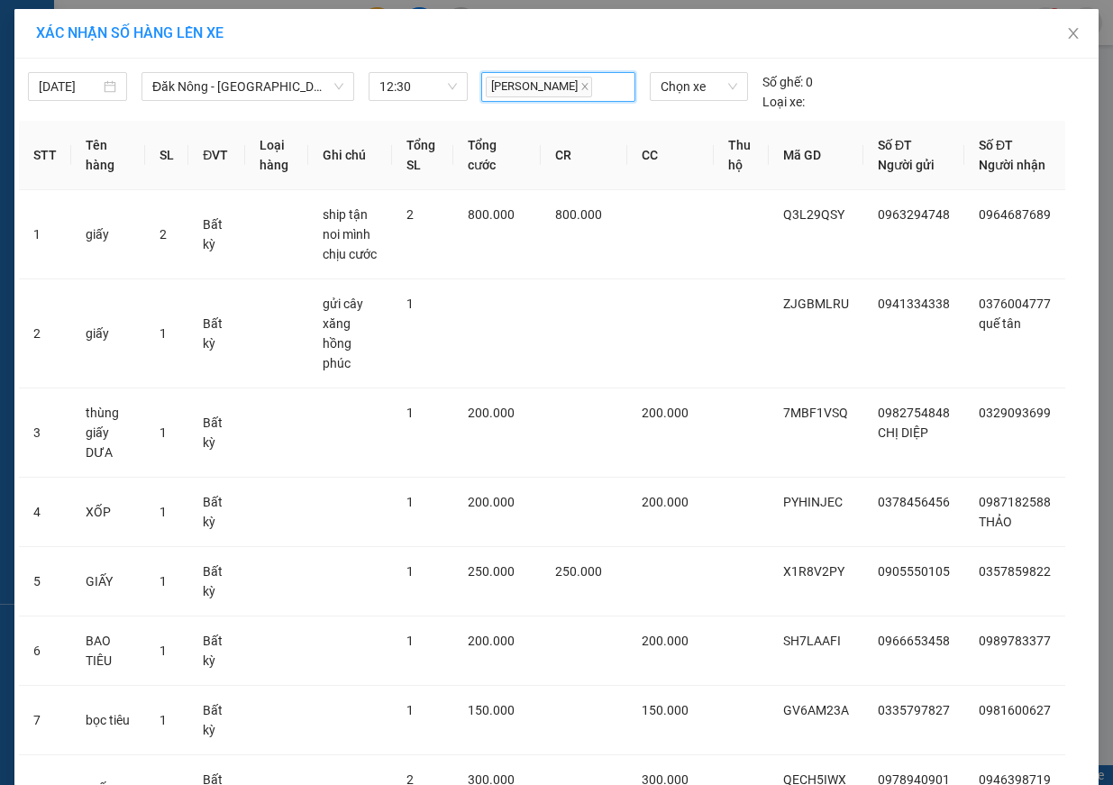
click at [594, 90] on div "[PERSON_NAME]" at bounding box center [558, 87] width 145 height 26
click at [593, 88] on div "[PERSON_NAME]" at bounding box center [558, 87] width 145 height 26
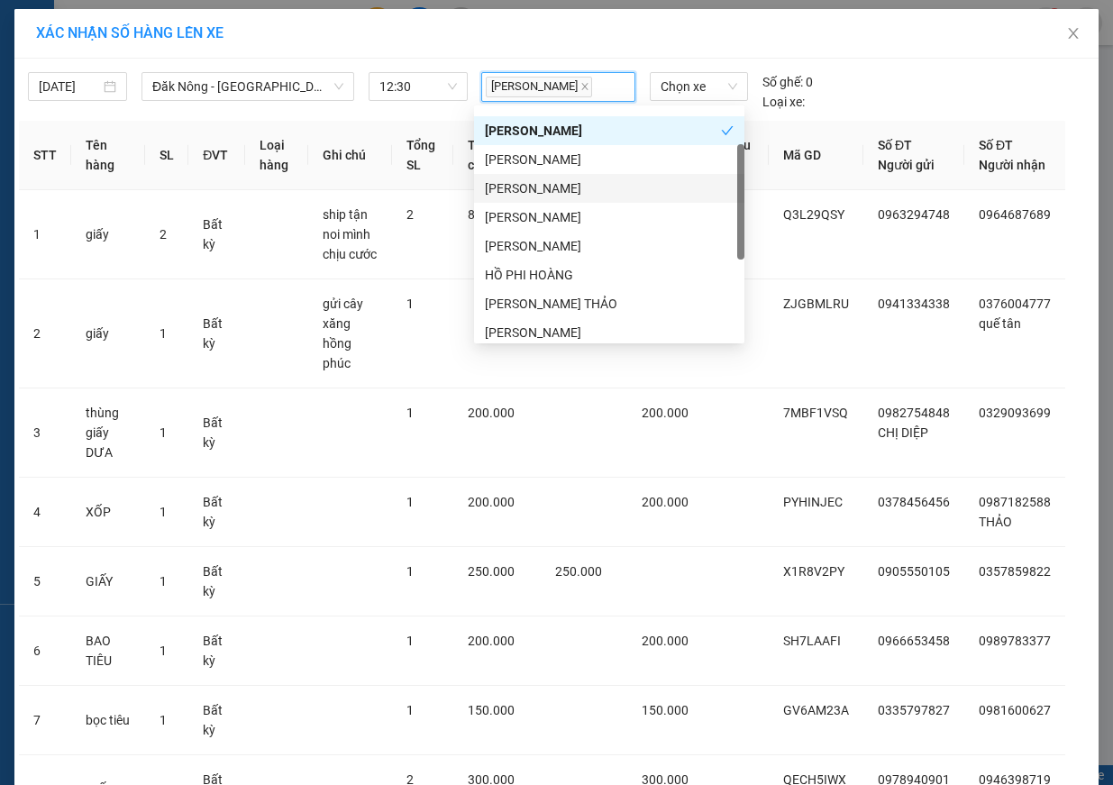
scroll to position [260, 0]
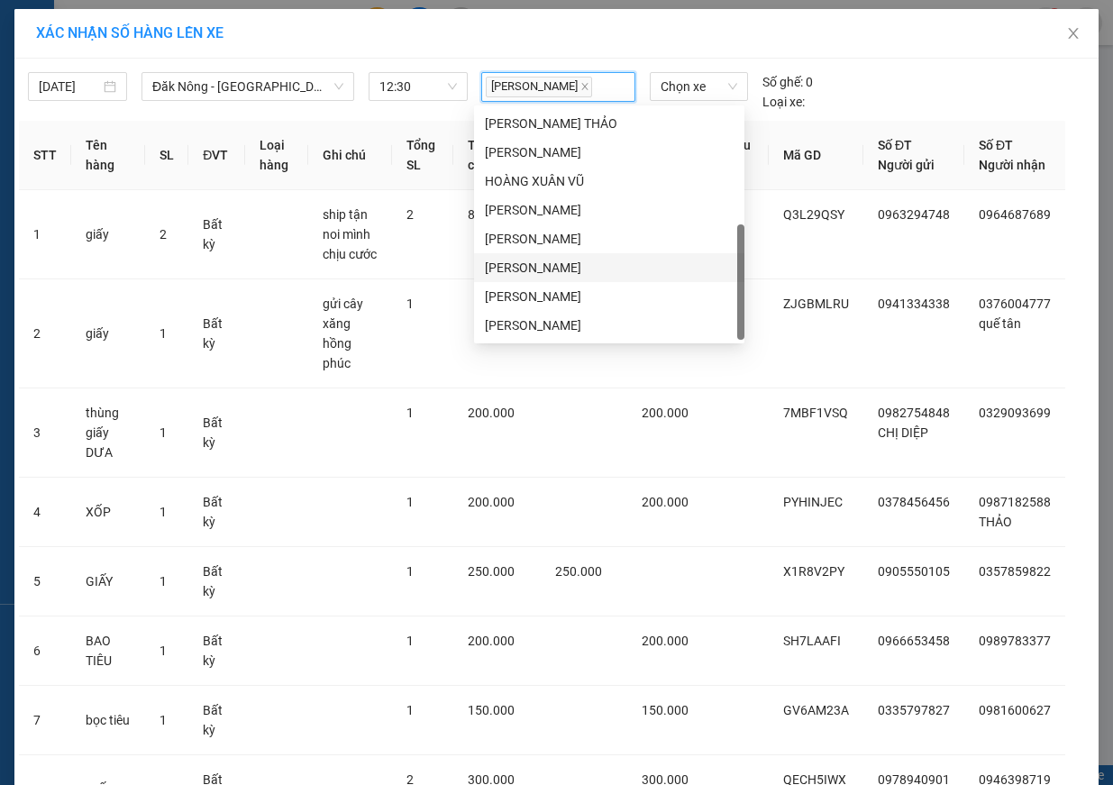
click at [582, 271] on div "[PERSON_NAME]" at bounding box center [609, 268] width 249 height 20
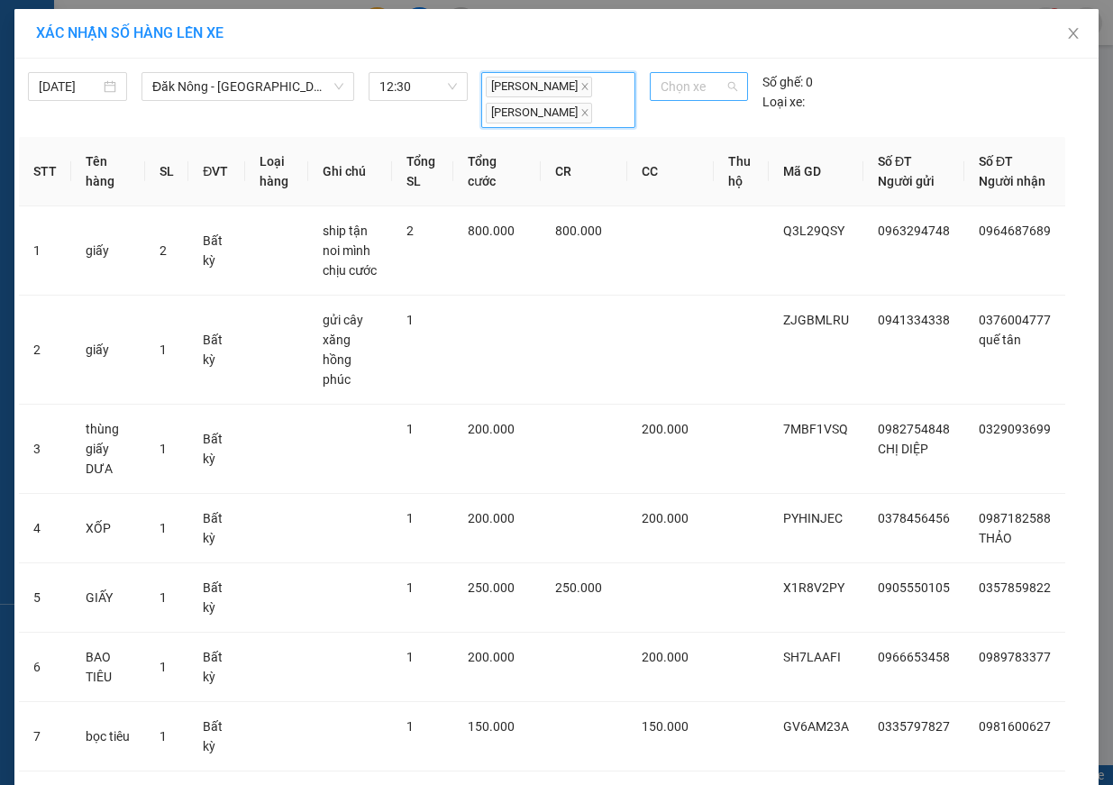
click at [688, 88] on span "Chọn xe" at bounding box center [699, 86] width 77 height 27
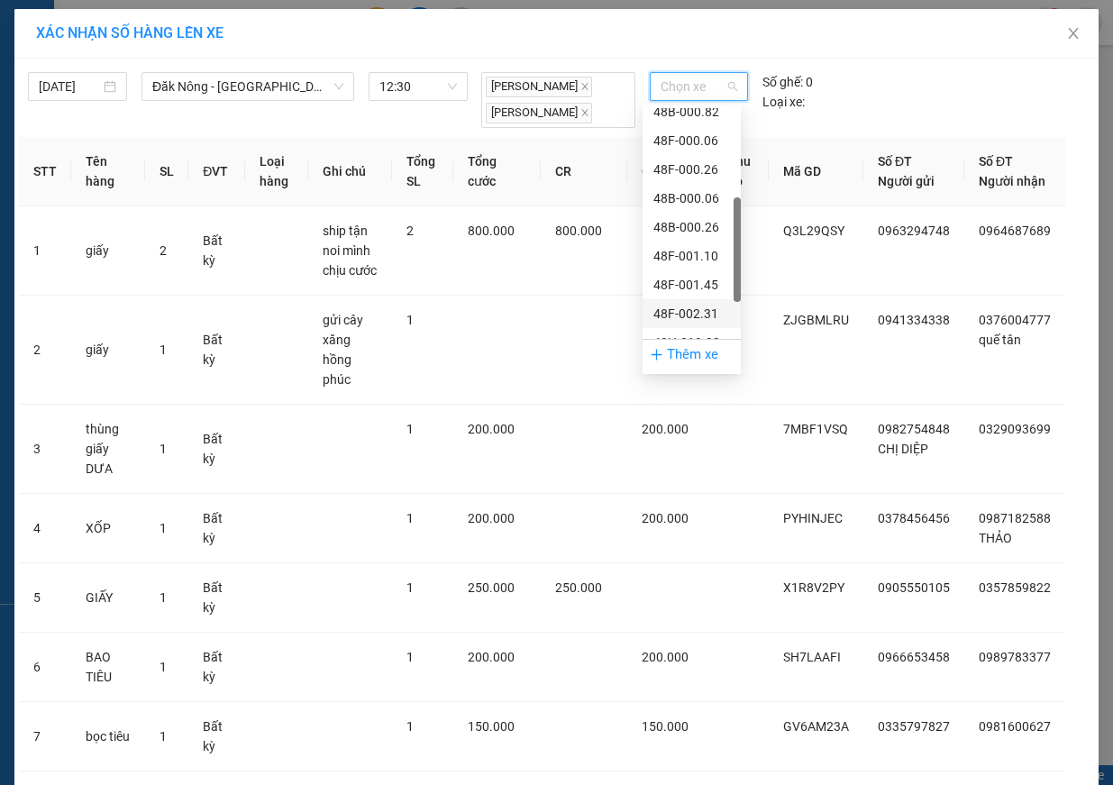
scroll to position [404, 0]
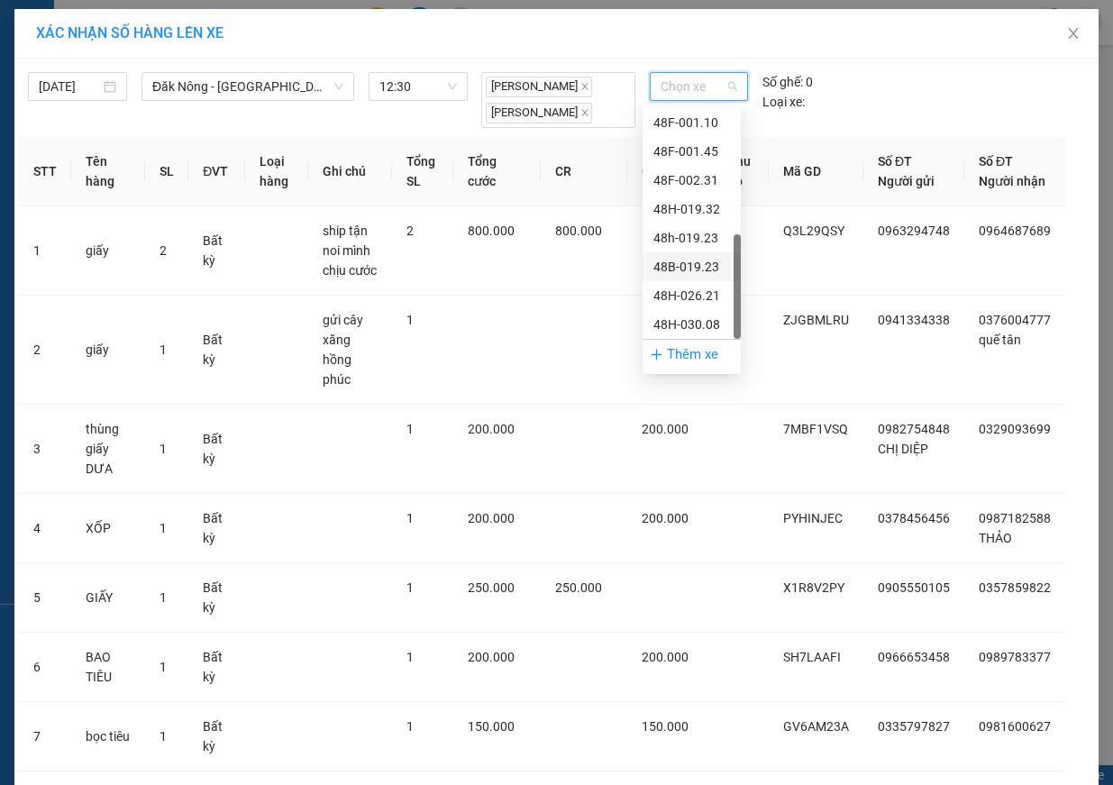
click at [700, 263] on div "48B-019.23" at bounding box center [692, 267] width 77 height 20
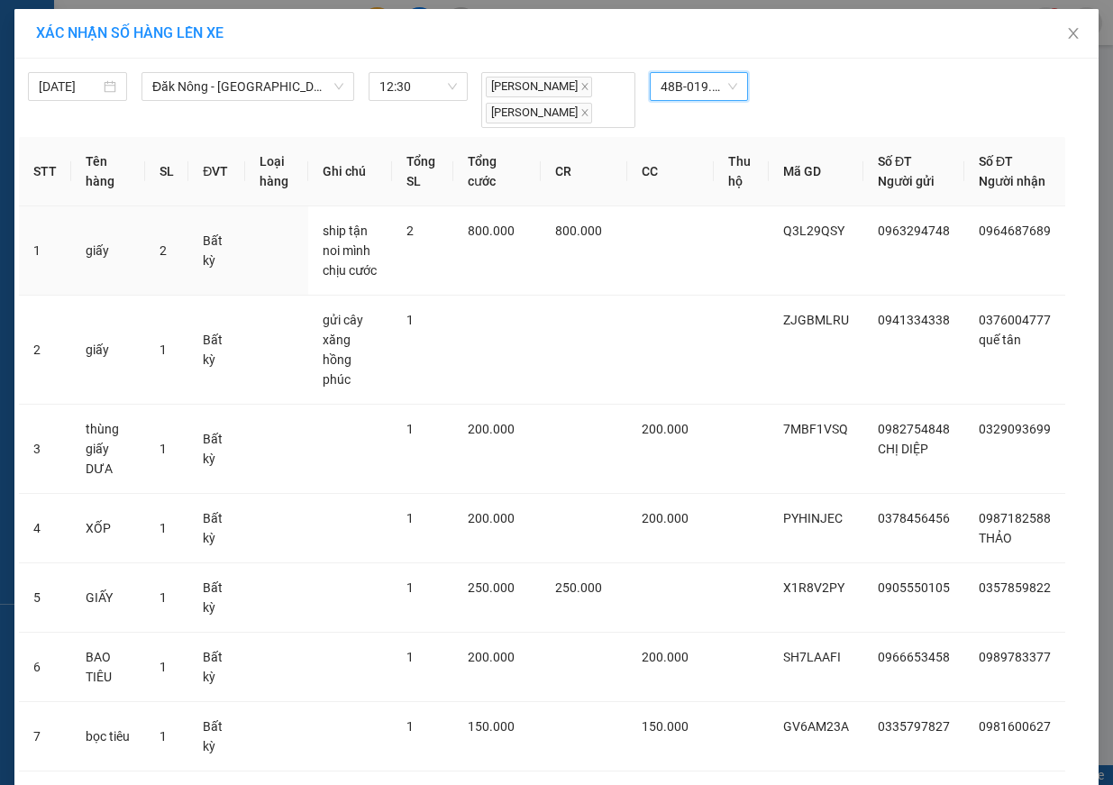
click at [700, 263] on td at bounding box center [670, 250] width 87 height 89
click at [709, 91] on span "48B-019.23" at bounding box center [699, 86] width 77 height 27
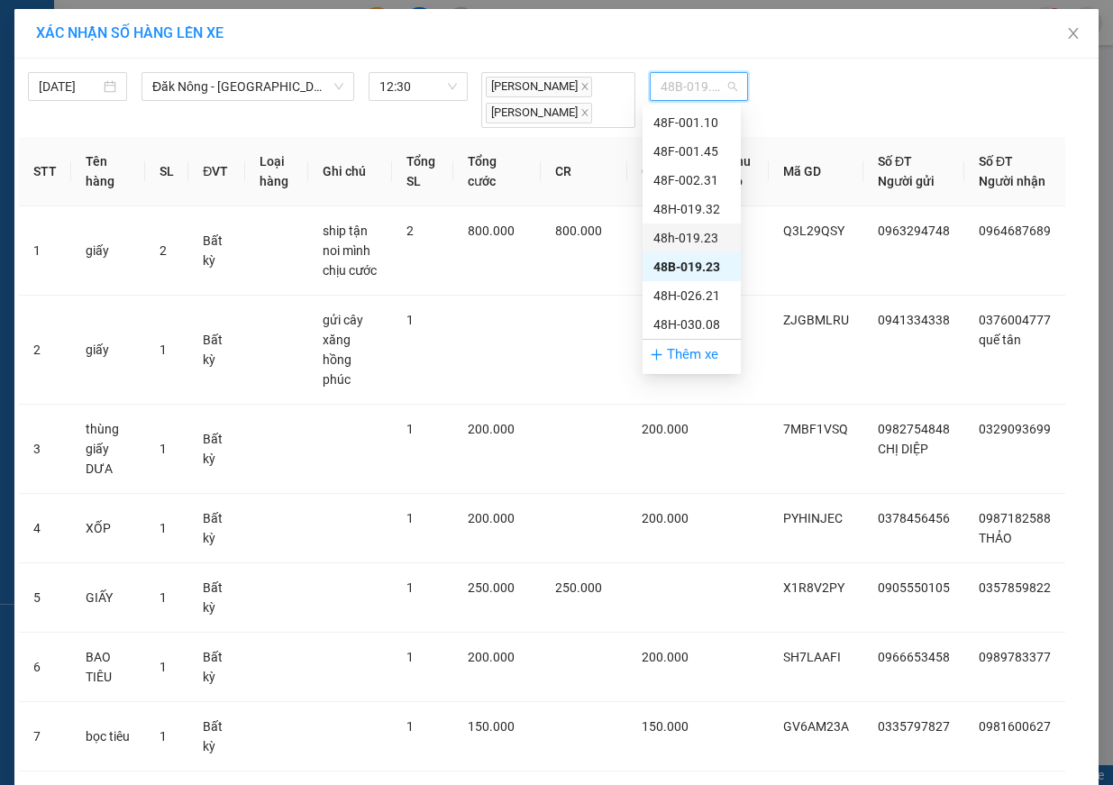
click at [708, 237] on div "48h-019.23" at bounding box center [692, 238] width 77 height 20
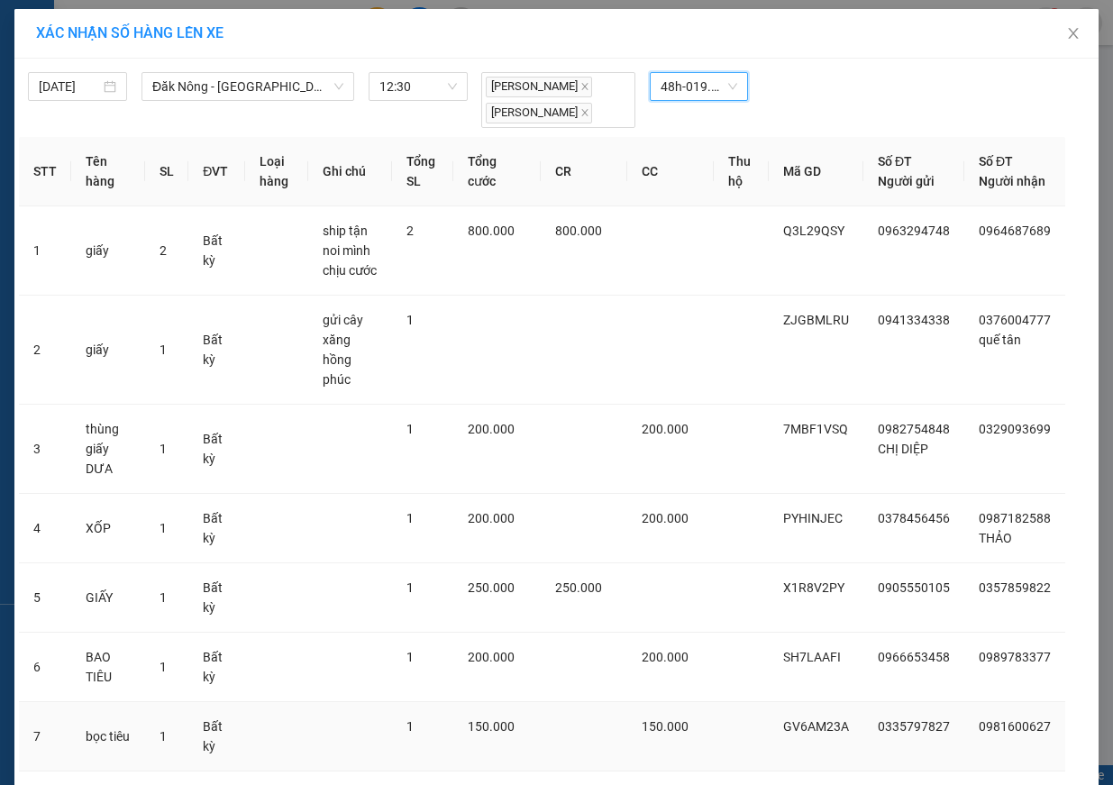
scroll to position [277, 0]
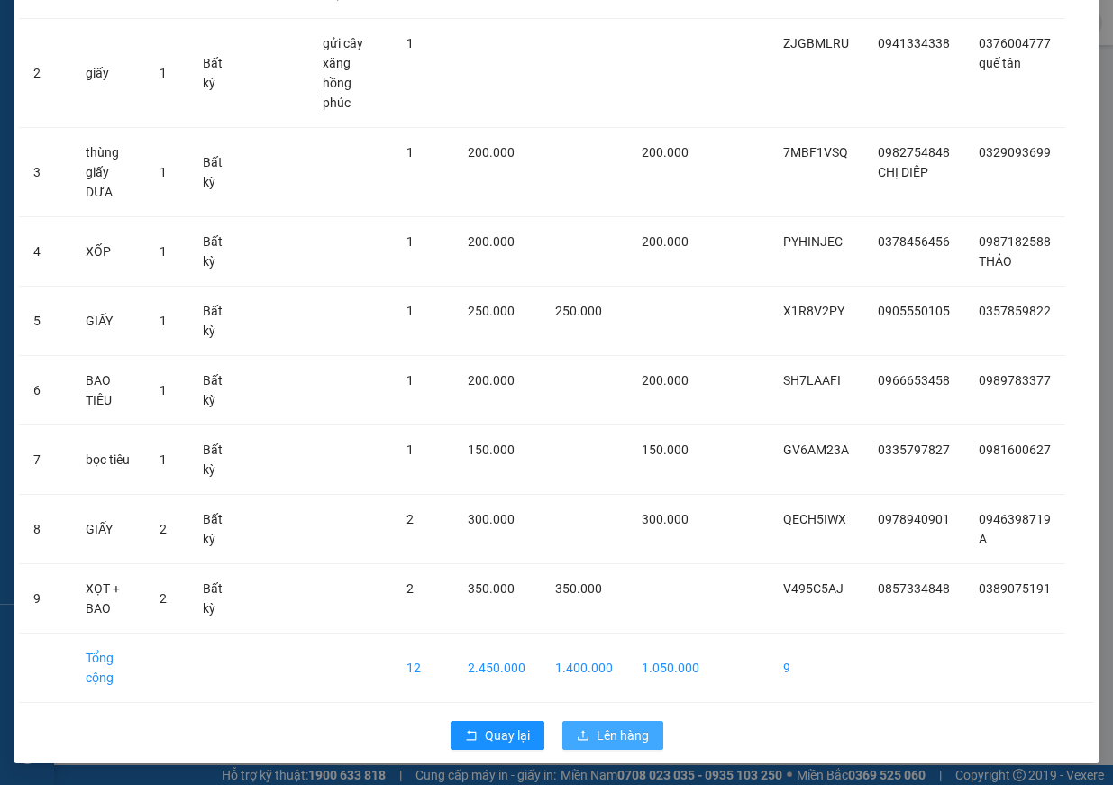
click at [622, 734] on span "Lên hàng" at bounding box center [623, 736] width 52 height 20
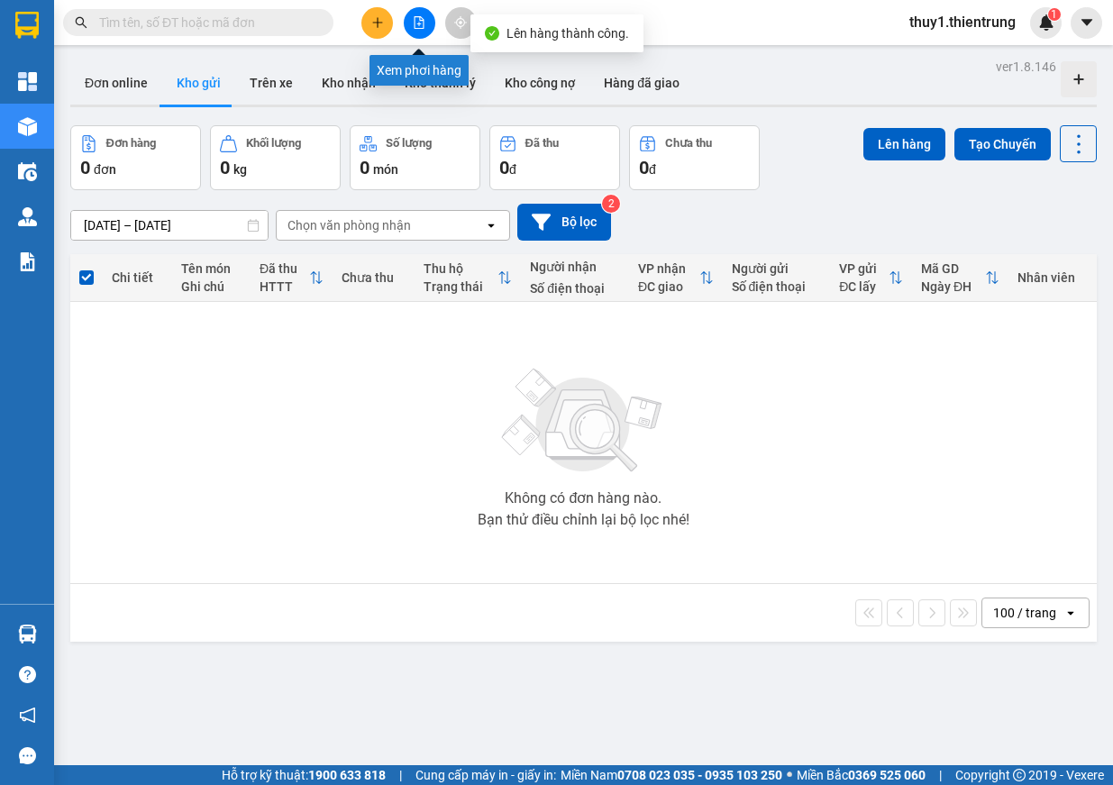
click at [417, 23] on icon "file-add" at bounding box center [419, 22] width 13 height 13
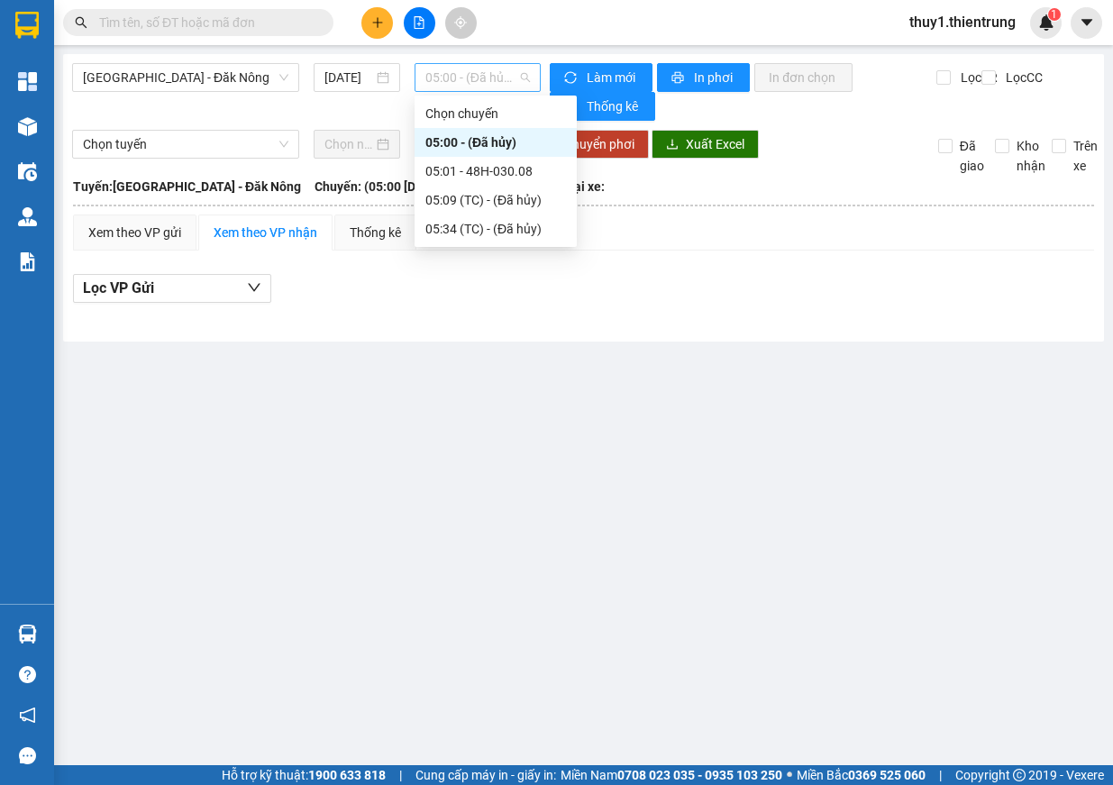
click at [487, 90] on span "05:00 - (Đã hủy)" at bounding box center [478, 77] width 105 height 27
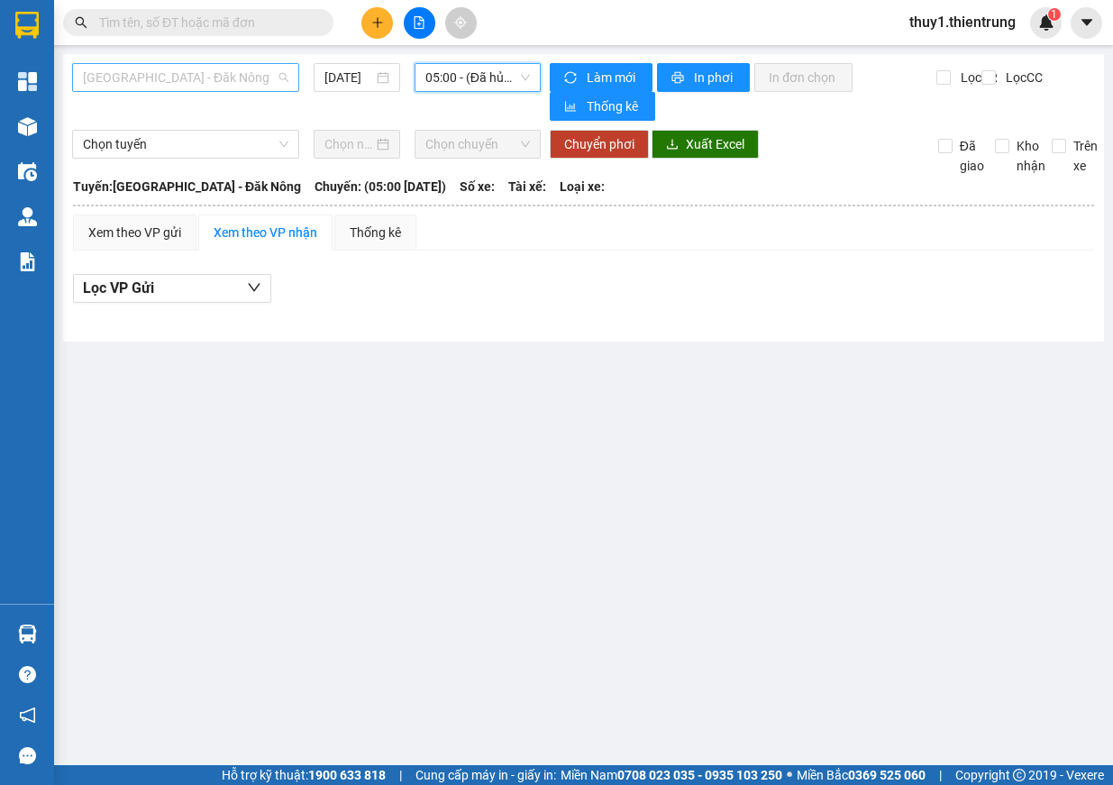
click at [219, 89] on span "[GEOGRAPHIC_DATA] - Đăk Nông" at bounding box center [186, 77] width 206 height 27
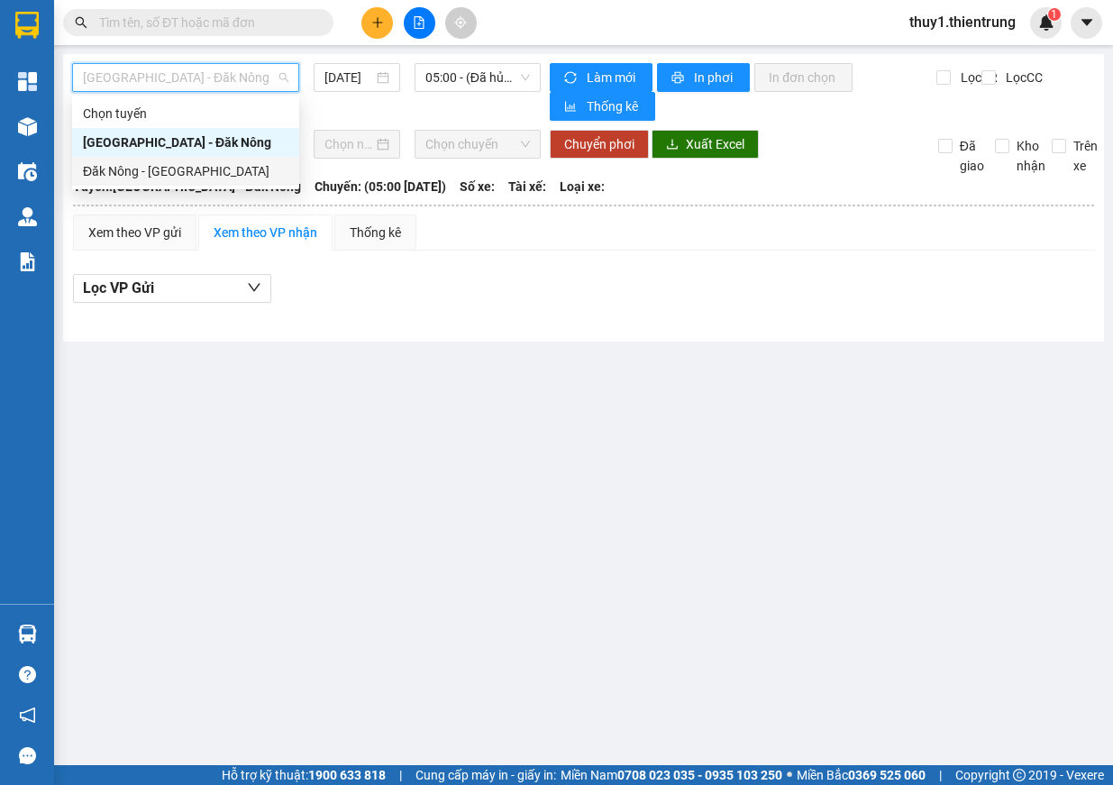
click at [215, 170] on div "Đăk Nông - [GEOGRAPHIC_DATA]" at bounding box center [186, 171] width 206 height 20
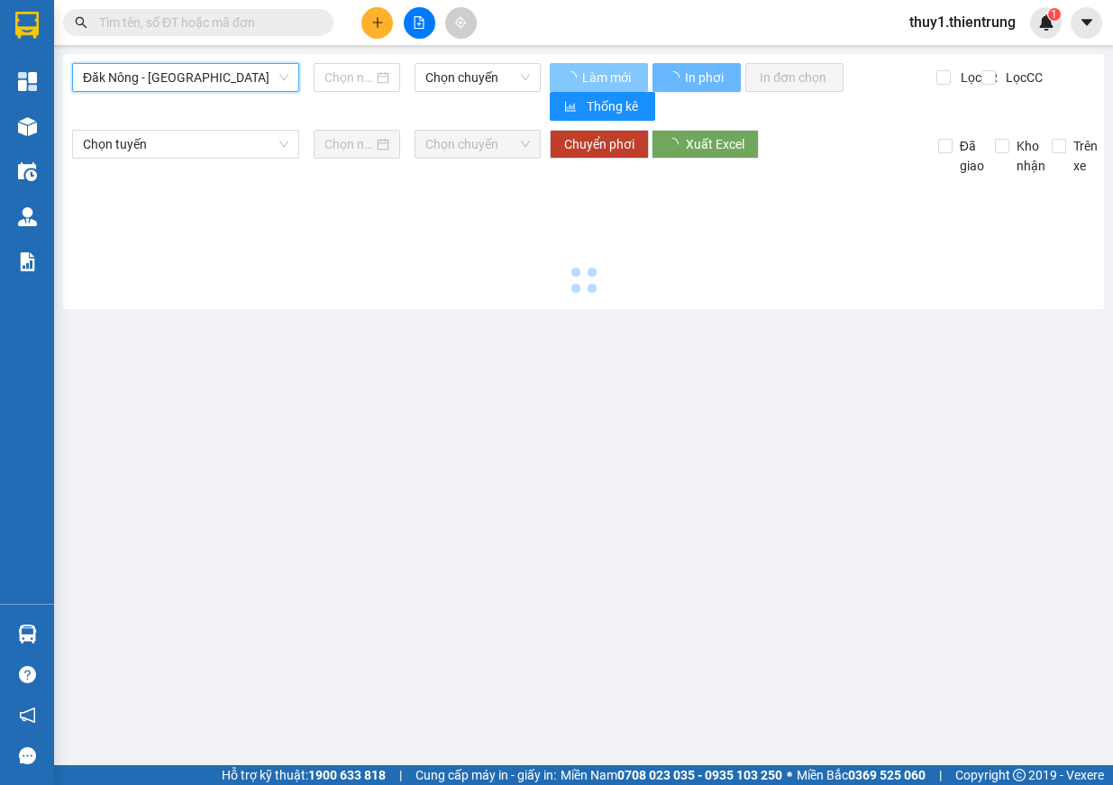
type input "[DATE]"
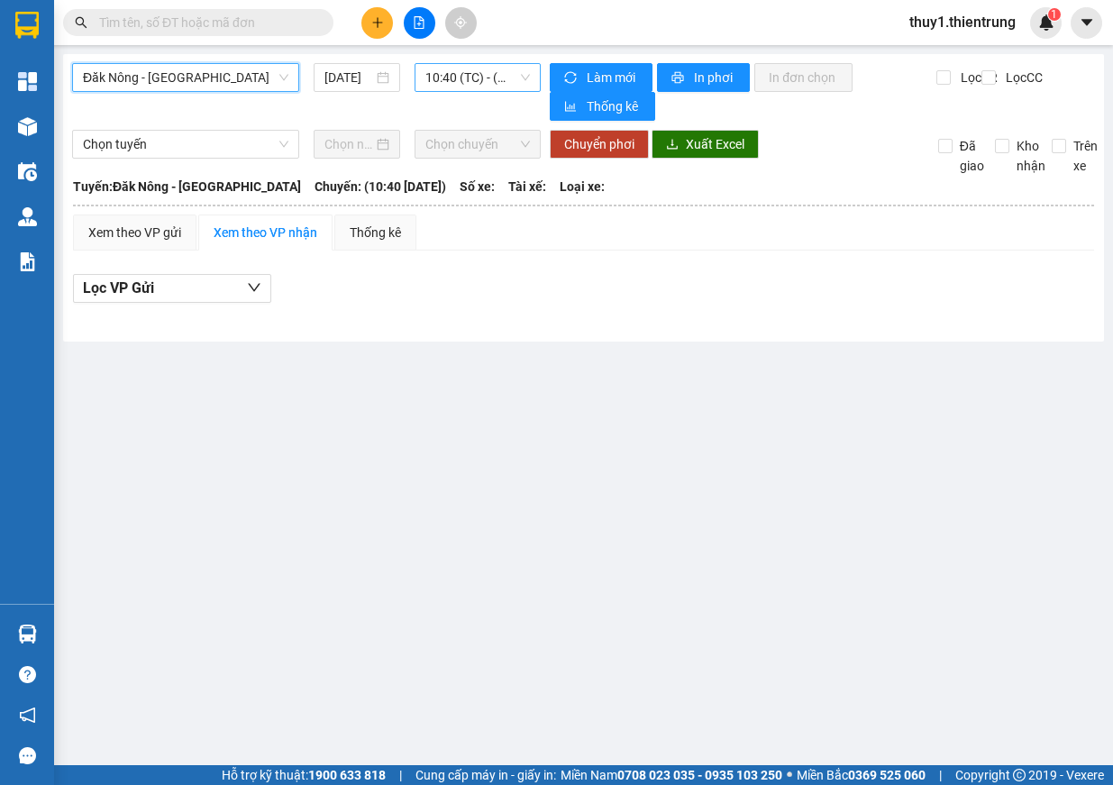
drag, startPoint x: 487, startPoint y: 74, endPoint x: 500, endPoint y: 95, distance: 24.8
click at [487, 75] on span "10:40 (TC) - (Đã hủy)" at bounding box center [478, 77] width 105 height 27
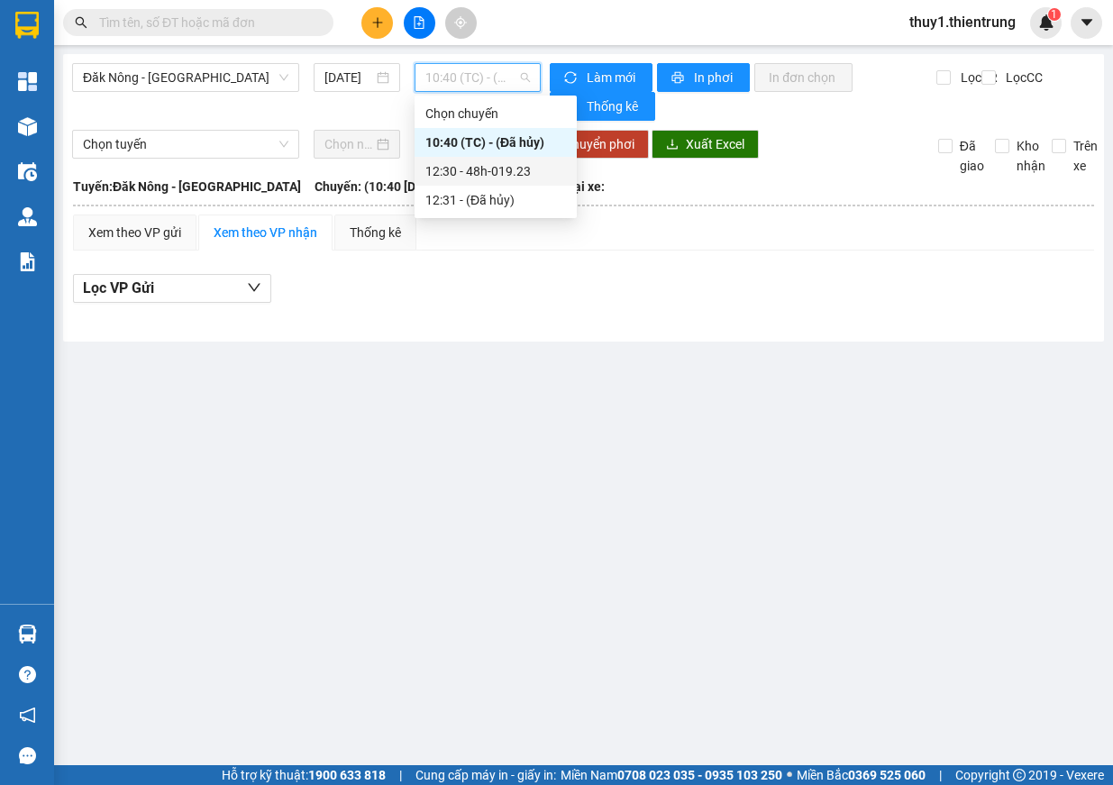
click at [528, 178] on div "12:30 - 48h-019.23" at bounding box center [496, 171] width 141 height 20
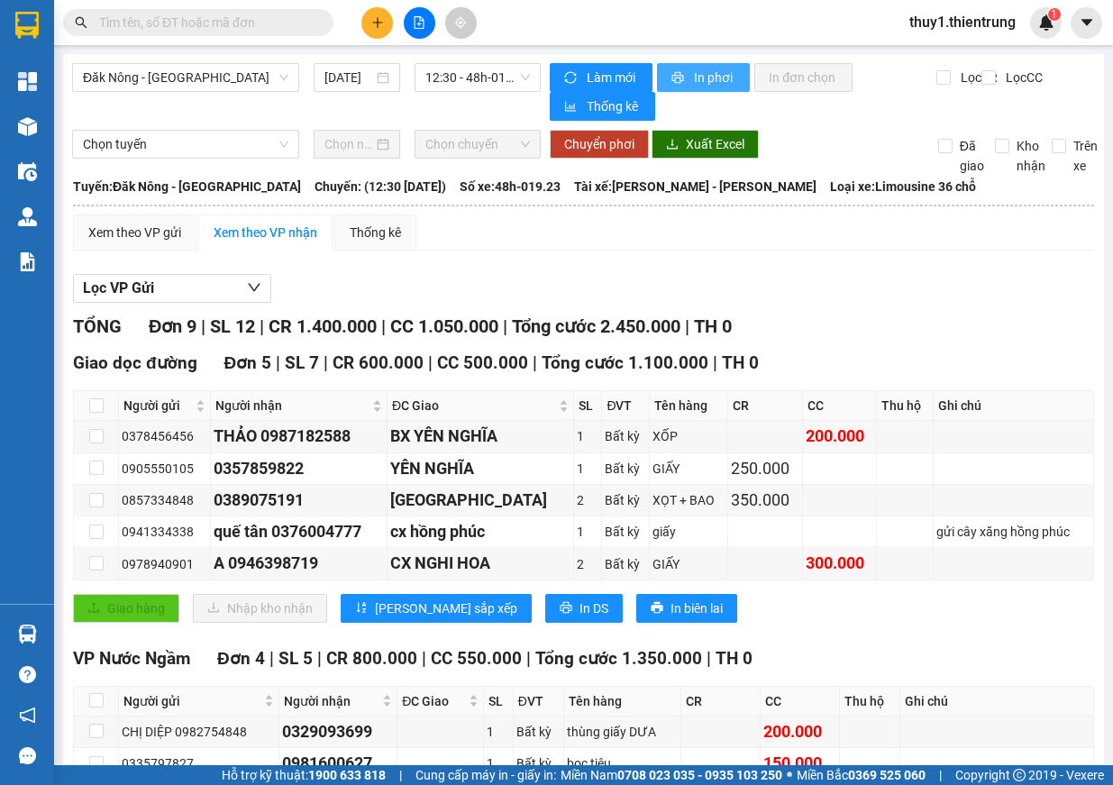
click at [709, 80] on span "In phơi" at bounding box center [714, 78] width 41 height 20
click at [379, 23] on icon "plus" at bounding box center [377, 22] width 13 height 13
click at [416, 65] on div "Tạo đơn hàng" at bounding box center [448, 68] width 78 height 20
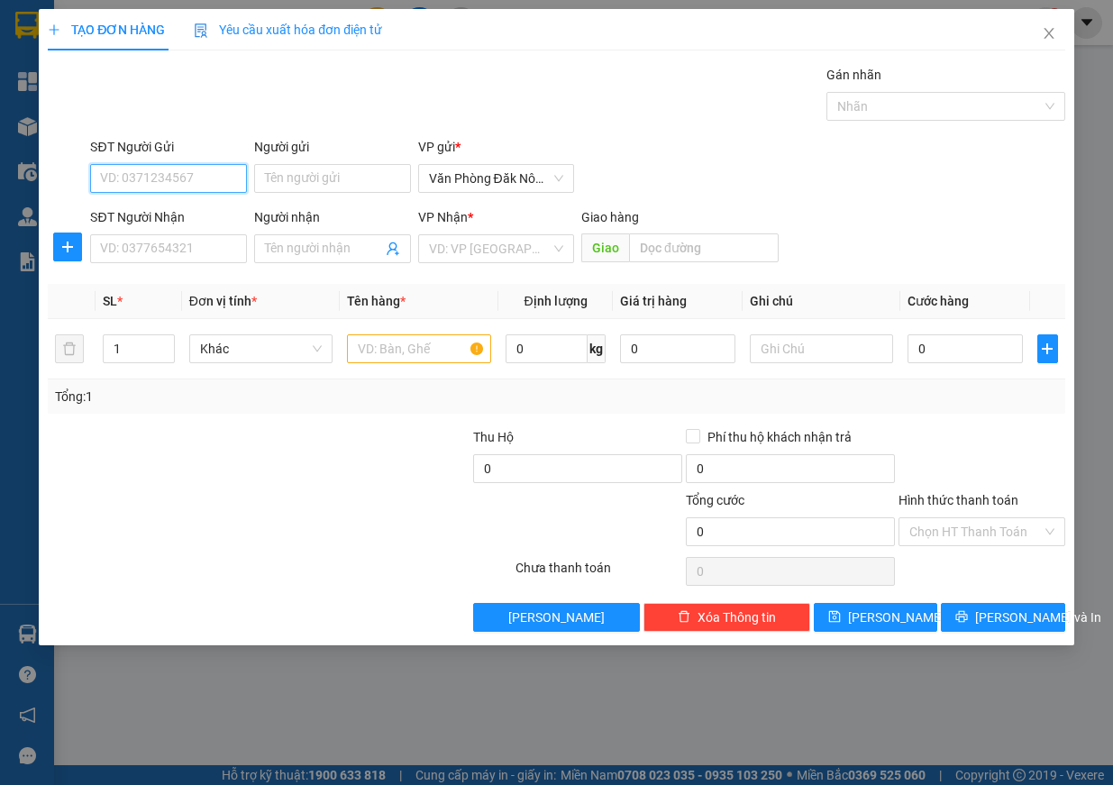
click at [152, 178] on input "SĐT Người Gửi" at bounding box center [168, 178] width 157 height 29
type input "0972721985"
click at [131, 207] on div "0972721985" at bounding box center [168, 215] width 135 height 20
type input "0964286185"
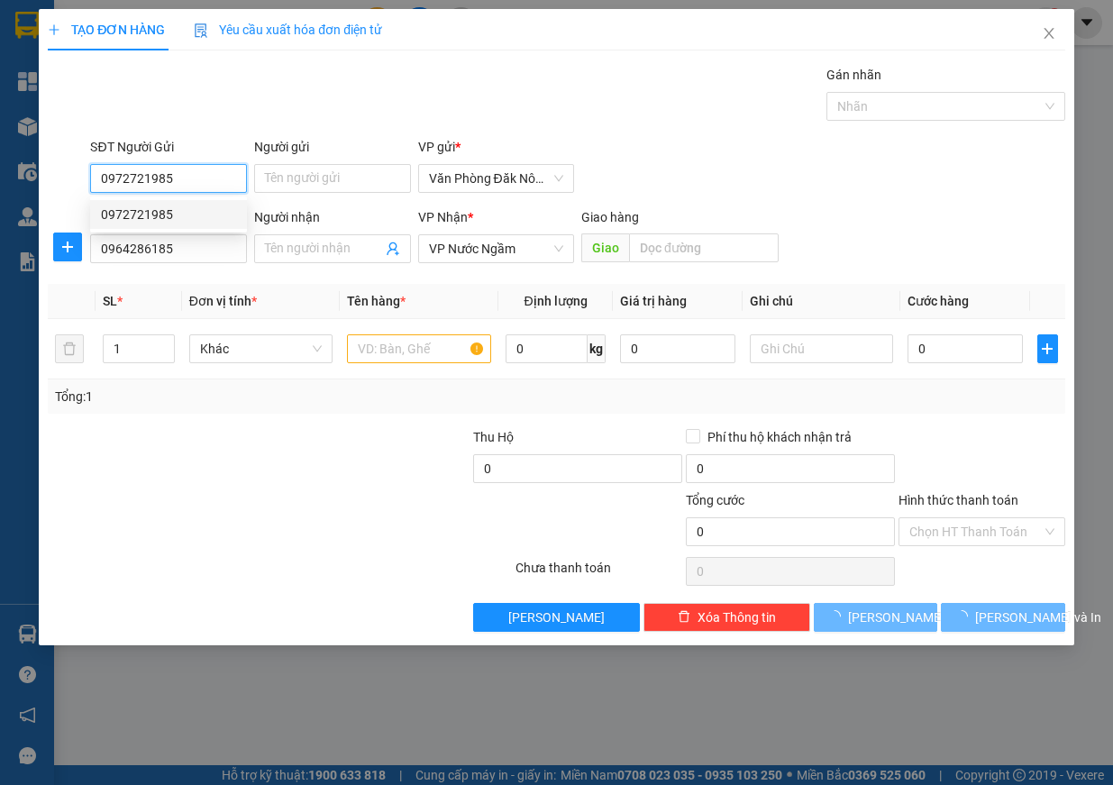
type input "300.000"
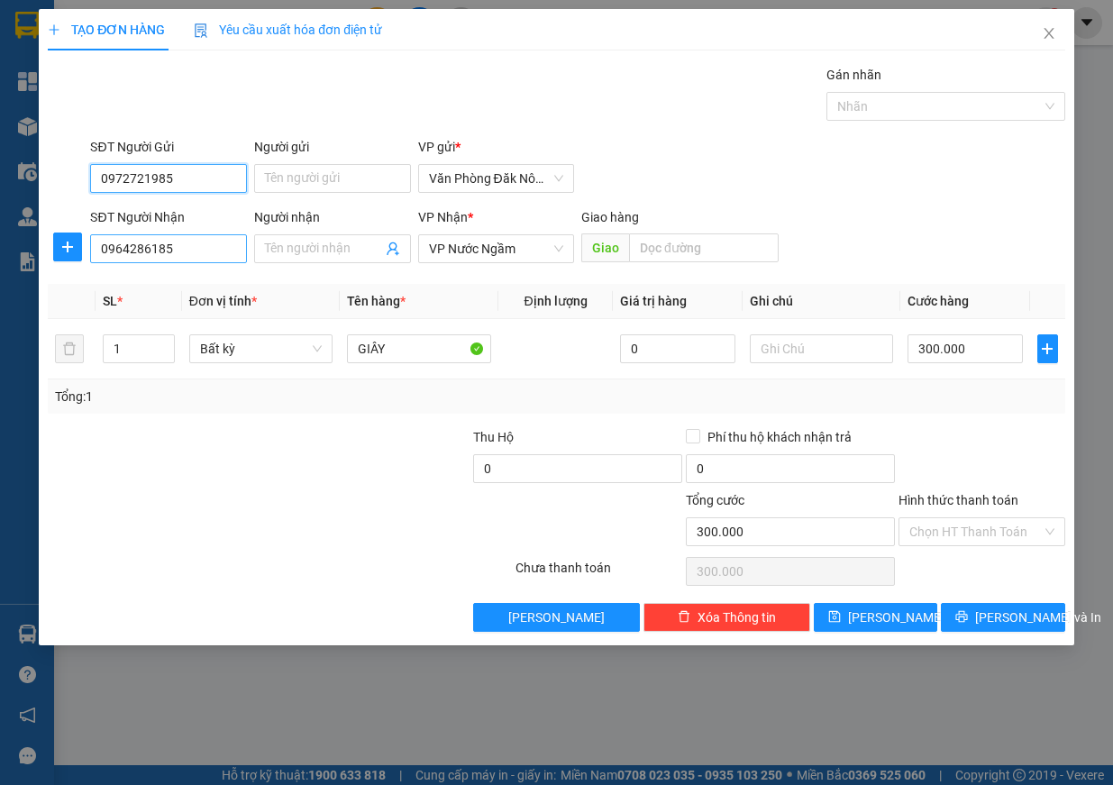
type input "0972721985"
click at [203, 257] on input "0964286185" at bounding box center [168, 248] width 157 height 29
type input "0969626464"
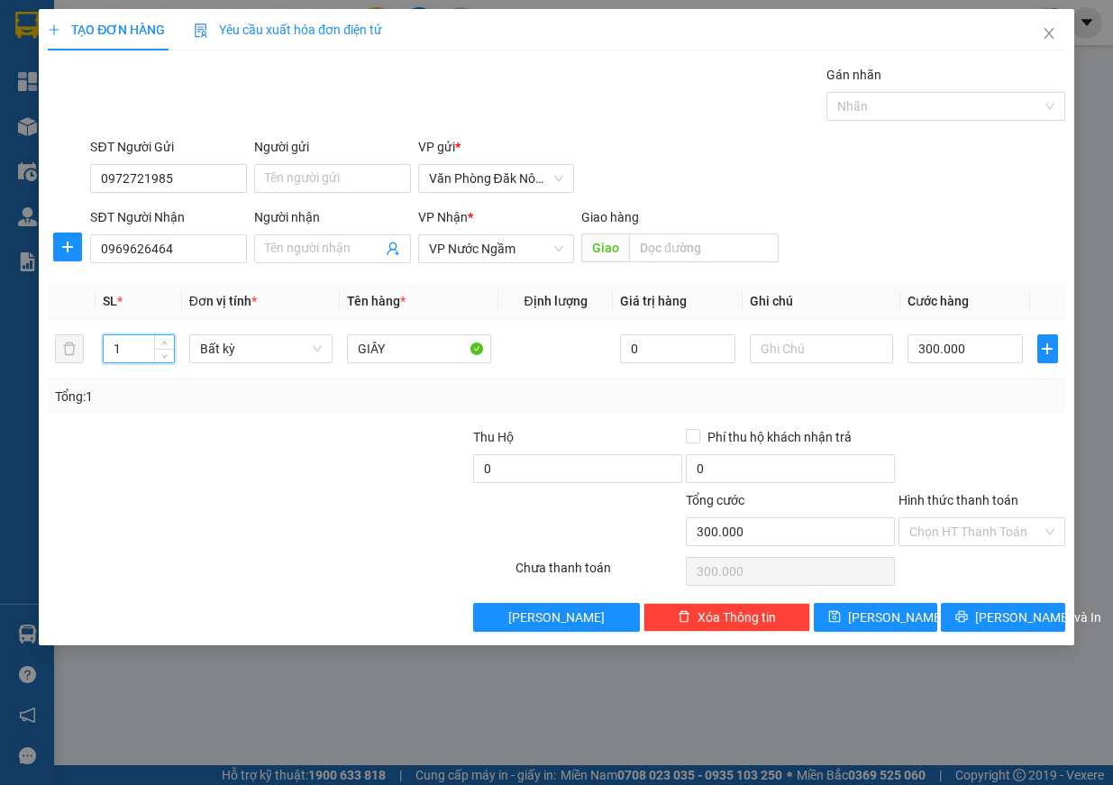
drag, startPoint x: 132, startPoint y: 343, endPoint x: 9, endPoint y: 333, distance: 123.1
click at [9, 333] on div "TẠO ĐƠN HÀNG Yêu cầu xuất hóa đơn điện tử Transit Pickup Surcharge Ids Transit …" at bounding box center [556, 392] width 1113 height 785
drag, startPoint x: 138, startPoint y: 338, endPoint x: 46, endPoint y: 334, distance: 92.0
click at [46, 334] on div "TẠO ĐƠN HÀNG Yêu cầu xuất hóa đơn điện tử Transit Pickup Surcharge Ids Transit …" at bounding box center [557, 327] width 1036 height 636
type input "1"
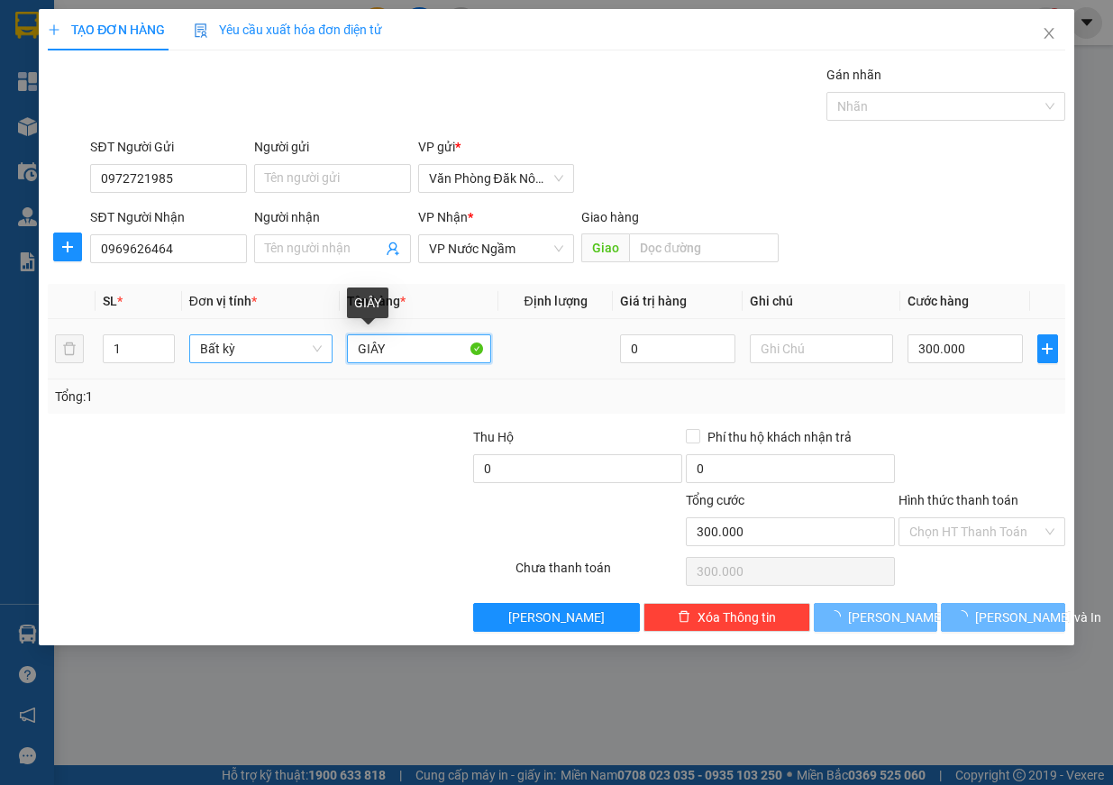
drag, startPoint x: 337, startPoint y: 340, endPoint x: 294, endPoint y: 337, distance: 43.4
click at [294, 337] on tr "1 Bất kỳ GIÂY 0 300.000" at bounding box center [557, 349] width 1018 height 60
type input "0"
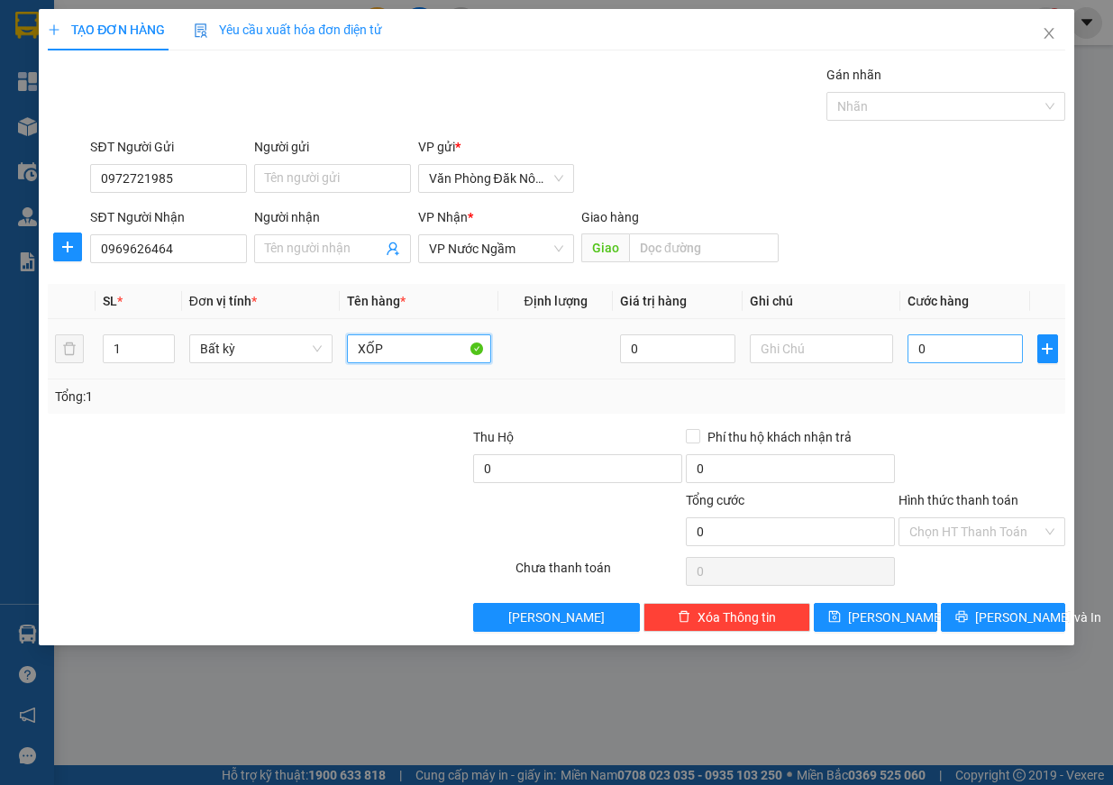
type input "XỐP"
click at [962, 362] on input "0" at bounding box center [965, 348] width 115 height 29
type input "3"
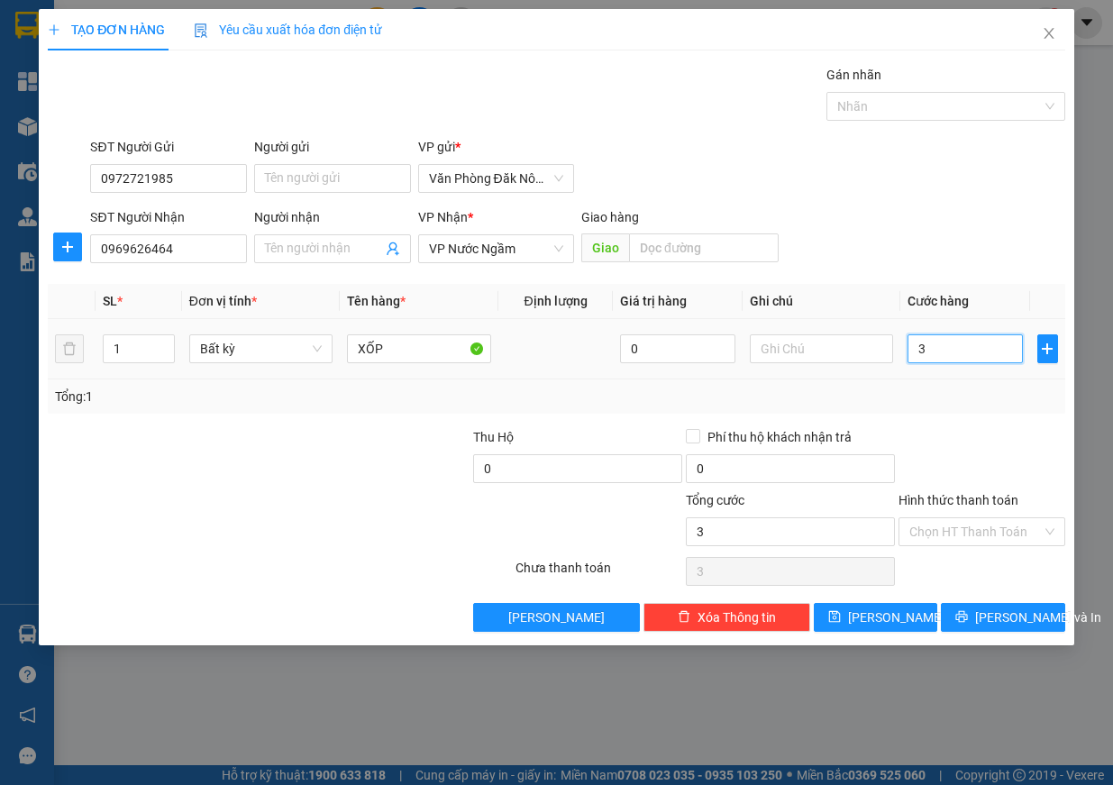
type input "35"
type input "350"
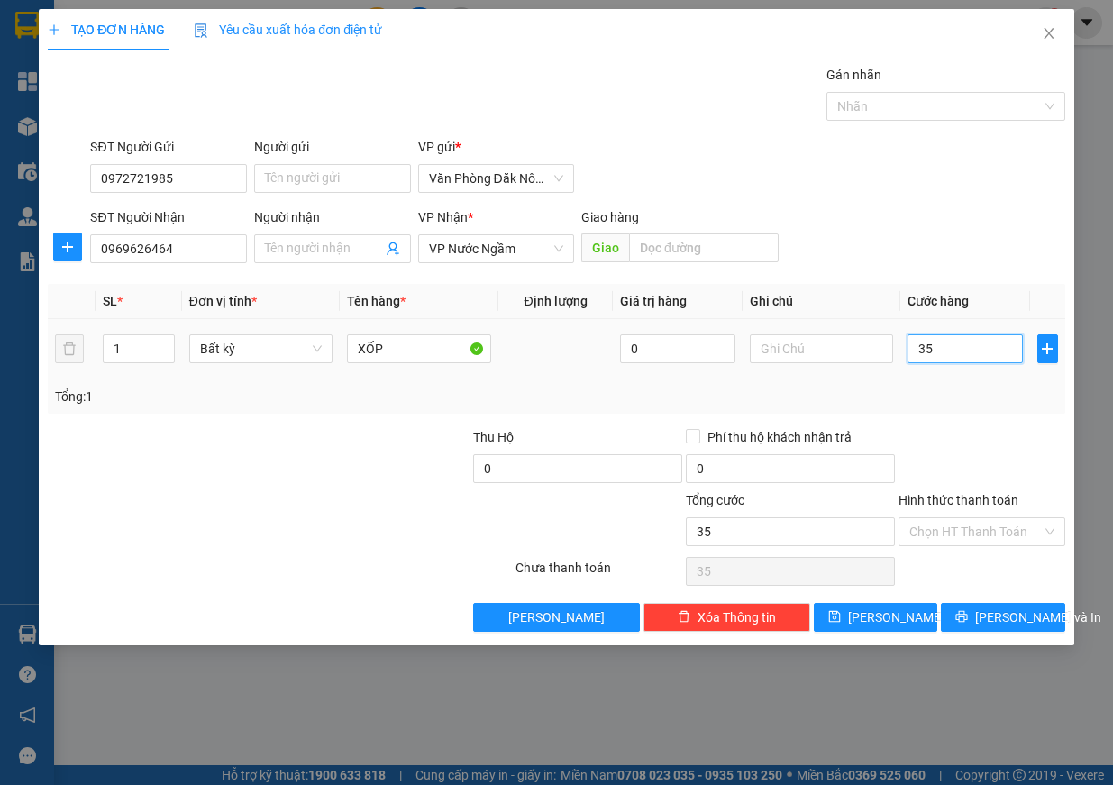
type input "350"
type input "3.500"
type input "35.000"
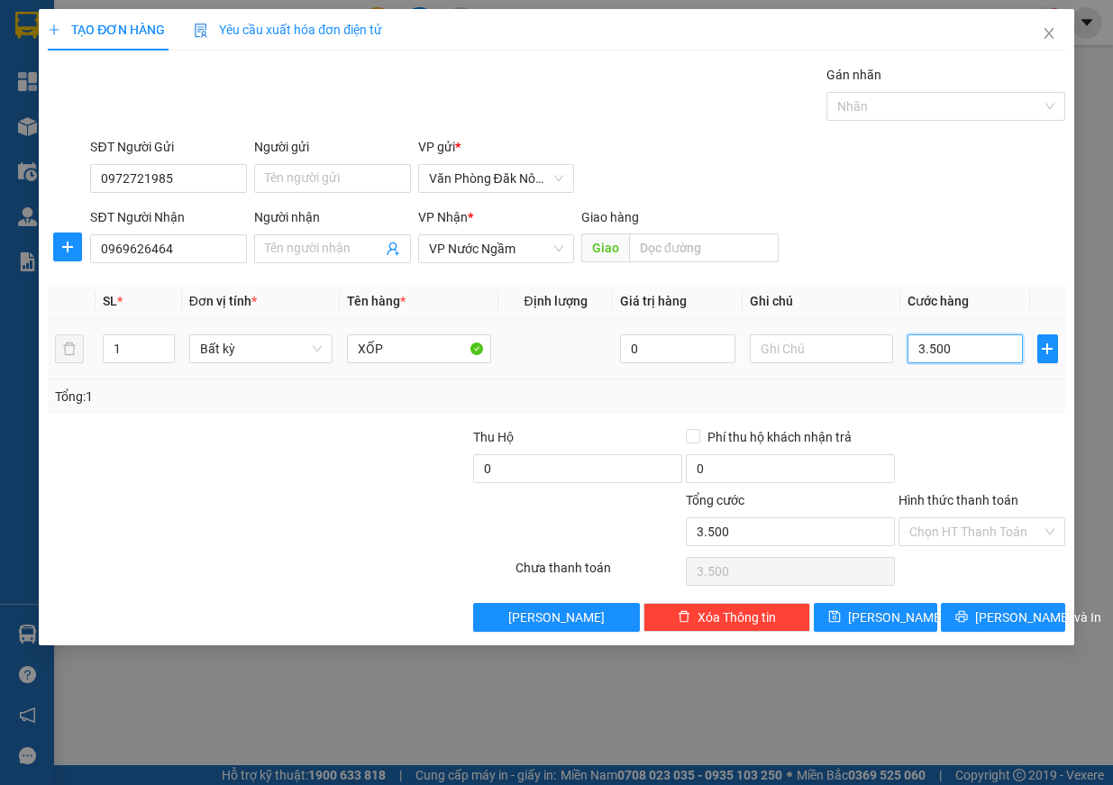
type input "35.000"
type input "350.000"
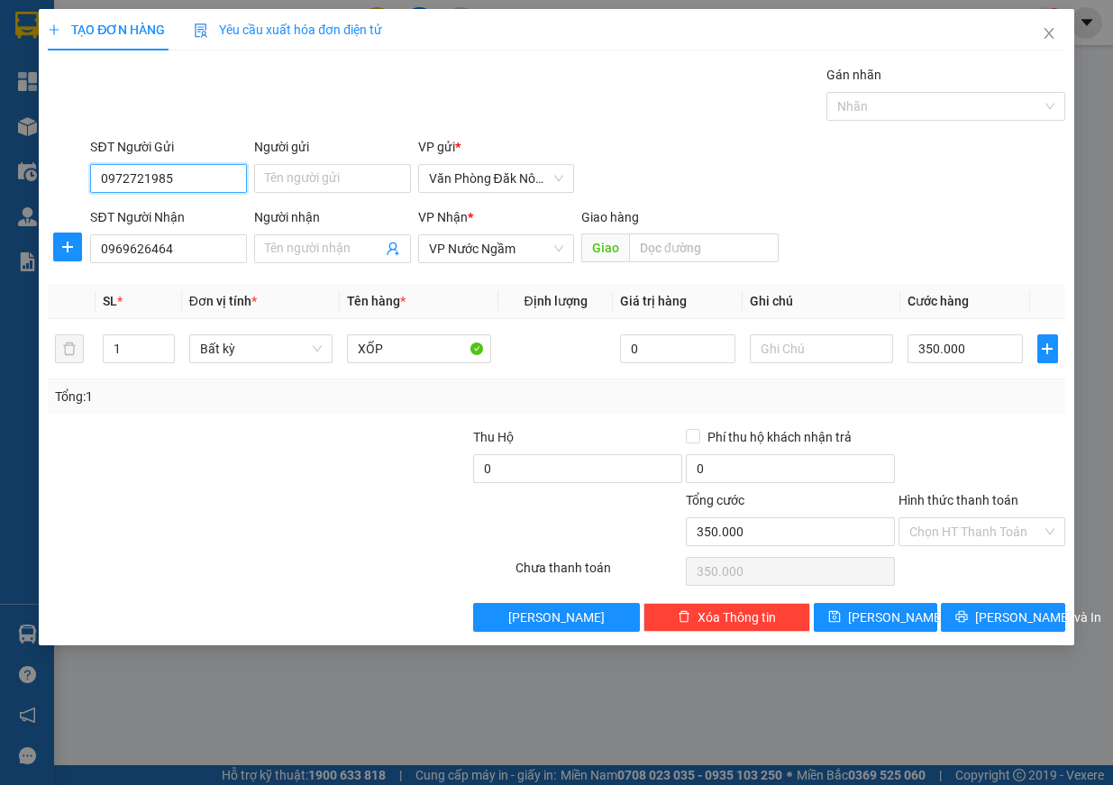
drag, startPoint x: 192, startPoint y: 174, endPoint x: 0, endPoint y: 178, distance: 192.1
click at [0, 178] on div "TẠO ĐƠN HÀNG Yêu cầu xuất hóa đơn điện tử Transit Pickup Surcharge Ids Transit …" at bounding box center [556, 392] width 1113 height 785
click at [1003, 612] on span "[PERSON_NAME] và In" at bounding box center [1038, 618] width 126 height 20
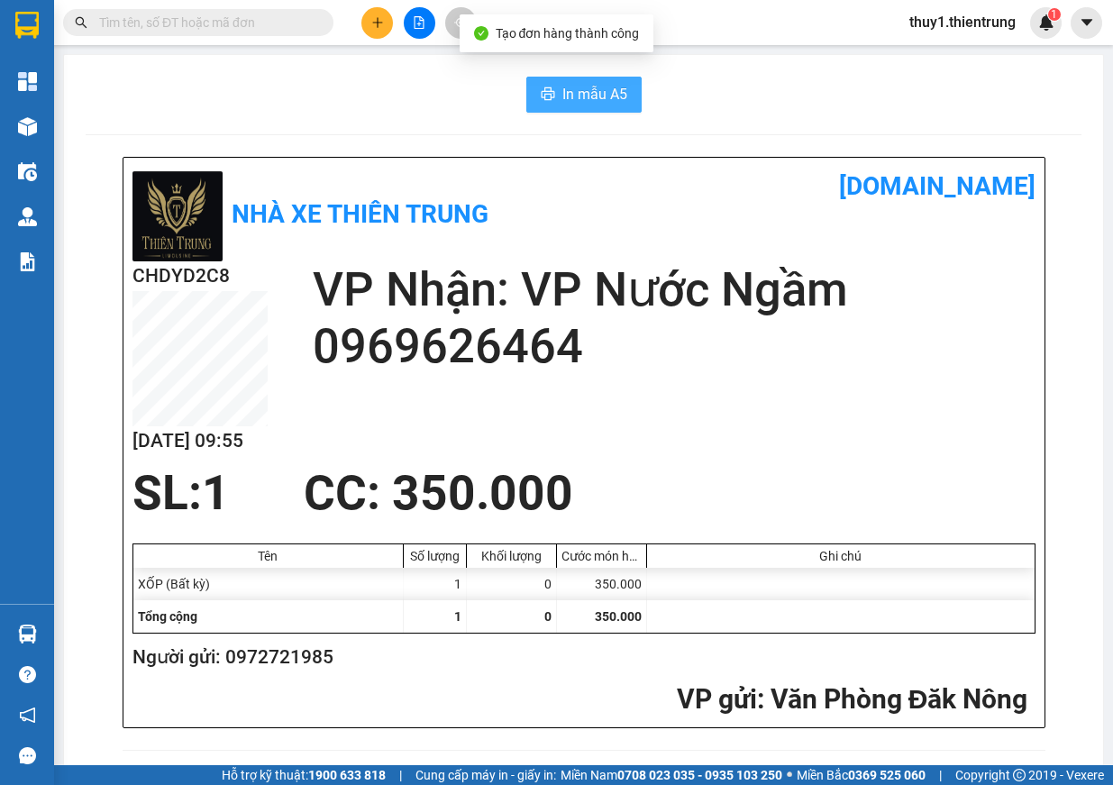
click at [590, 101] on span "In mẫu A5" at bounding box center [595, 94] width 65 height 23
click at [575, 96] on span "In mẫu A5" at bounding box center [595, 94] width 65 height 23
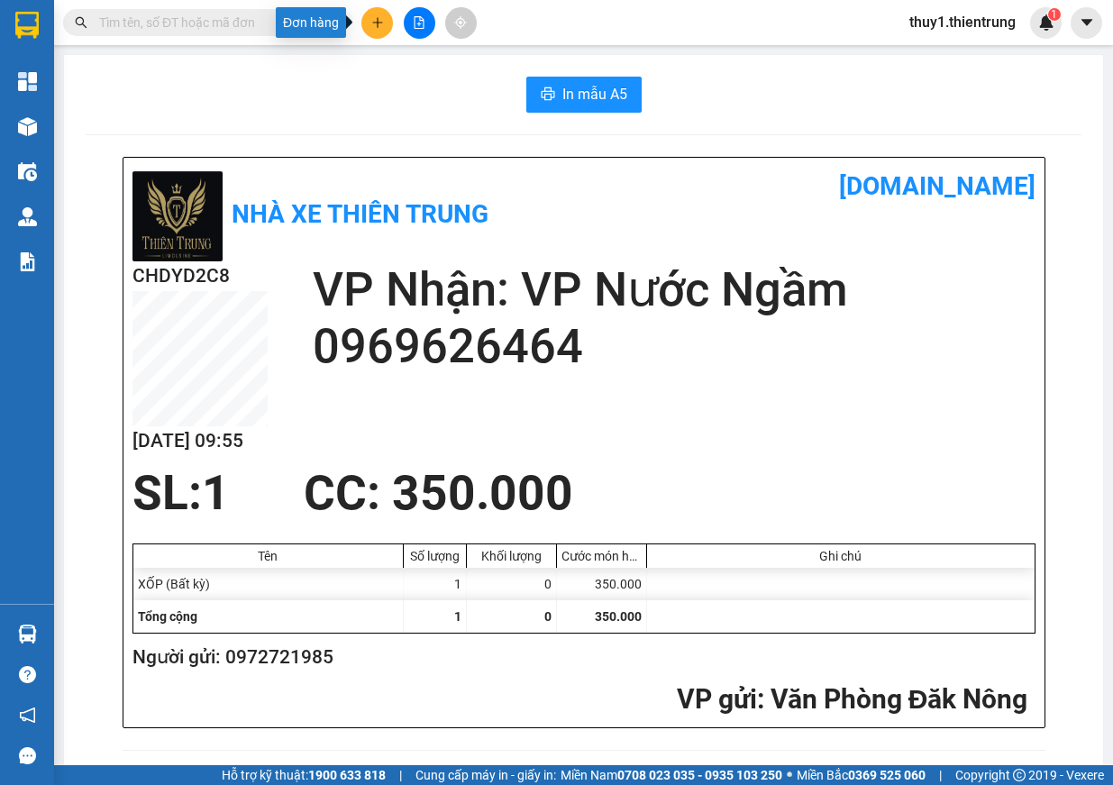
click at [379, 17] on icon "plus" at bounding box center [377, 22] width 13 height 13
click at [455, 71] on div "Tạo đơn hàng" at bounding box center [448, 68] width 78 height 20
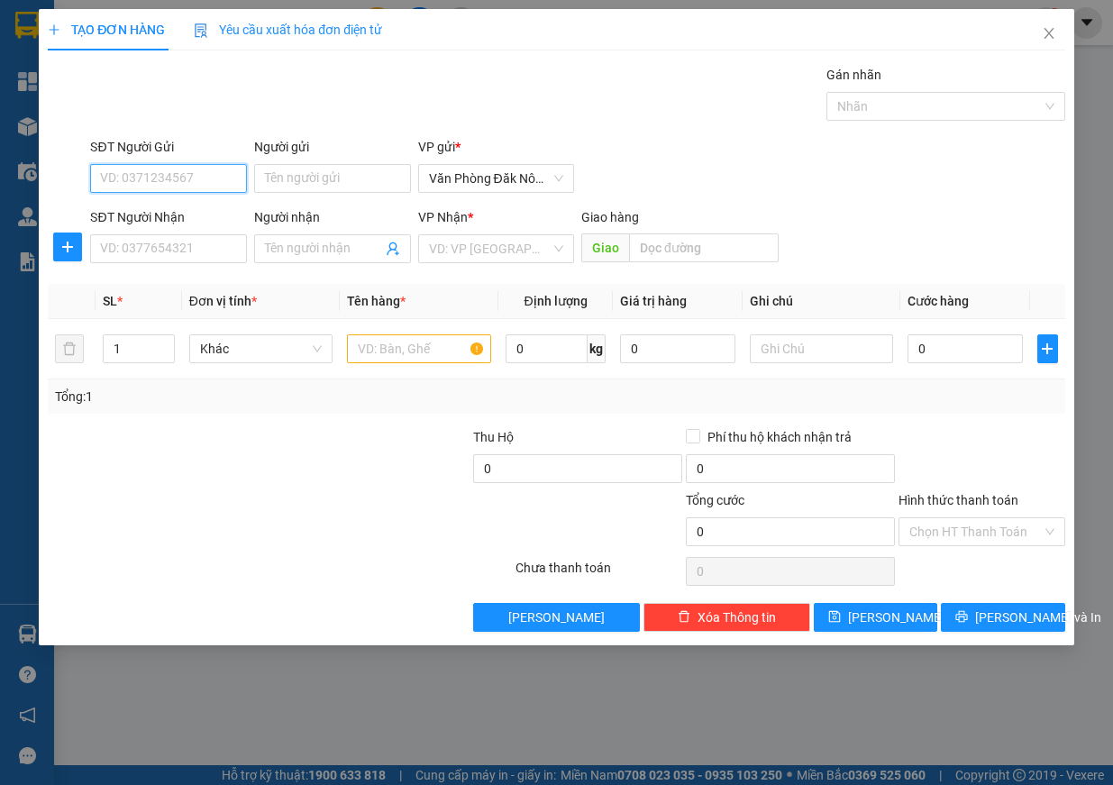
paste input "0972721985"
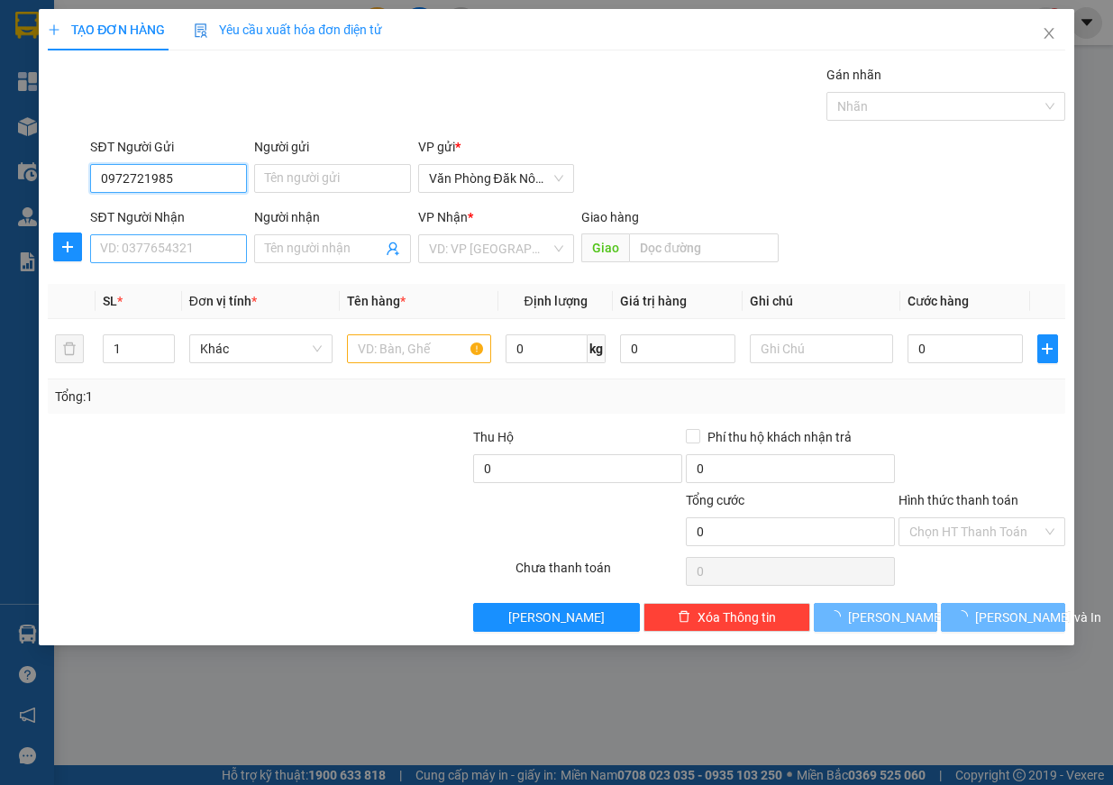
type input "0972721985"
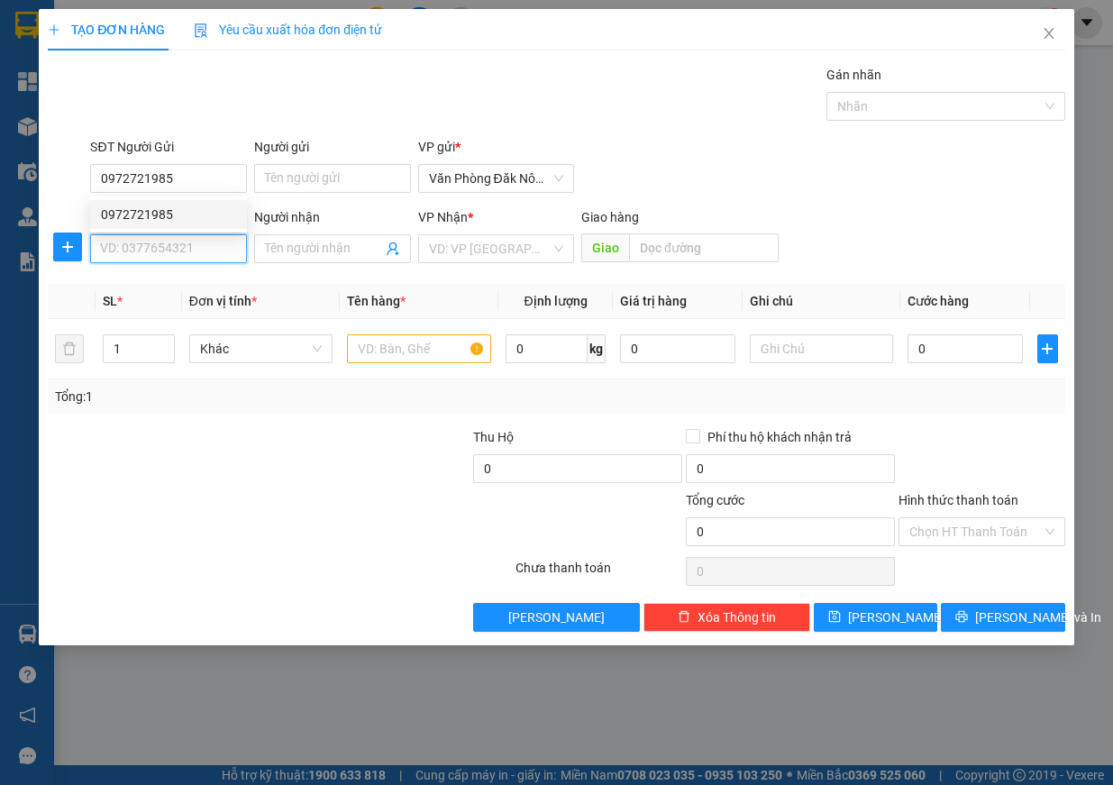
click at [181, 245] on input "SĐT Người Nhận" at bounding box center [168, 248] width 157 height 29
type input "0945750709"
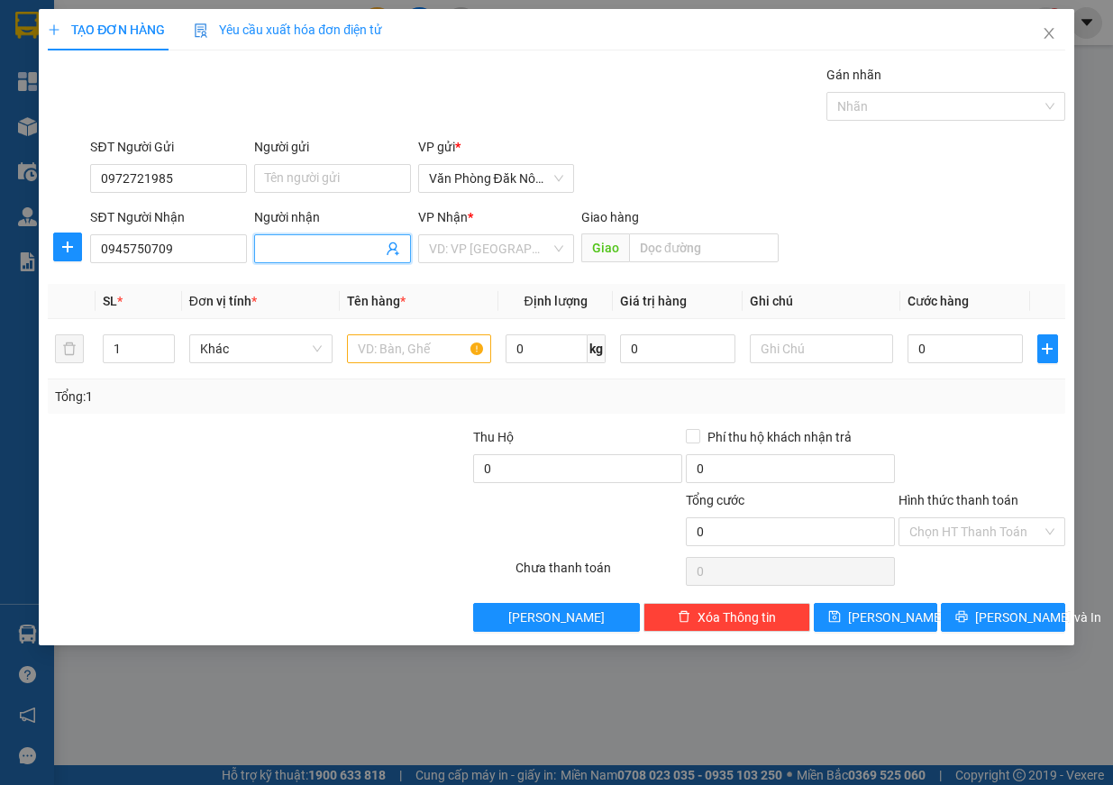
click at [325, 254] on input "Người nhận" at bounding box center [323, 249] width 117 height 20
type input "0375159257"
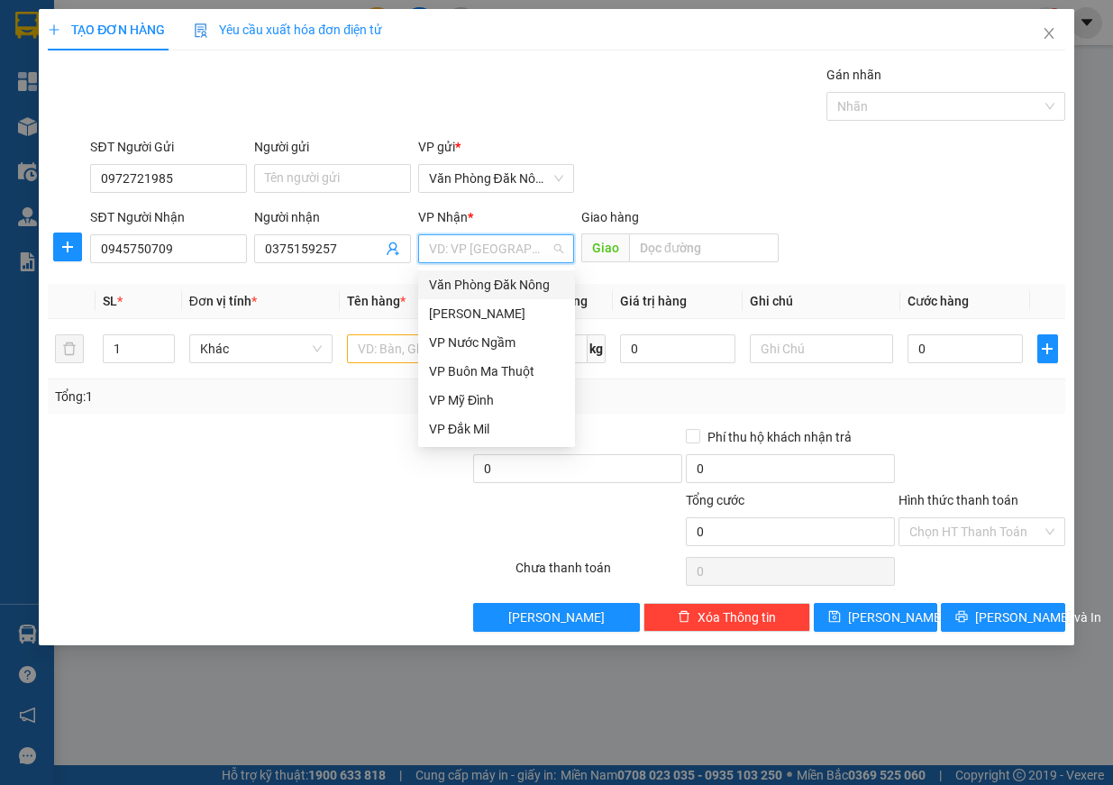
drag, startPoint x: 477, startPoint y: 252, endPoint x: 516, endPoint y: 298, distance: 60.1
click at [478, 252] on input "search" at bounding box center [490, 248] width 123 height 27
click at [500, 345] on div "VP Nước Ngầm" at bounding box center [496, 343] width 135 height 20
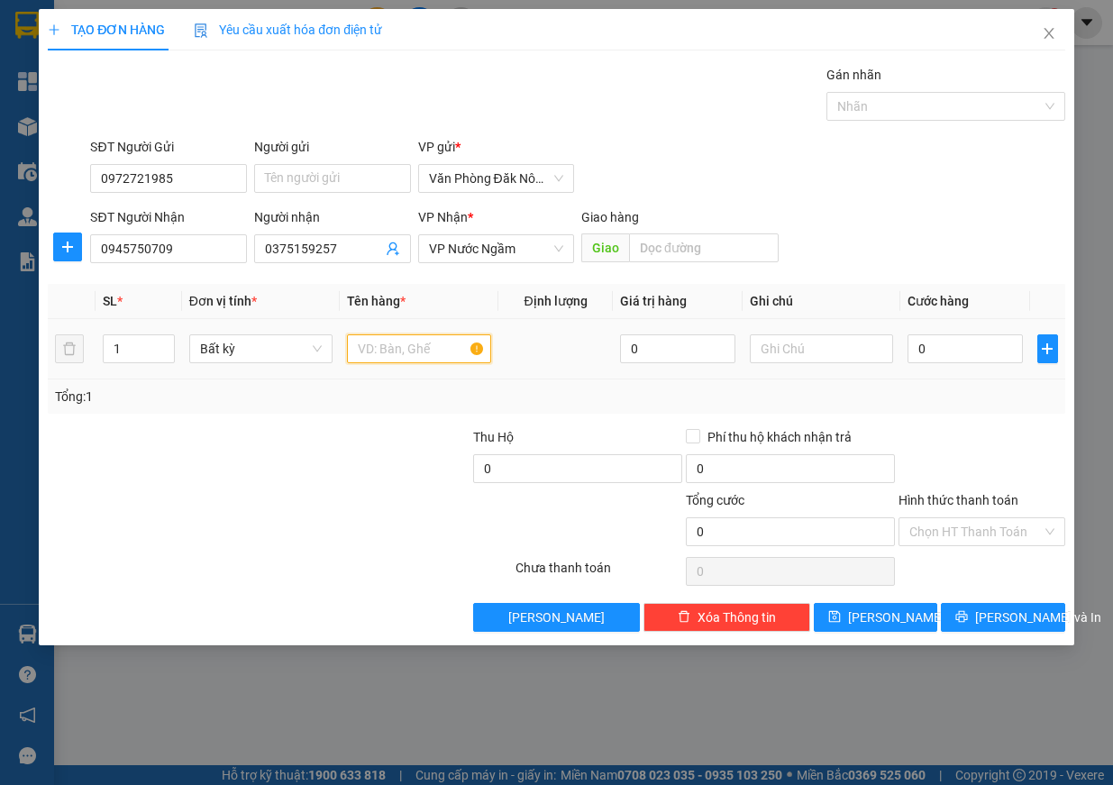
click at [450, 342] on input "text" at bounding box center [419, 348] width 144 height 29
type input "XỐP"
click at [944, 354] on input "0" at bounding box center [965, 348] width 115 height 29
type input "3"
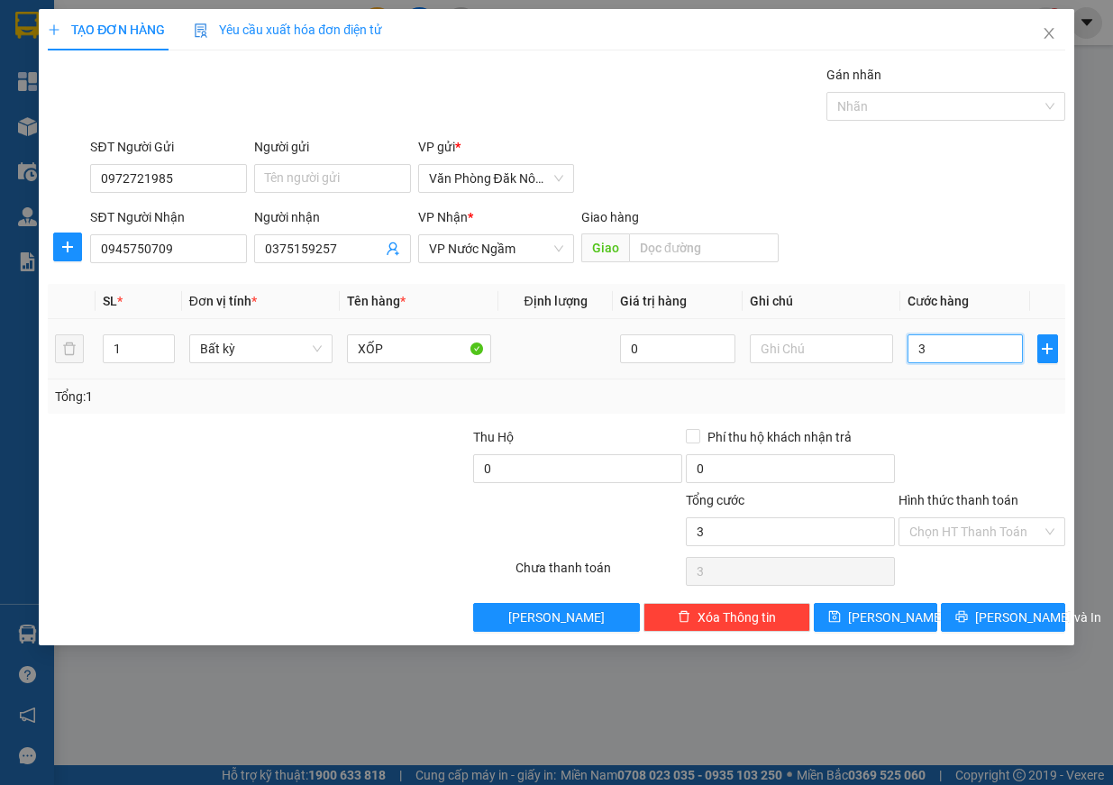
type input "3"
type input "35"
type input "350"
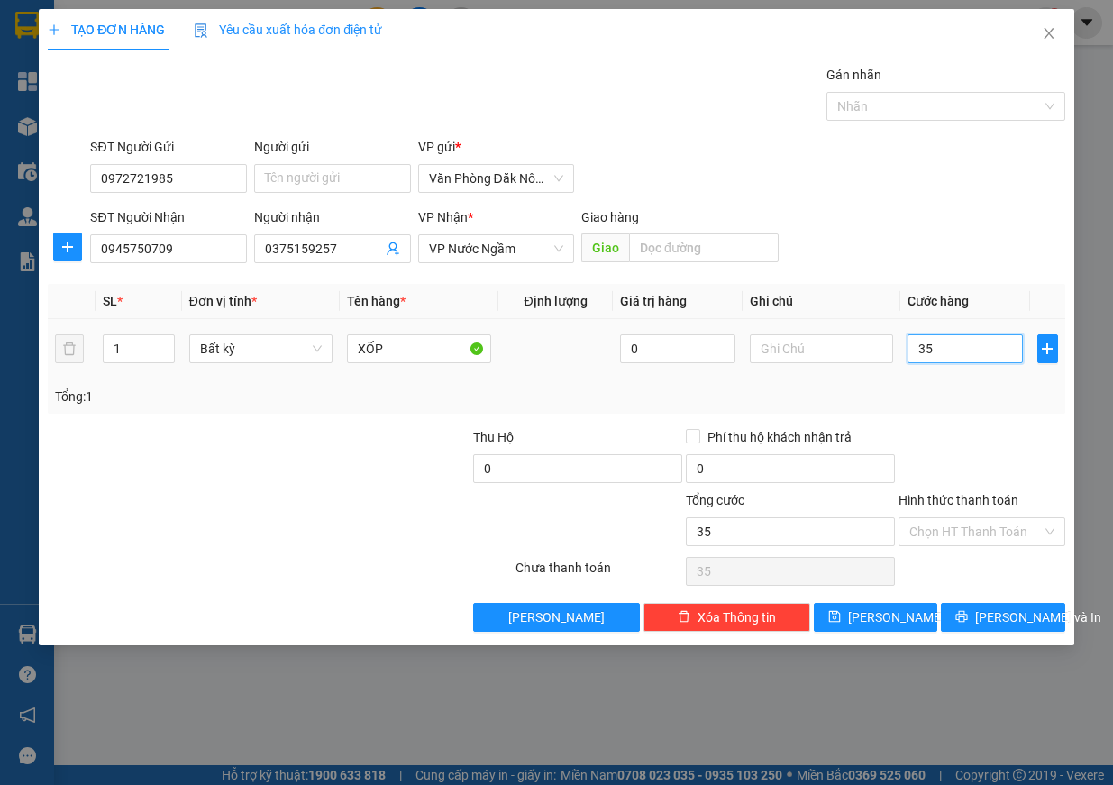
type input "350"
type input "3.500"
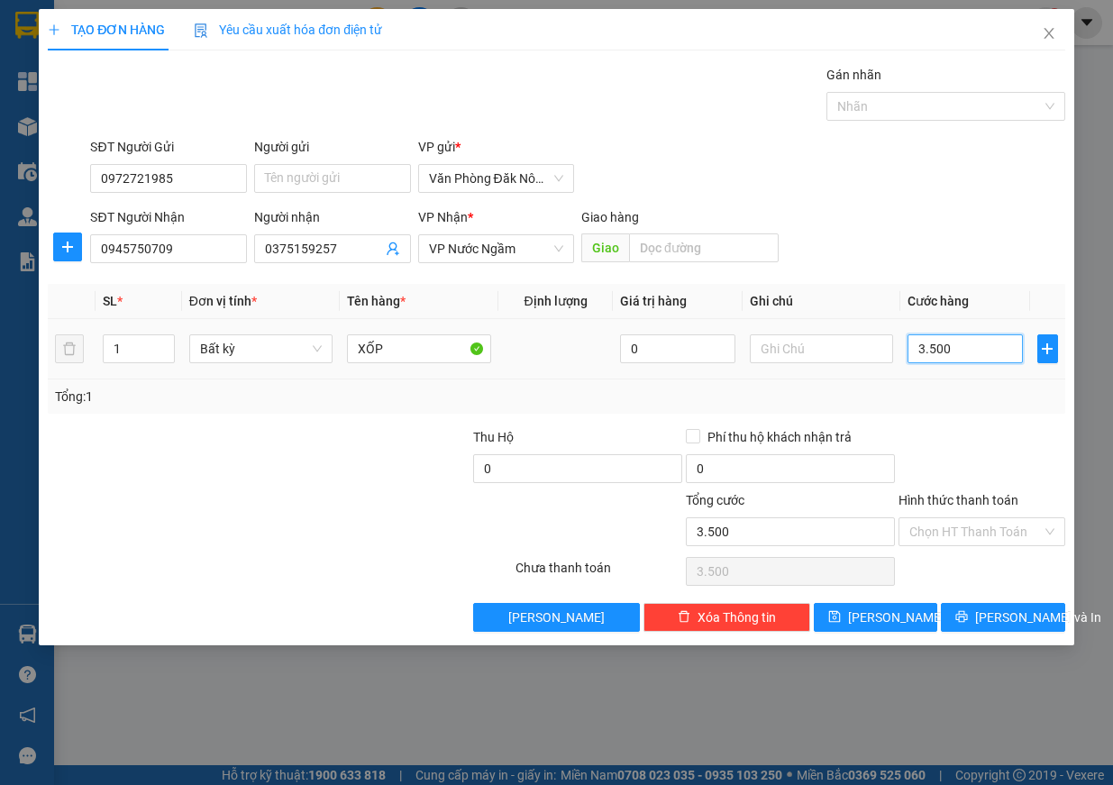
type input "35.000"
type input "350.000"
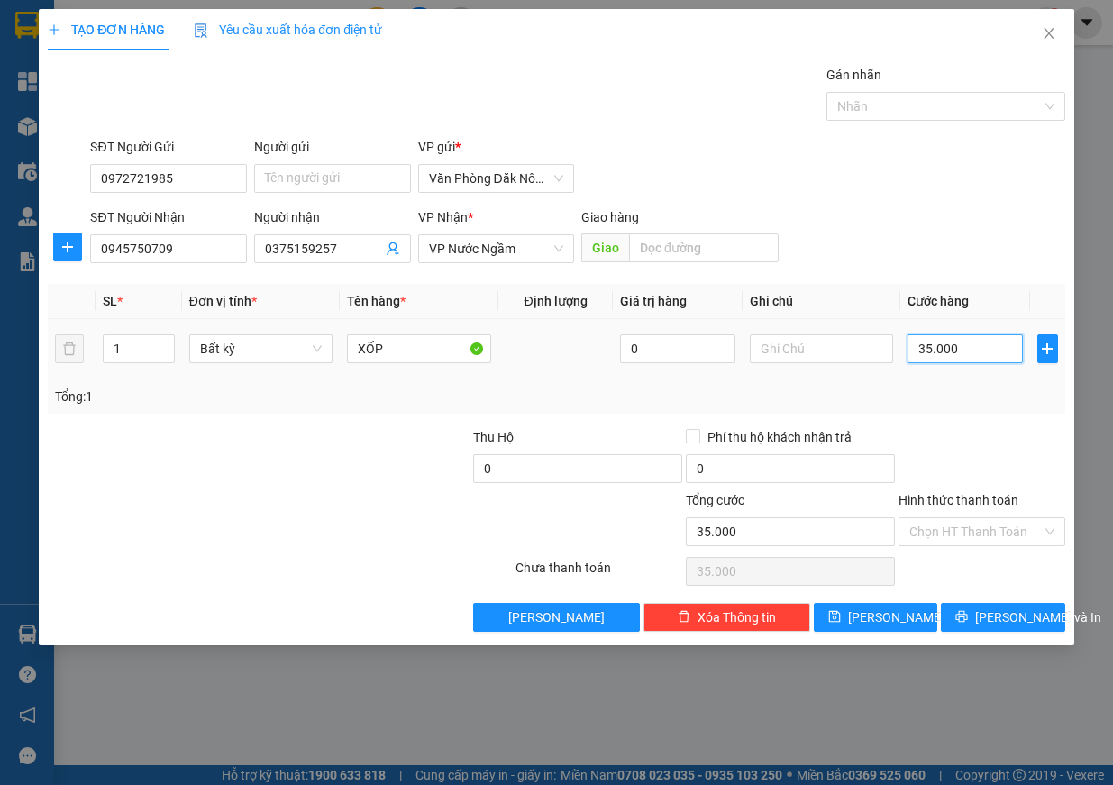
type input "350.000"
click at [980, 536] on input "Hình thức thanh toán" at bounding box center [976, 531] width 133 height 27
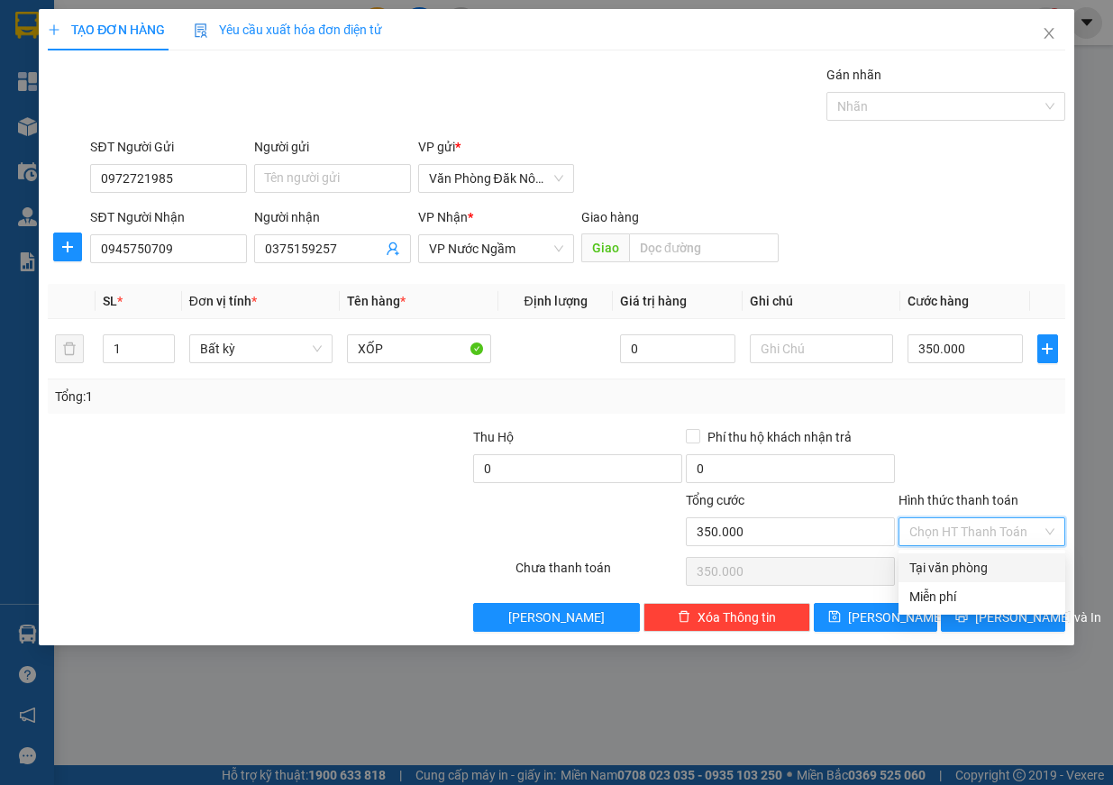
click at [984, 559] on div "Tại văn phòng" at bounding box center [982, 568] width 145 height 20
type input "0"
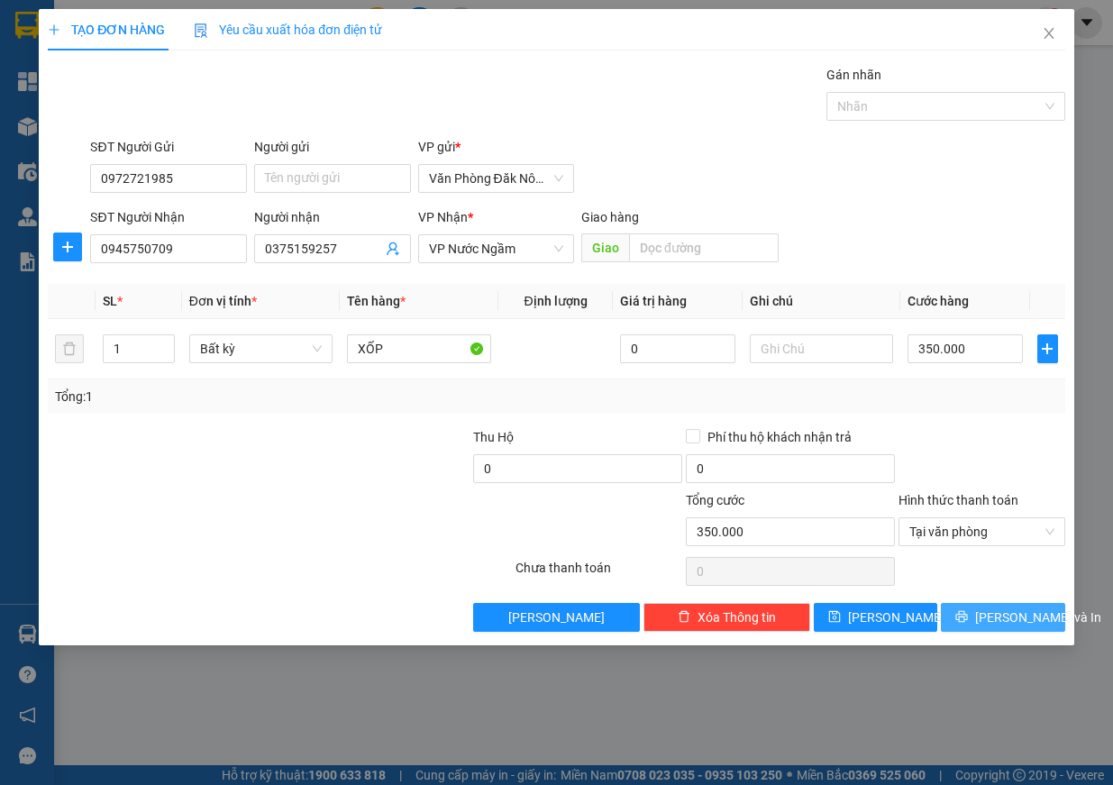
click at [1032, 617] on span "[PERSON_NAME] và In" at bounding box center [1038, 618] width 126 height 20
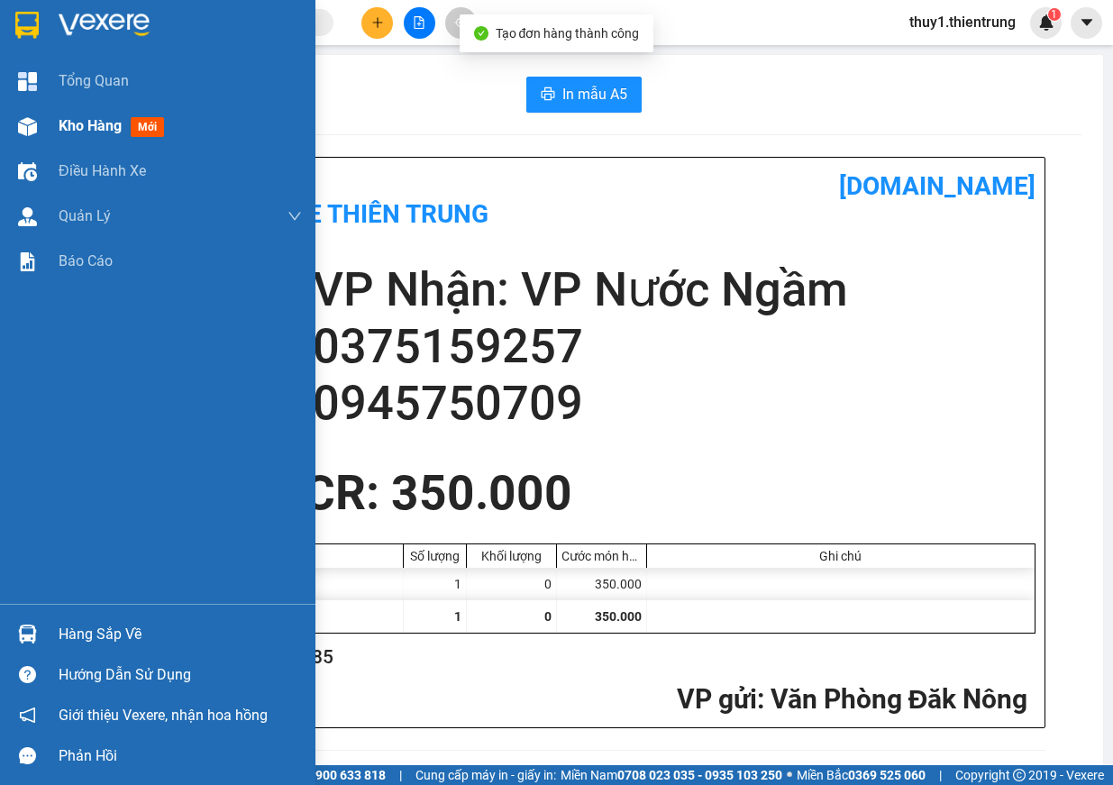
click at [37, 130] on div at bounding box center [28, 127] width 32 height 32
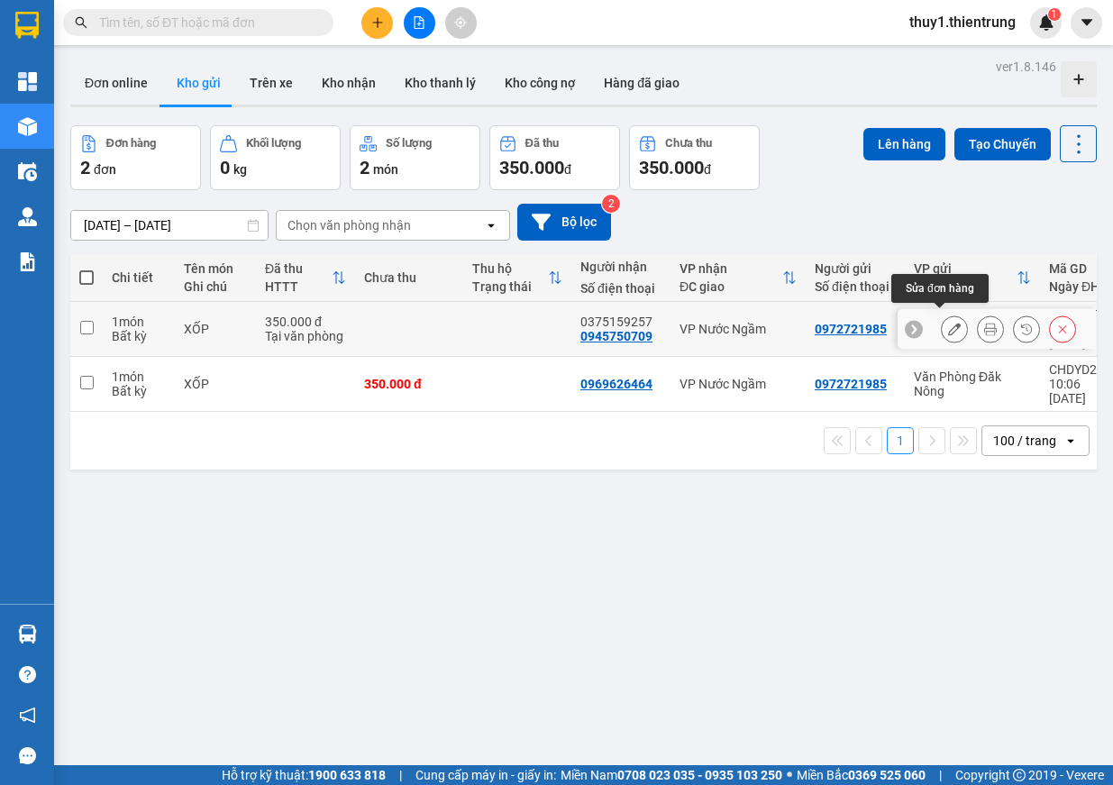
click at [947, 324] on button at bounding box center [954, 330] width 25 height 32
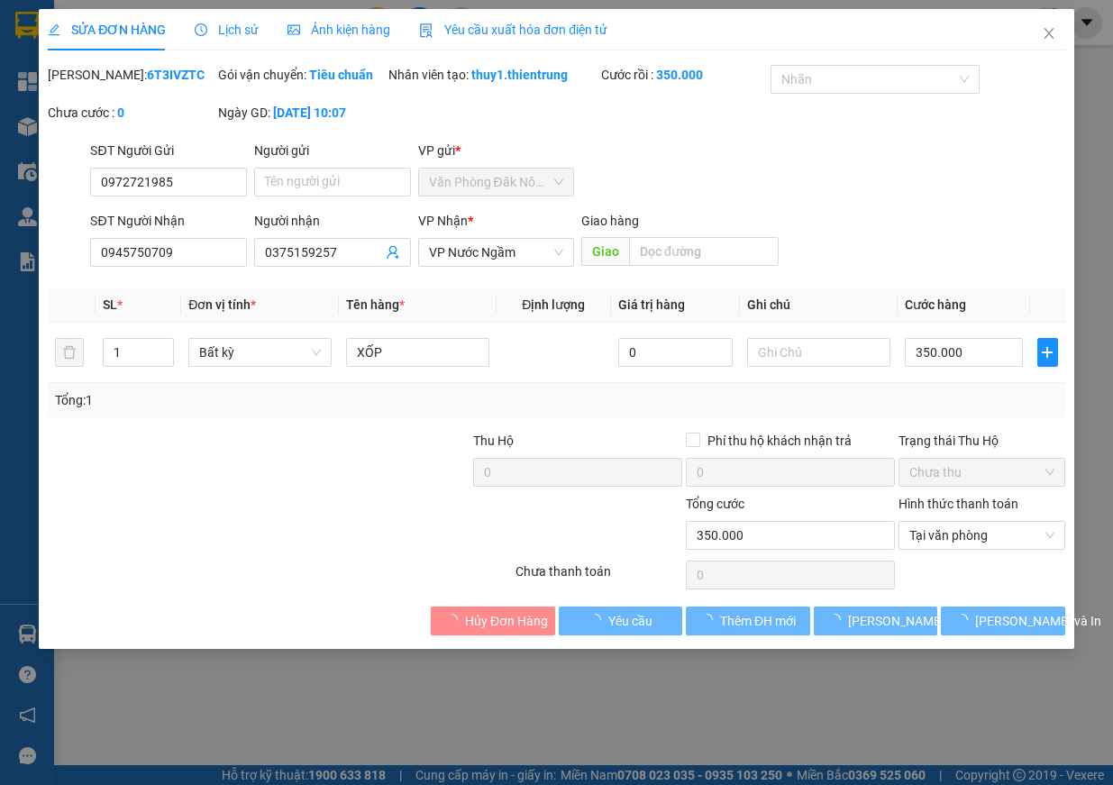
type input "0972721985"
type input "0945750709"
type input "0375159257"
type input "0"
type input "350.000"
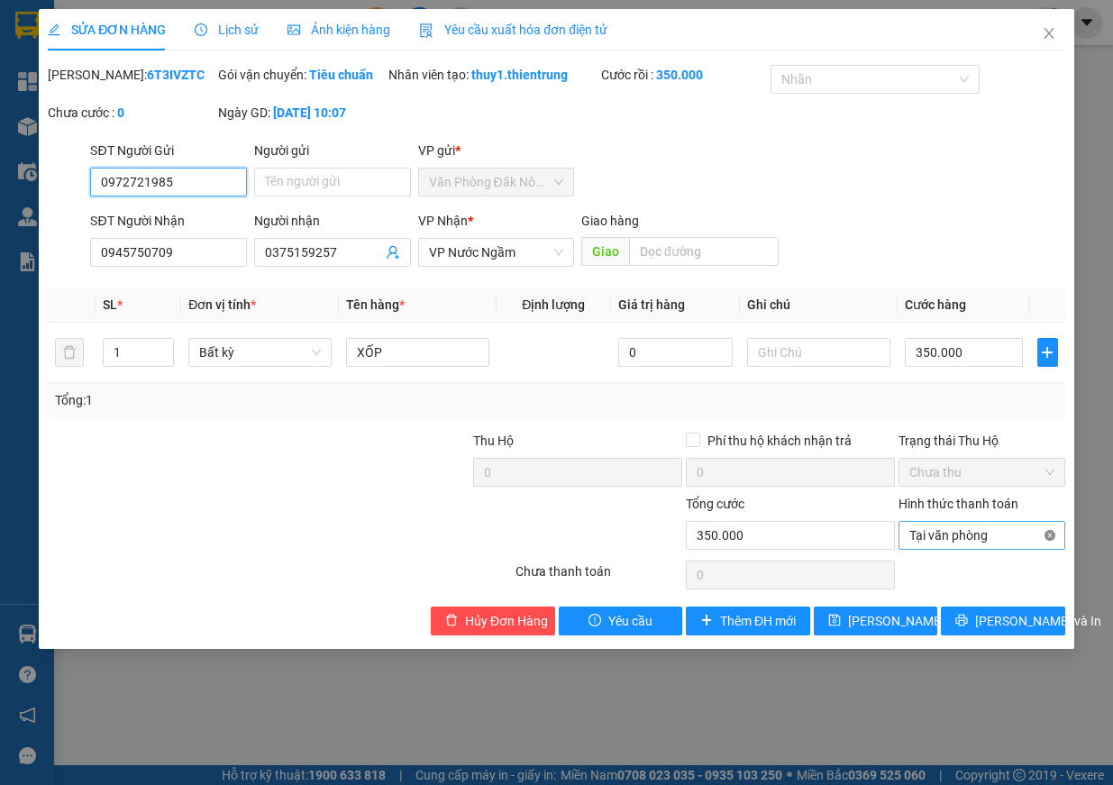
type input "350.000"
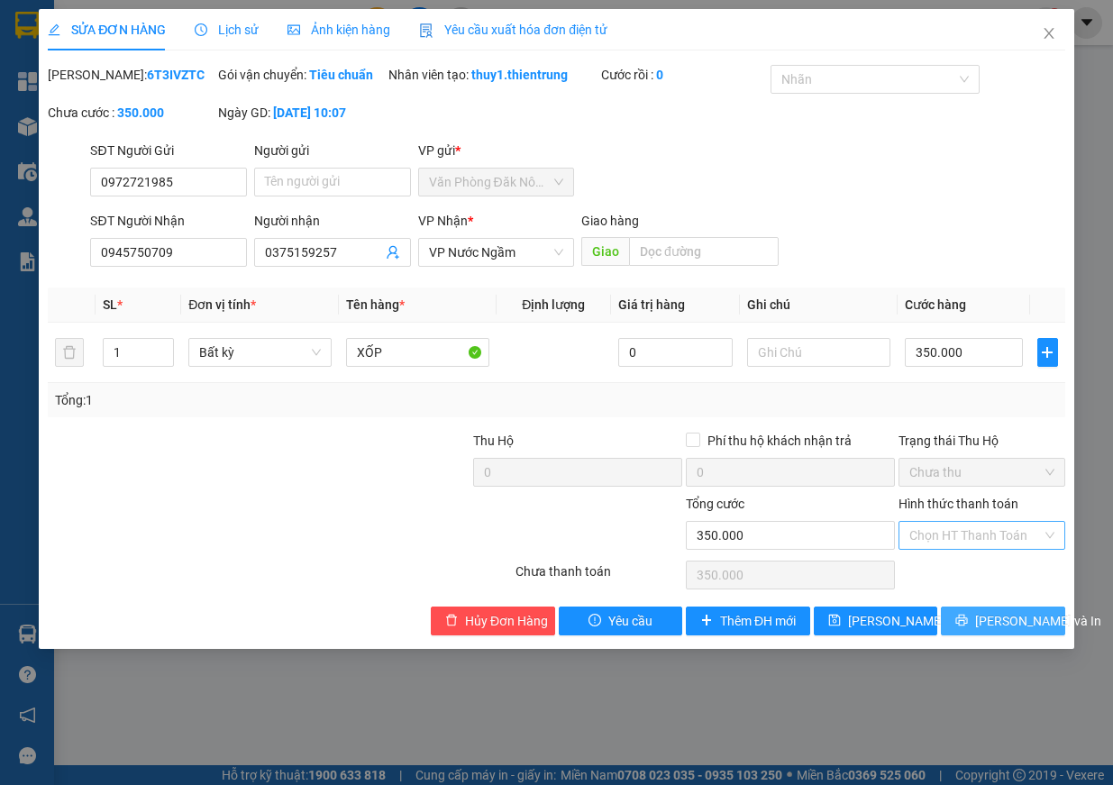
click at [1022, 631] on span "[PERSON_NAME] và In" at bounding box center [1038, 621] width 126 height 20
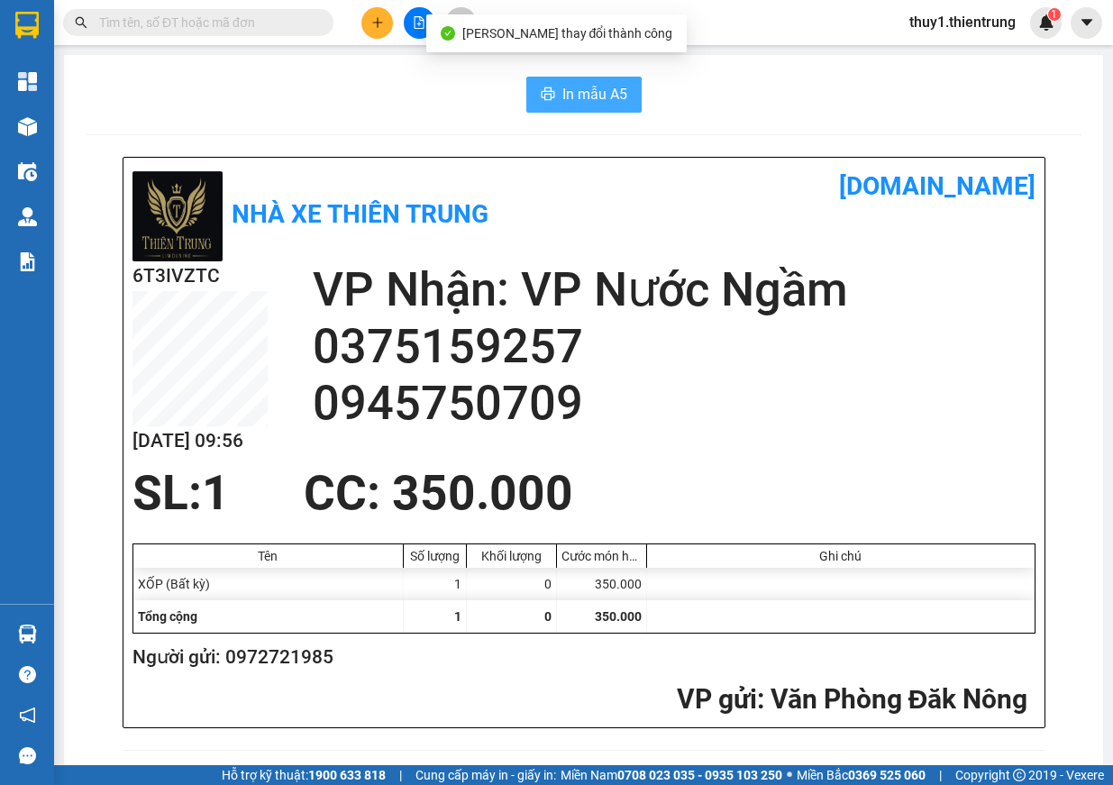
drag, startPoint x: 572, startPoint y: 110, endPoint x: 584, endPoint y: 107, distance: 12.9
click at [572, 109] on button "In mẫu A5" at bounding box center [583, 95] width 115 height 36
click at [588, 101] on span "In mẫu A5" at bounding box center [595, 94] width 65 height 23
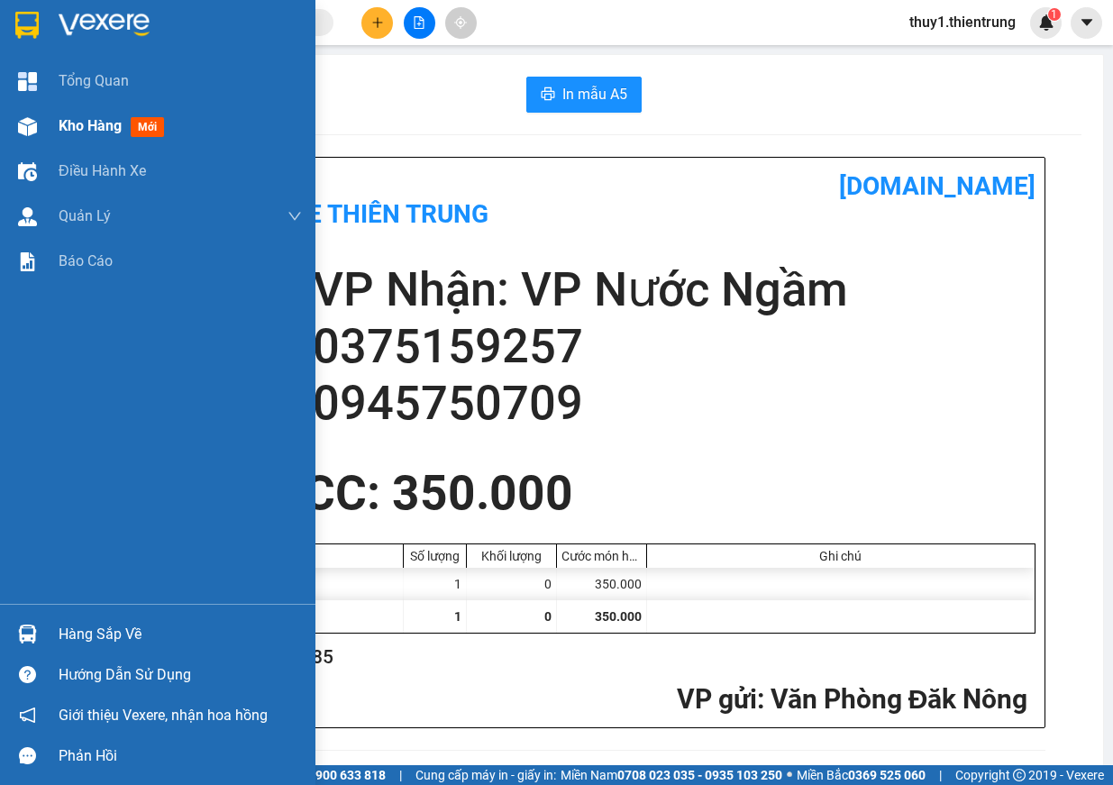
click at [32, 117] on img at bounding box center [27, 126] width 19 height 19
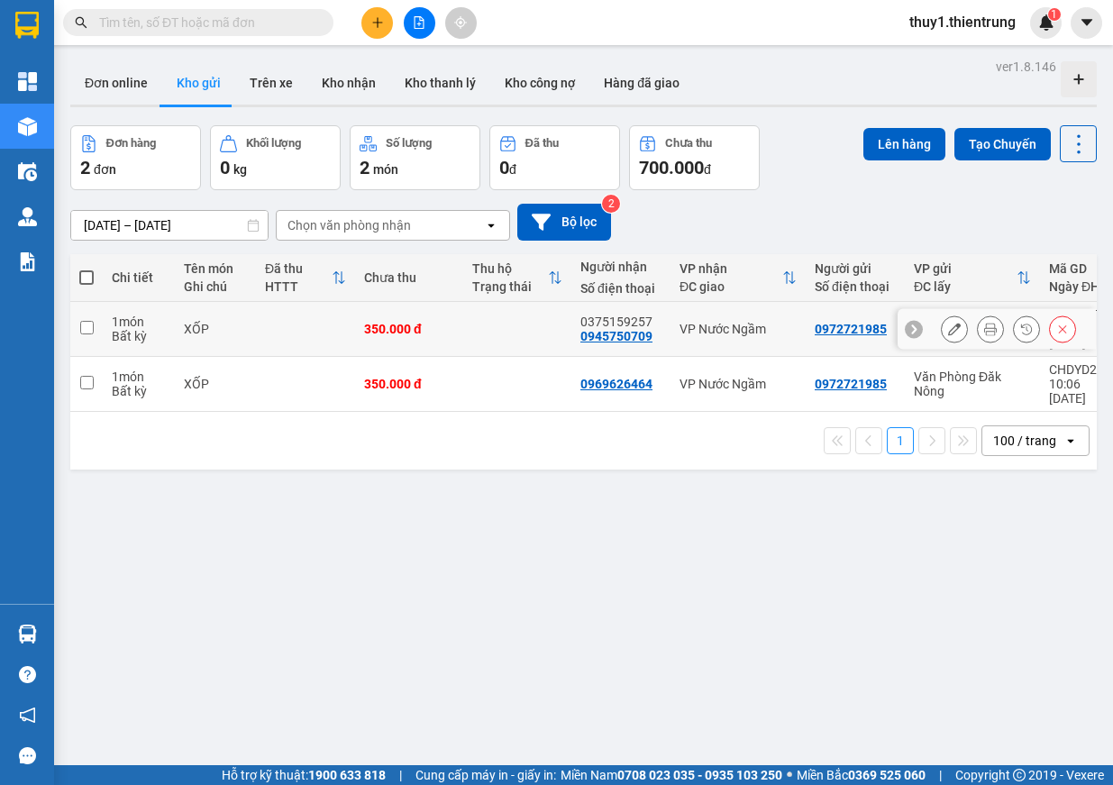
drag, startPoint x: 228, startPoint y: 331, endPoint x: 229, endPoint y: 356, distance: 25.3
click at [228, 330] on td "XỐP" at bounding box center [215, 329] width 81 height 55
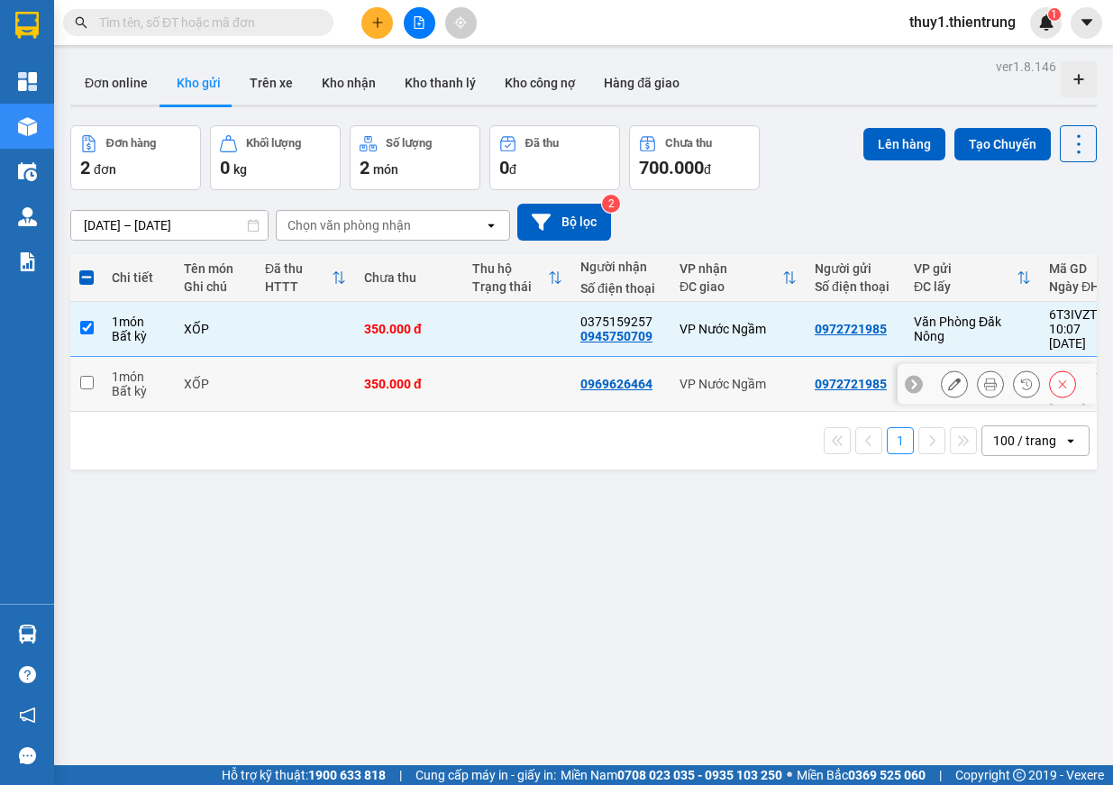
click at [233, 373] on td "XỐP" at bounding box center [215, 384] width 81 height 55
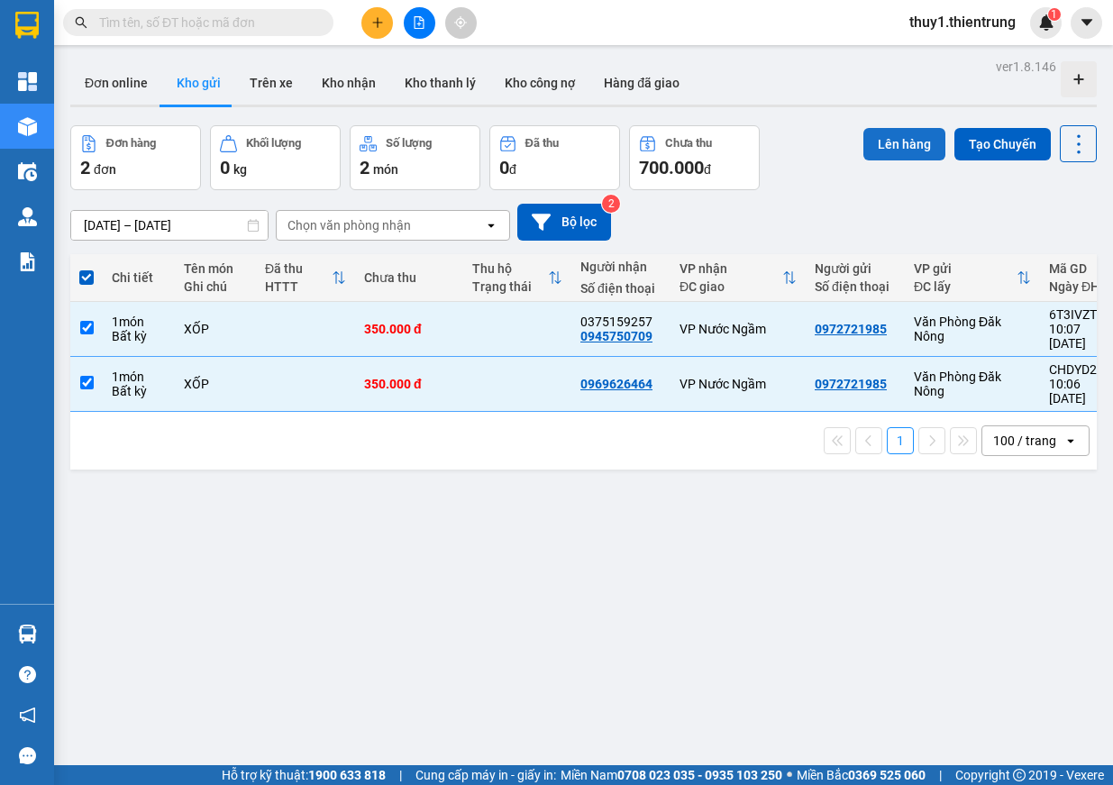
click at [883, 141] on button "Lên hàng" at bounding box center [905, 144] width 82 height 32
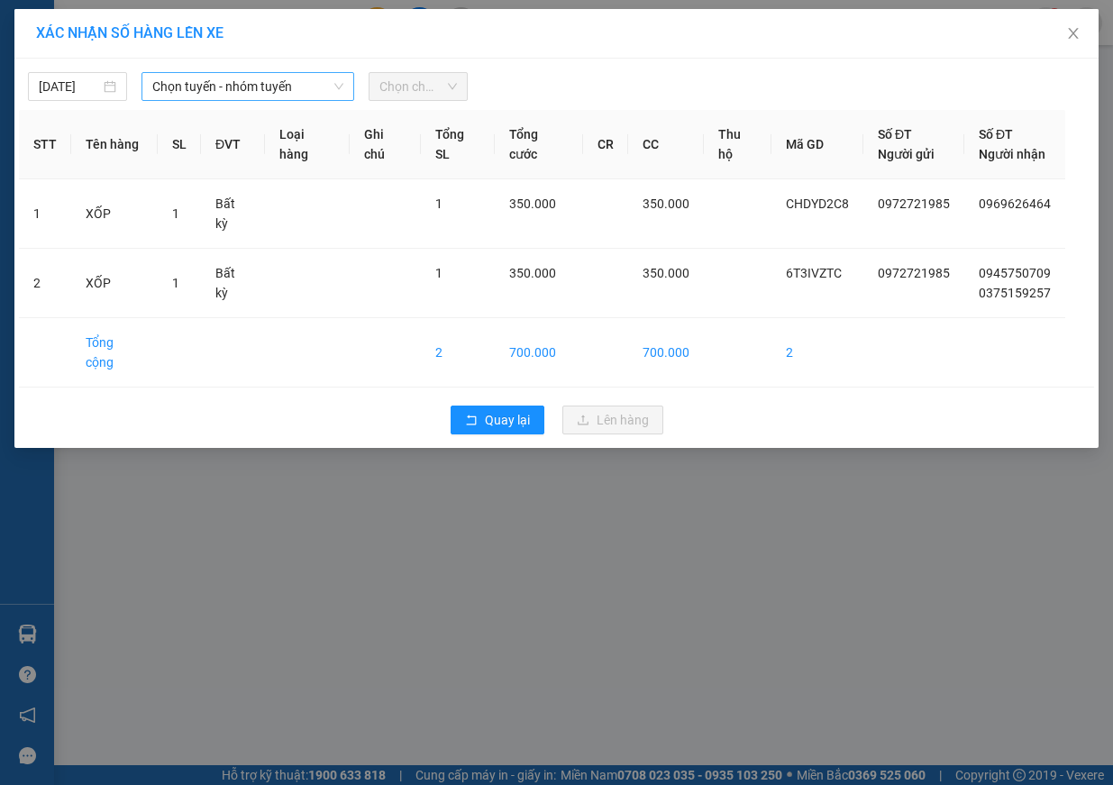
click at [261, 99] on span "Chọn tuyến - nhóm tuyến" at bounding box center [247, 86] width 191 height 27
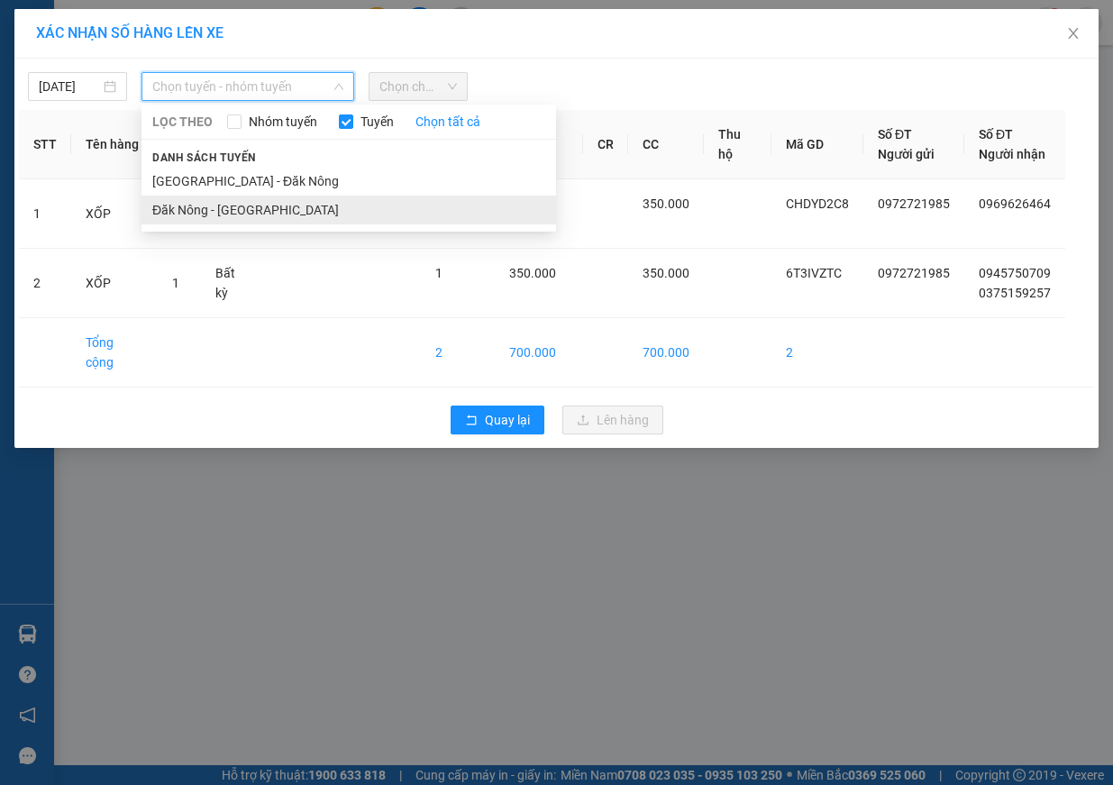
click at [271, 215] on li "Đăk Nông - [GEOGRAPHIC_DATA]" at bounding box center [349, 210] width 415 height 29
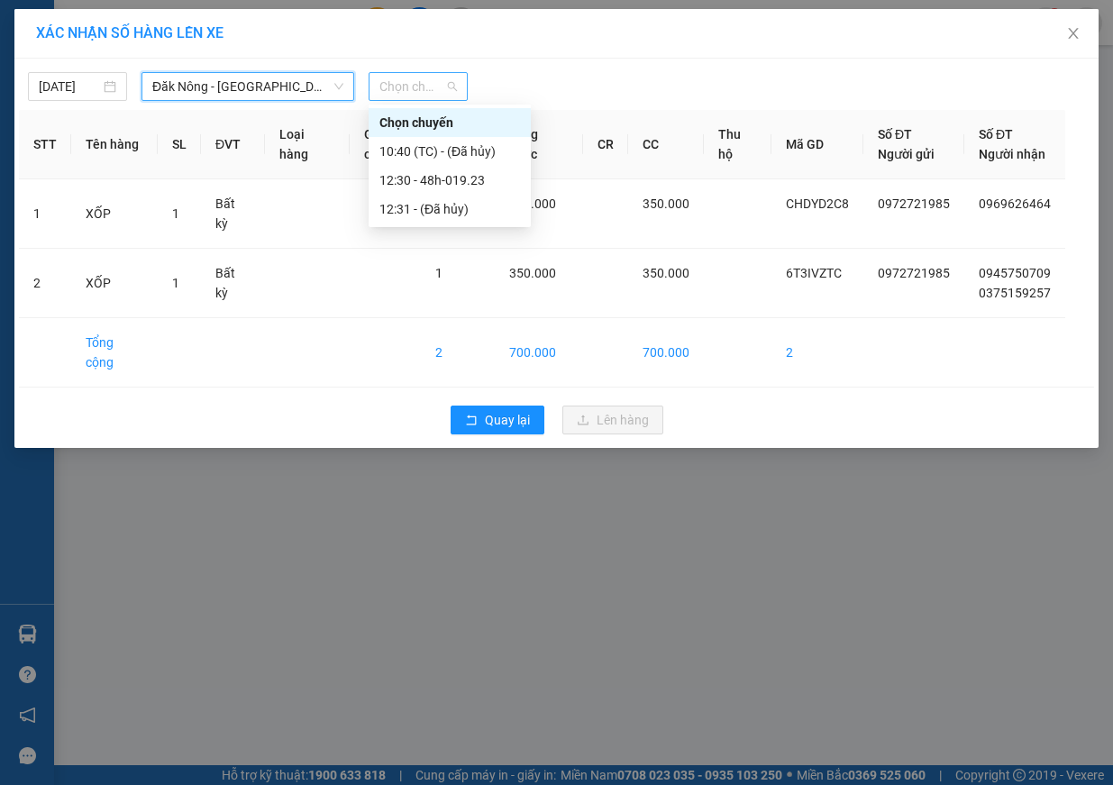
click at [422, 91] on span "Chọn chuyến" at bounding box center [419, 86] width 78 height 27
click at [451, 185] on div "12:30 - 48h-019.23" at bounding box center [450, 180] width 141 height 20
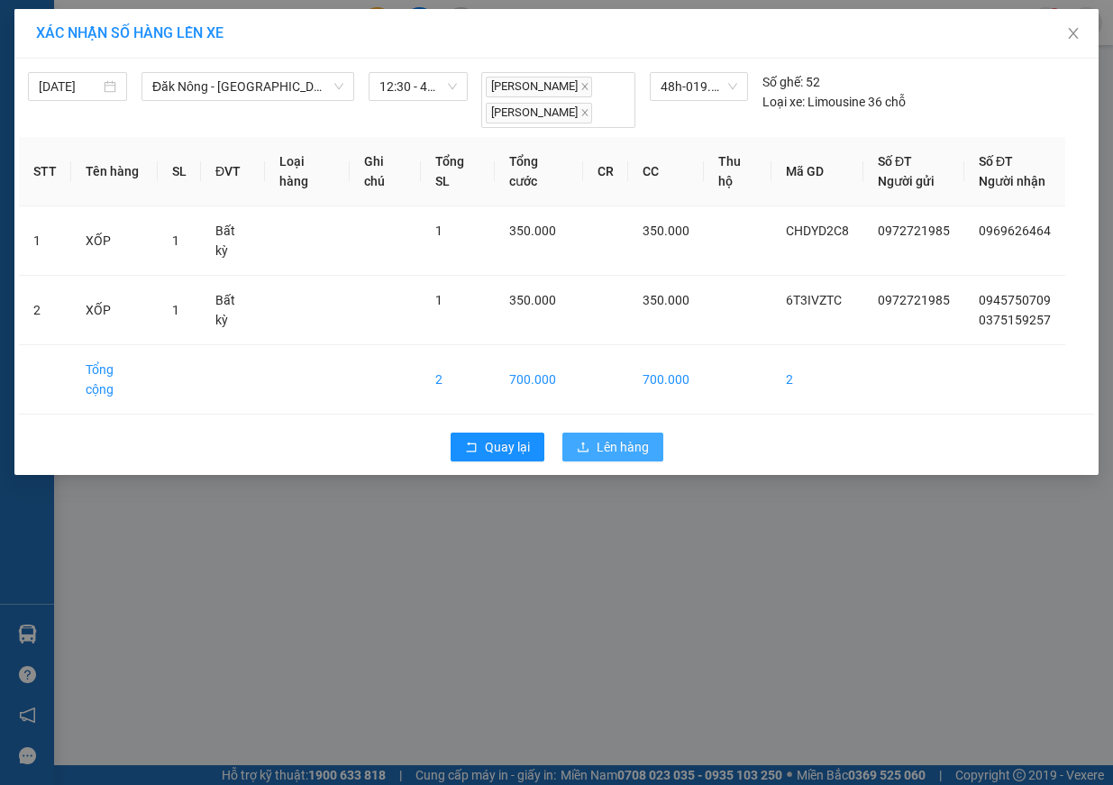
click at [625, 437] on span "Lên hàng" at bounding box center [623, 447] width 52 height 20
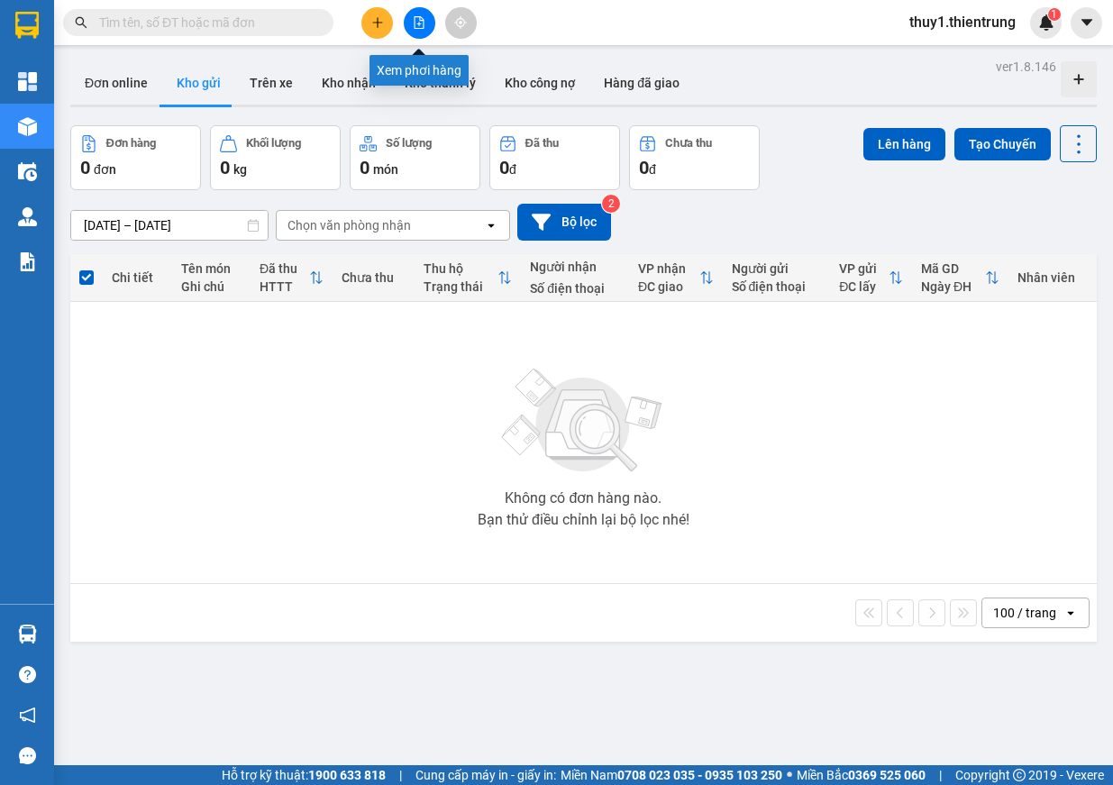
click at [416, 23] on icon "file-add" at bounding box center [419, 22] width 13 height 13
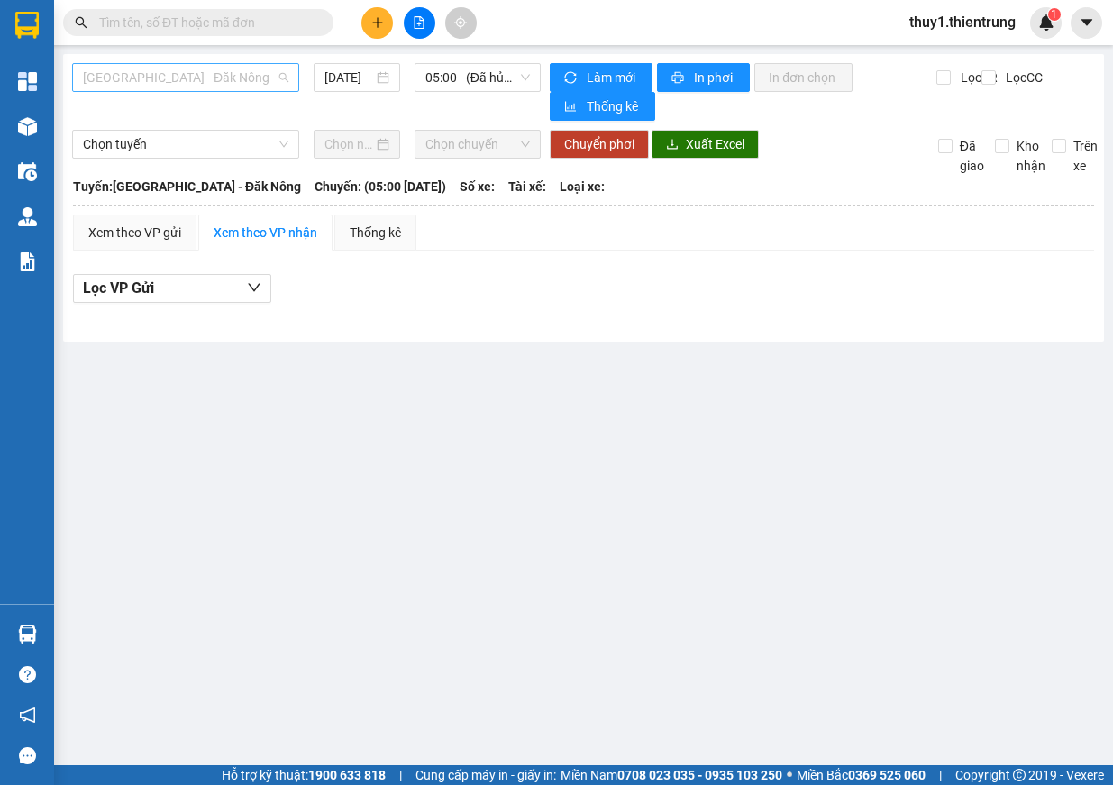
click at [243, 70] on span "[GEOGRAPHIC_DATA] - Đăk Nông" at bounding box center [186, 77] width 206 height 27
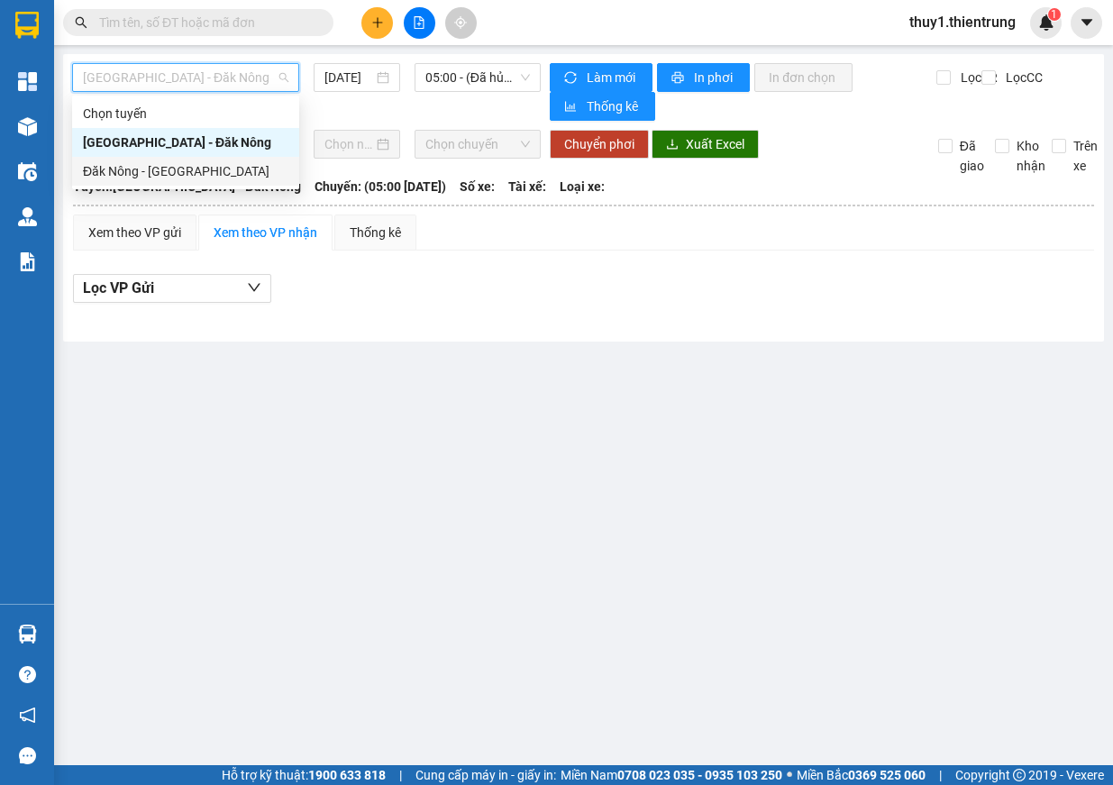
click at [207, 174] on div "Đăk Nông - [GEOGRAPHIC_DATA]" at bounding box center [186, 171] width 206 height 20
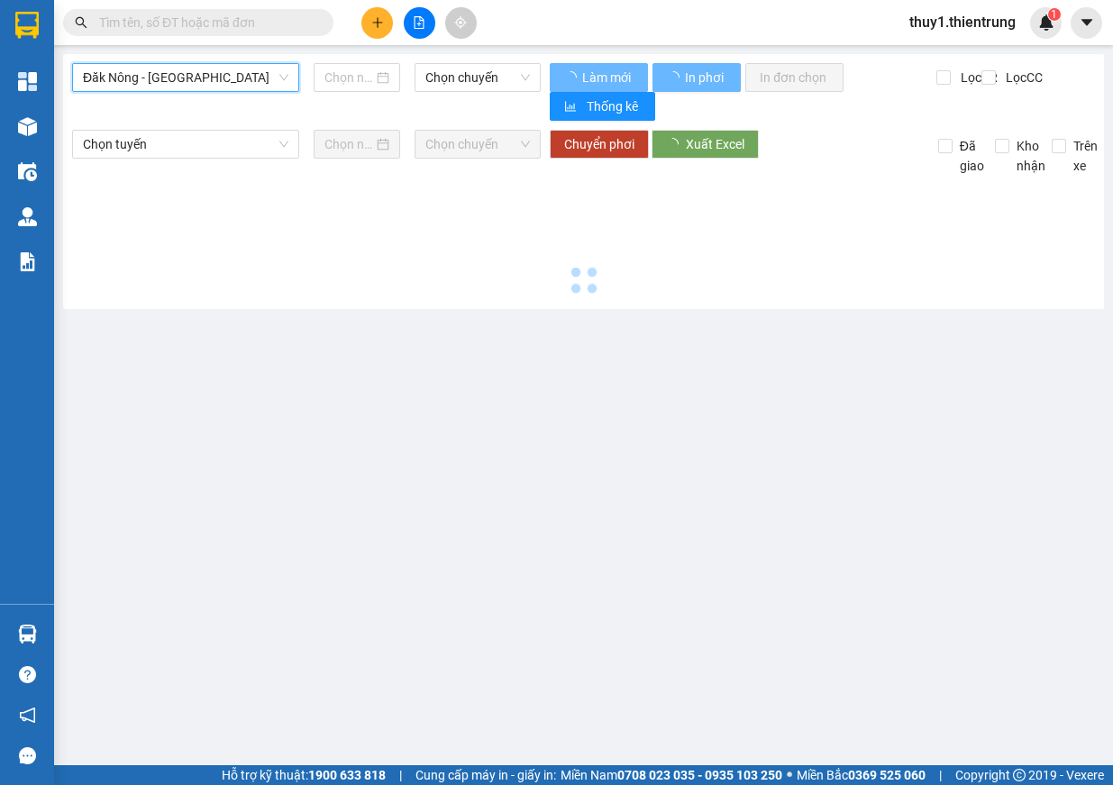
type input "[DATE]"
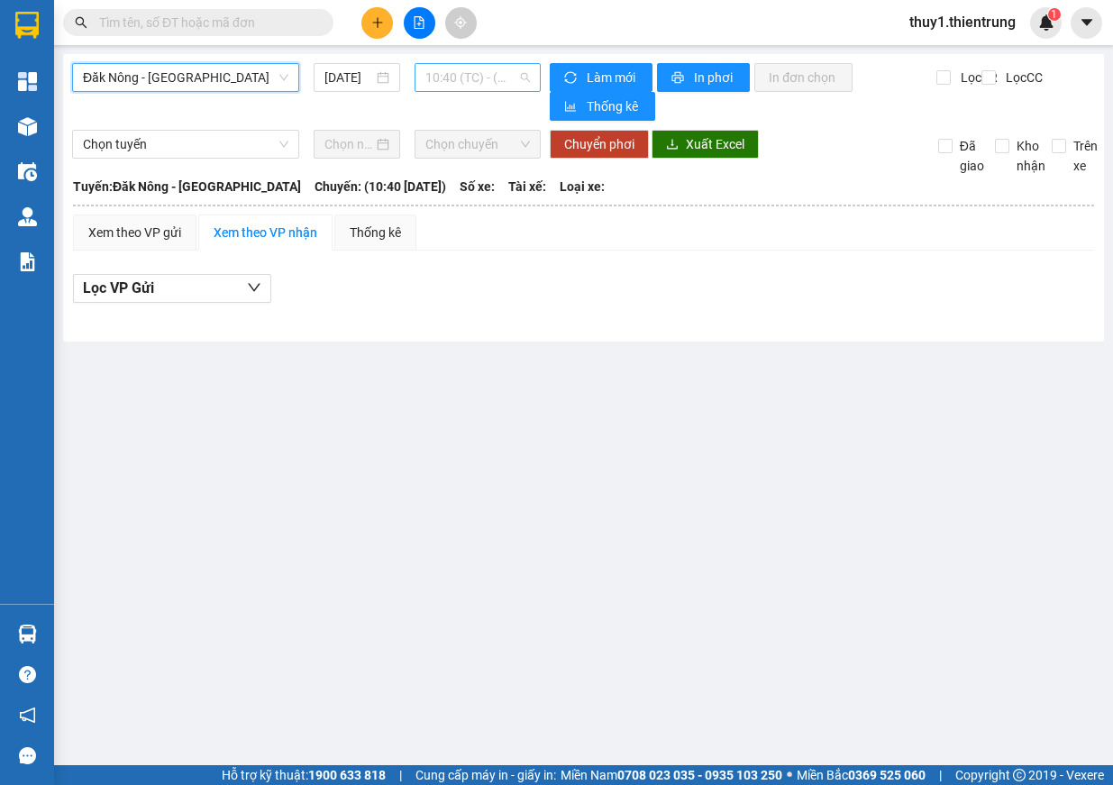
click at [499, 76] on span "10:40 (TC) - (Đã hủy)" at bounding box center [478, 77] width 105 height 27
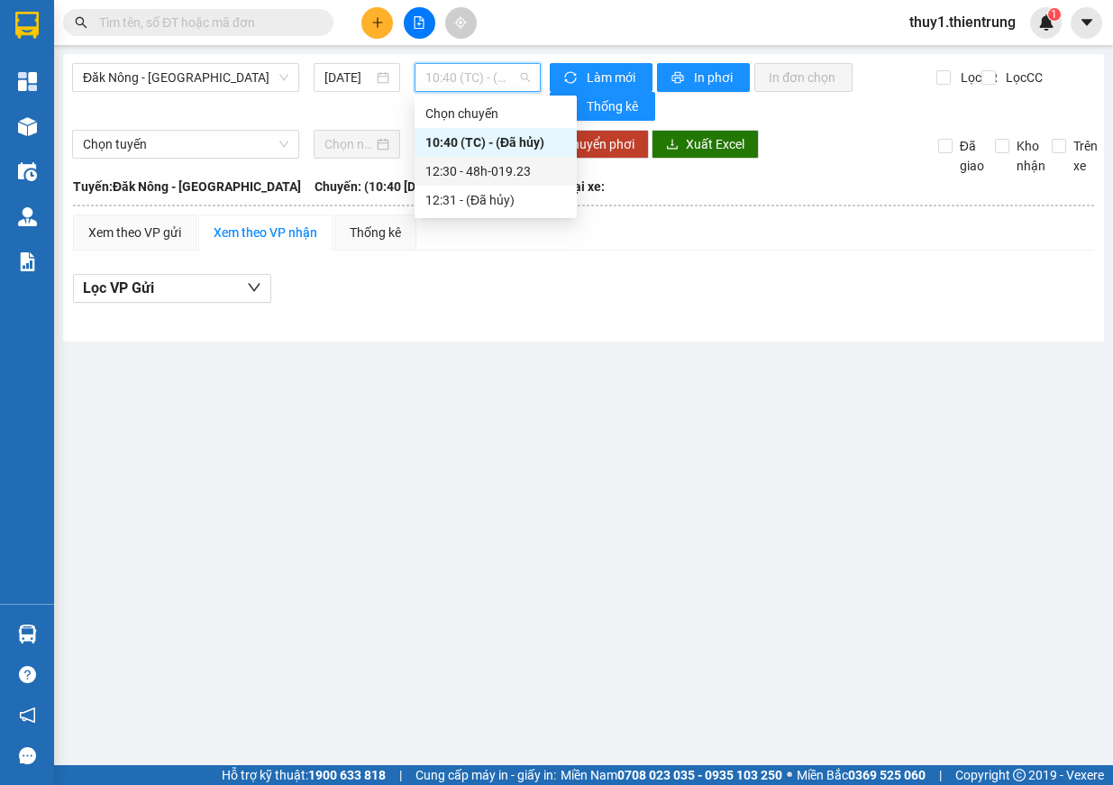
click at [526, 174] on div "12:30 - 48h-019.23" at bounding box center [496, 171] width 141 height 20
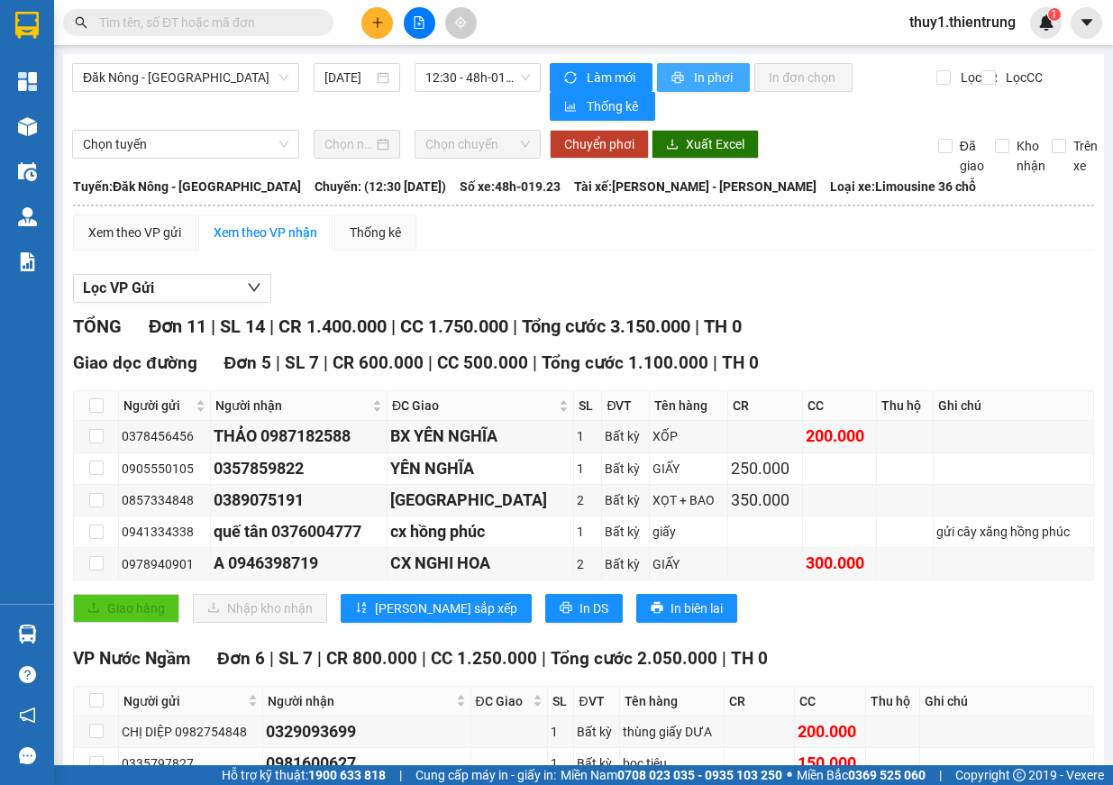
click at [694, 87] on span "In phơi" at bounding box center [714, 78] width 41 height 20
click at [489, 67] on span "12:30 - 48h-019.23" at bounding box center [478, 77] width 105 height 27
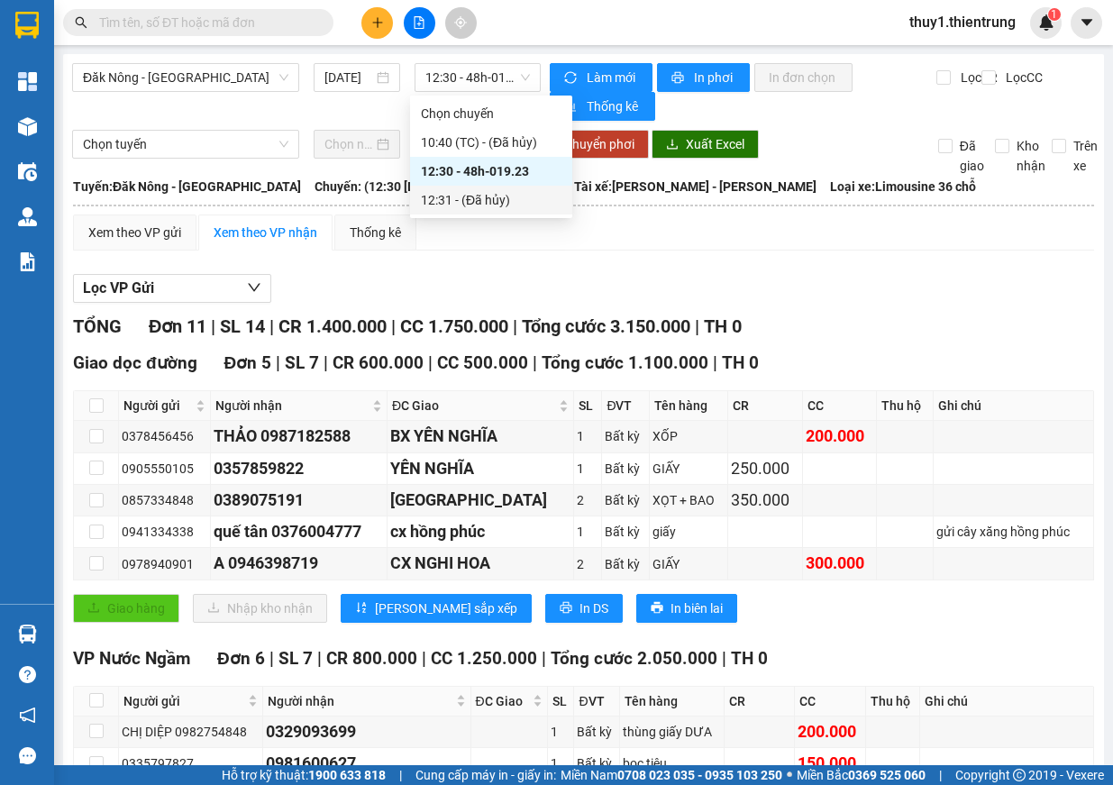
click at [634, 250] on div "Xem theo VP gửi Xem theo VP nhận Thống kê" at bounding box center [583, 233] width 1021 height 36
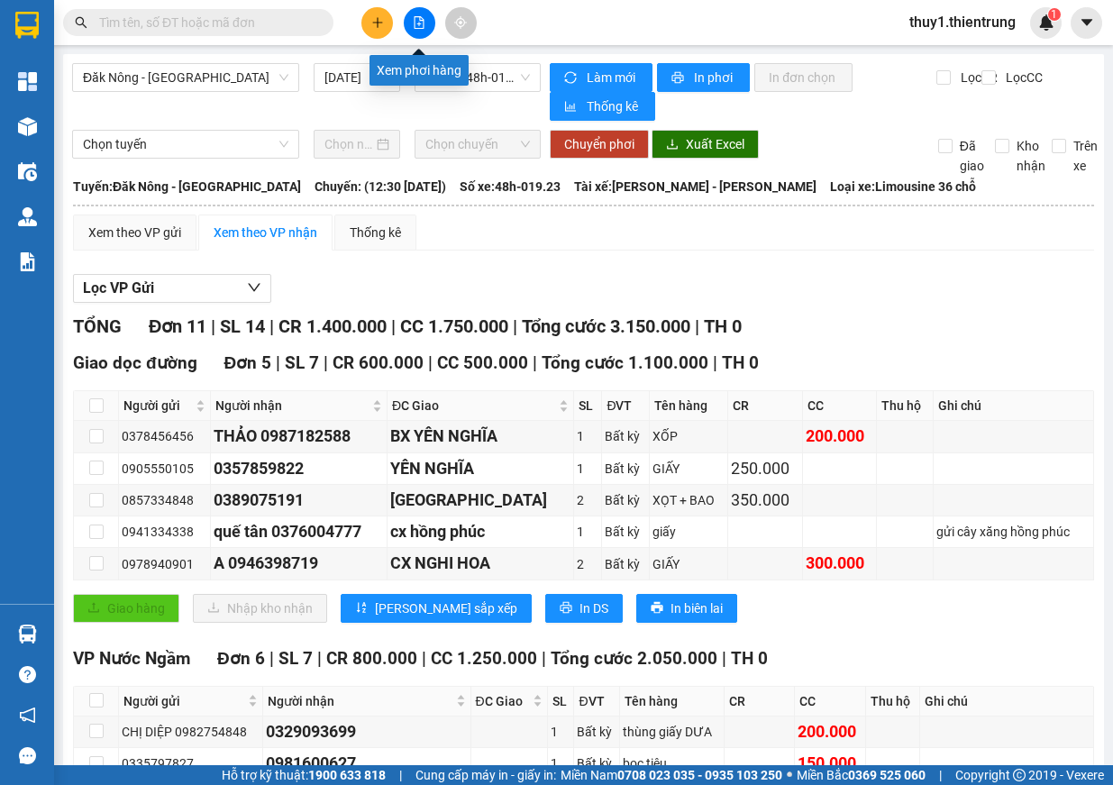
click at [421, 31] on button at bounding box center [420, 23] width 32 height 32
click at [176, 85] on span "Đăk Nông - [GEOGRAPHIC_DATA]" at bounding box center [186, 77] width 206 height 27
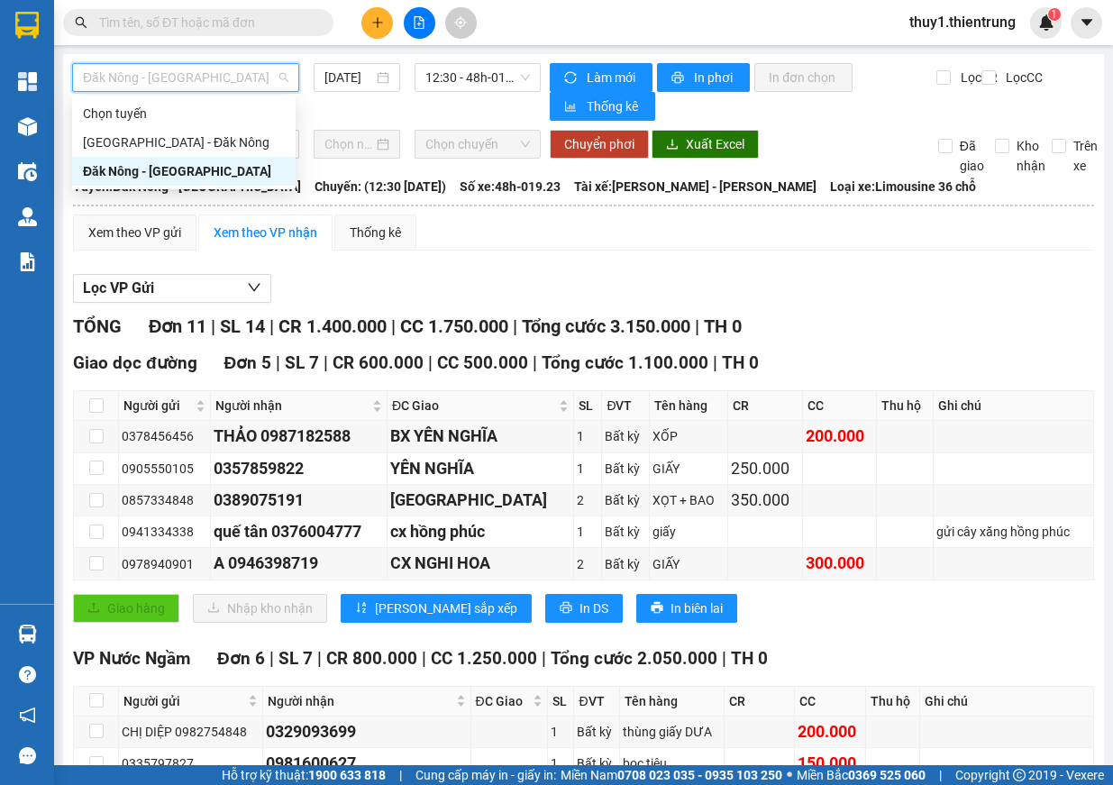
click at [193, 163] on div "Đăk Nông - [GEOGRAPHIC_DATA]" at bounding box center [184, 171] width 202 height 20
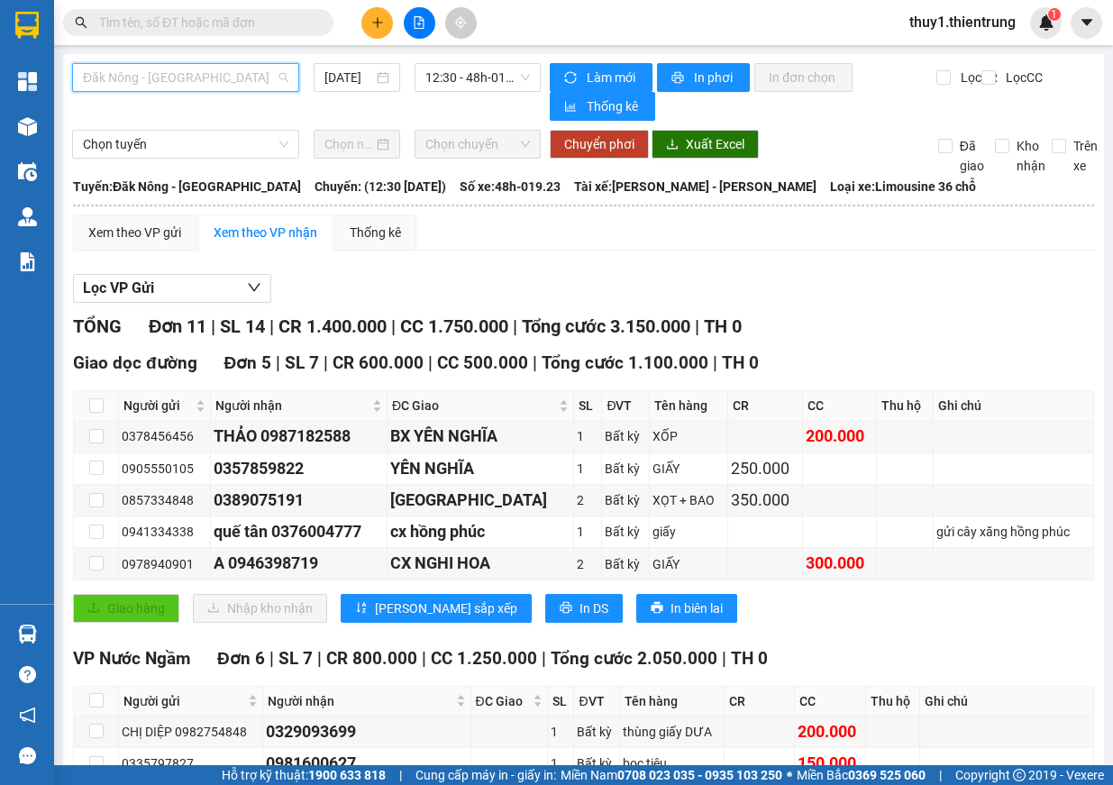
click at [210, 68] on span "Đăk Nông - [GEOGRAPHIC_DATA]" at bounding box center [186, 77] width 206 height 27
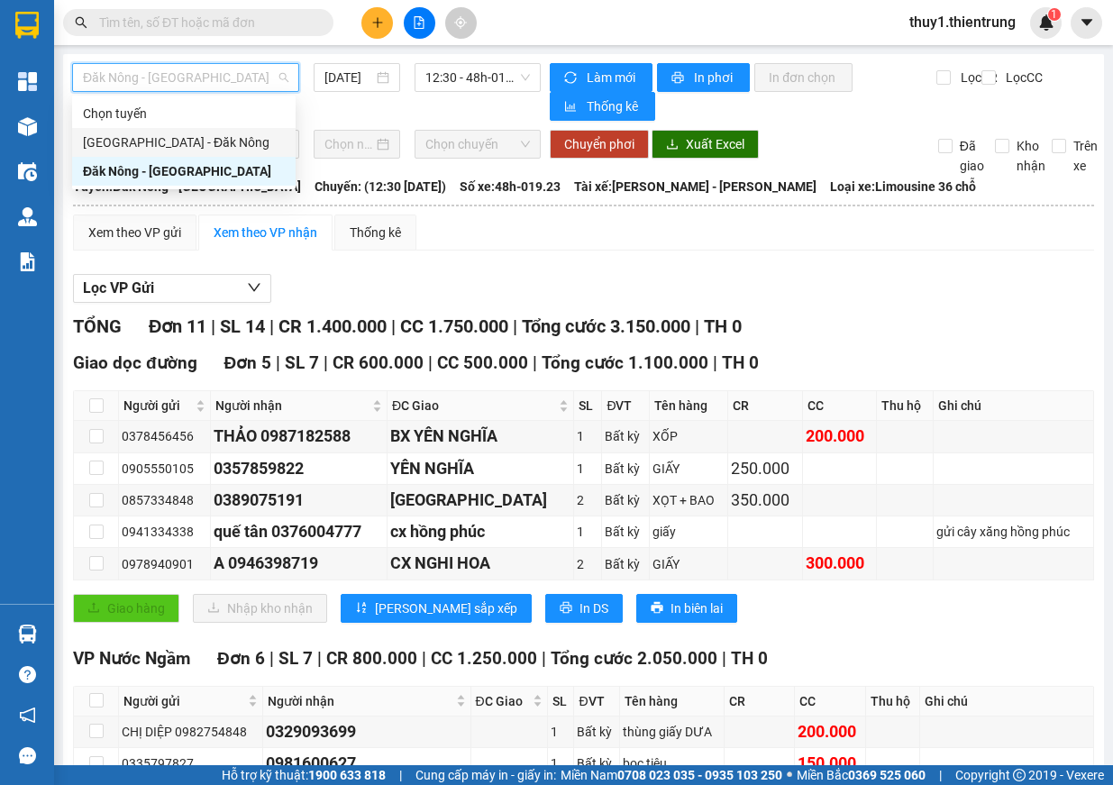
click at [190, 145] on div "[GEOGRAPHIC_DATA] - Đăk Nông" at bounding box center [184, 143] width 202 height 20
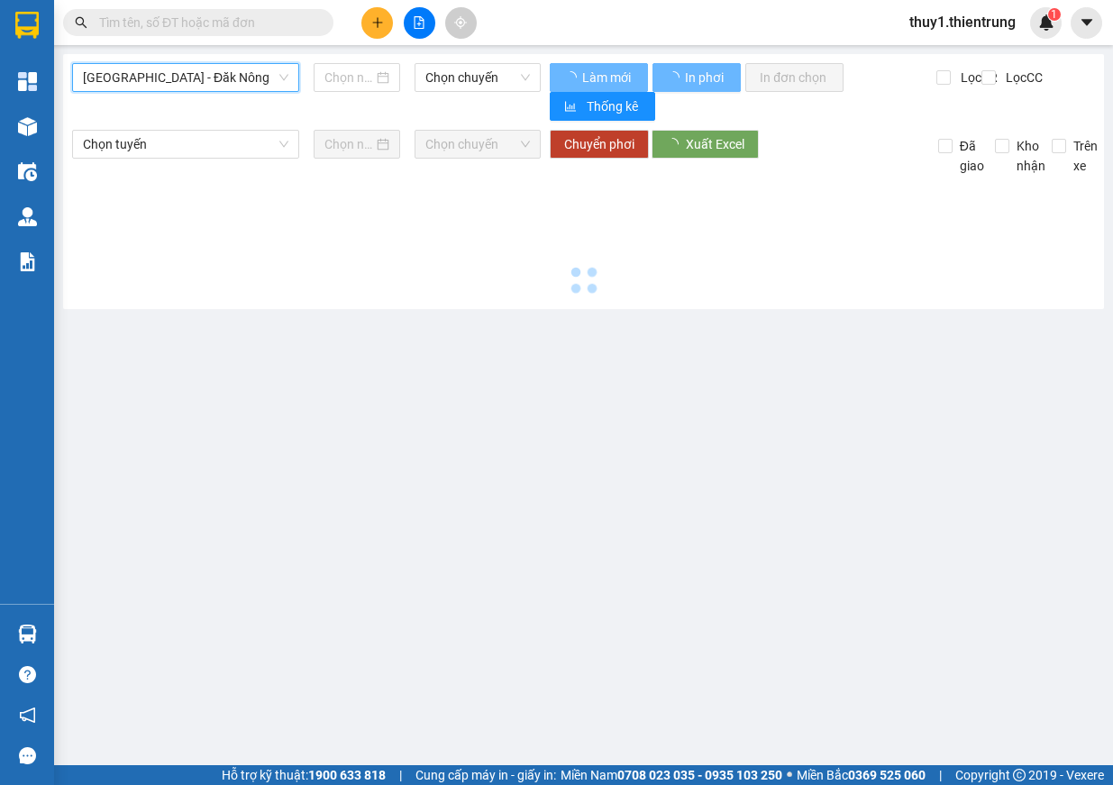
type input "[DATE]"
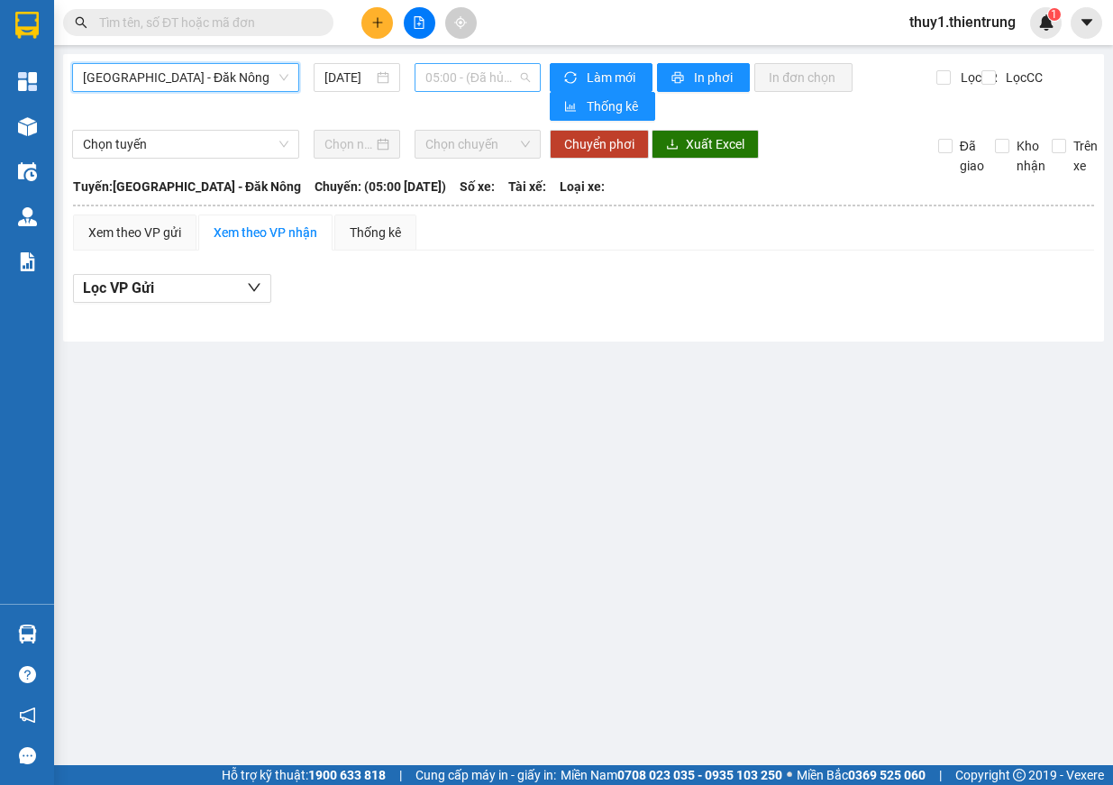
click at [473, 85] on span "05:00 - (Đã hủy)" at bounding box center [478, 77] width 105 height 27
click at [556, 489] on main "[GEOGRAPHIC_DATA] - Đăk Nông [DATE] 05:00 05:00 - (Đã hủy) Làm mới In phơi In đ…" at bounding box center [556, 382] width 1113 height 765
click at [484, 72] on span "05:00 - (Đã hủy)" at bounding box center [478, 77] width 105 height 27
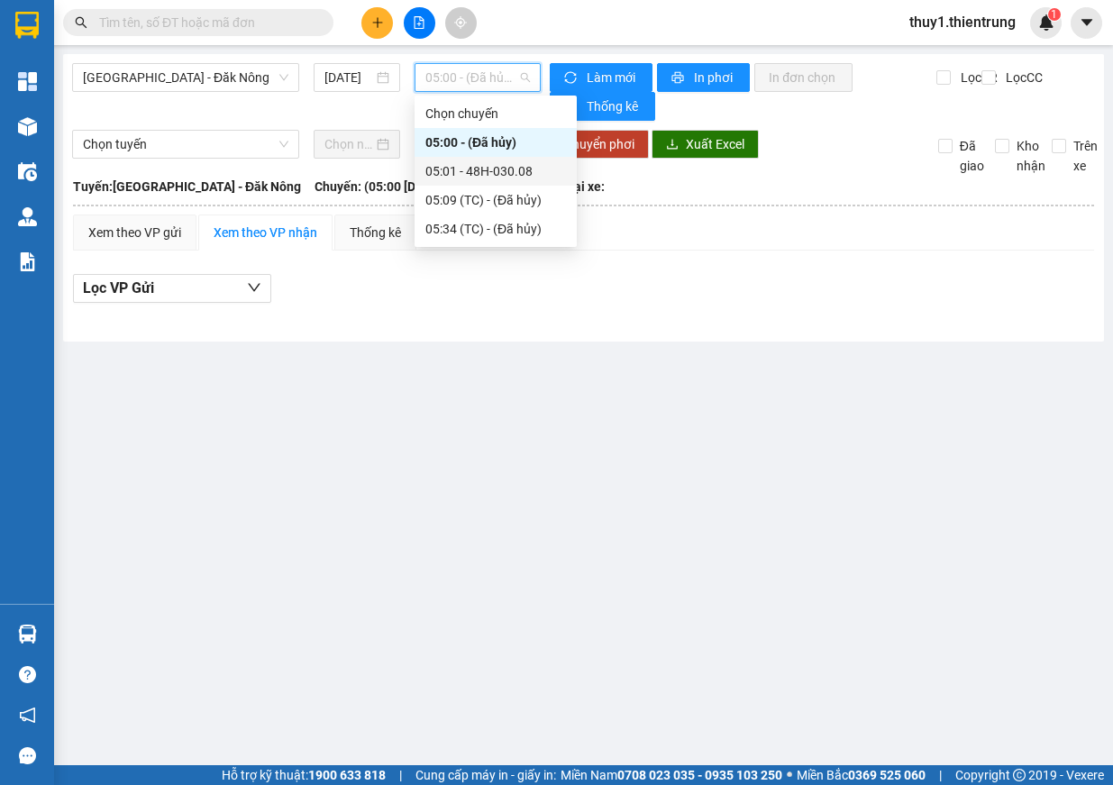
click at [508, 172] on div "05:01 - 48H-030.08" at bounding box center [496, 171] width 141 height 20
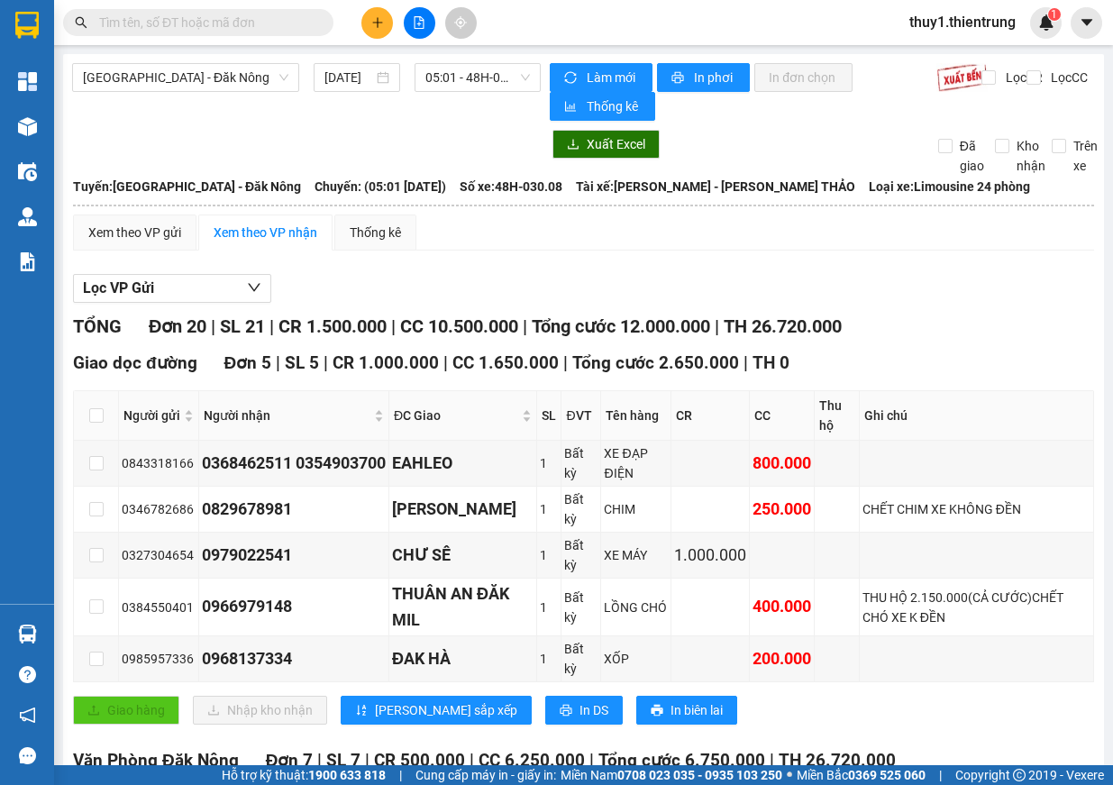
drag, startPoint x: 541, startPoint y: 405, endPoint x: 687, endPoint y: 405, distance: 146.0
click at [468, 79] on span "05:01 - 48H-030.08" at bounding box center [478, 77] width 105 height 27
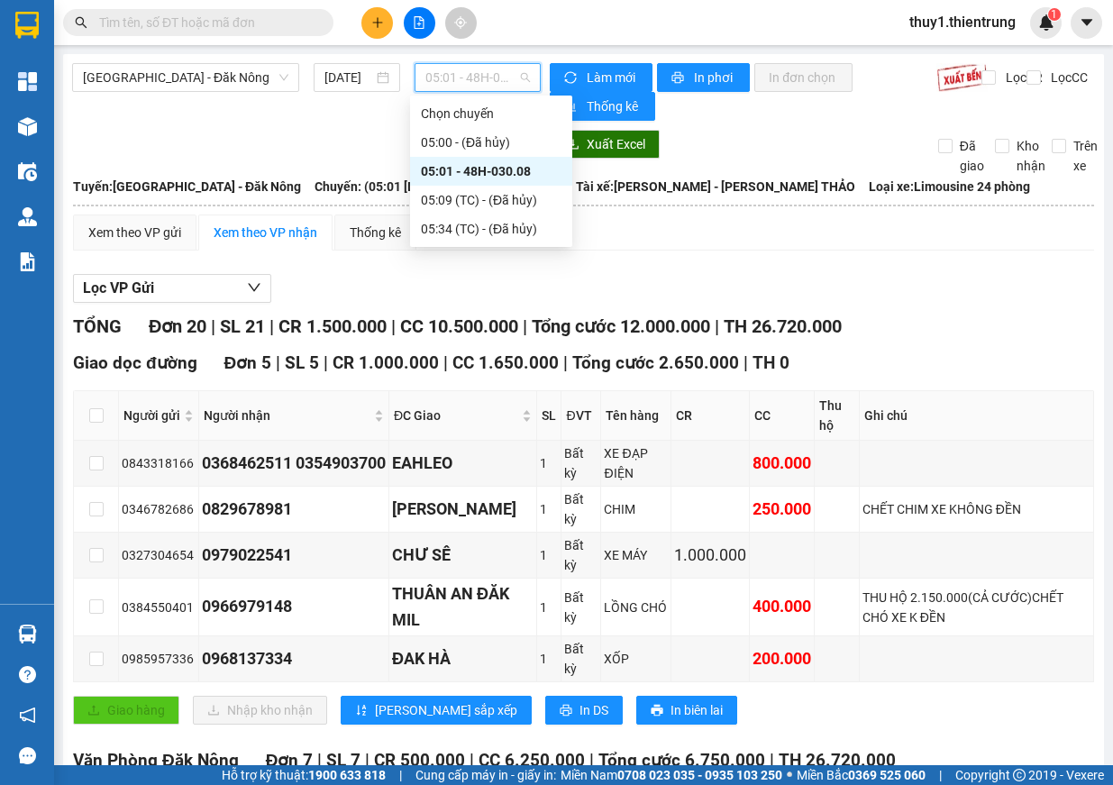
click at [499, 169] on div "05:01 - 48H-030.08" at bounding box center [491, 171] width 141 height 20
